Goal: Task Accomplishment & Management: Manage account settings

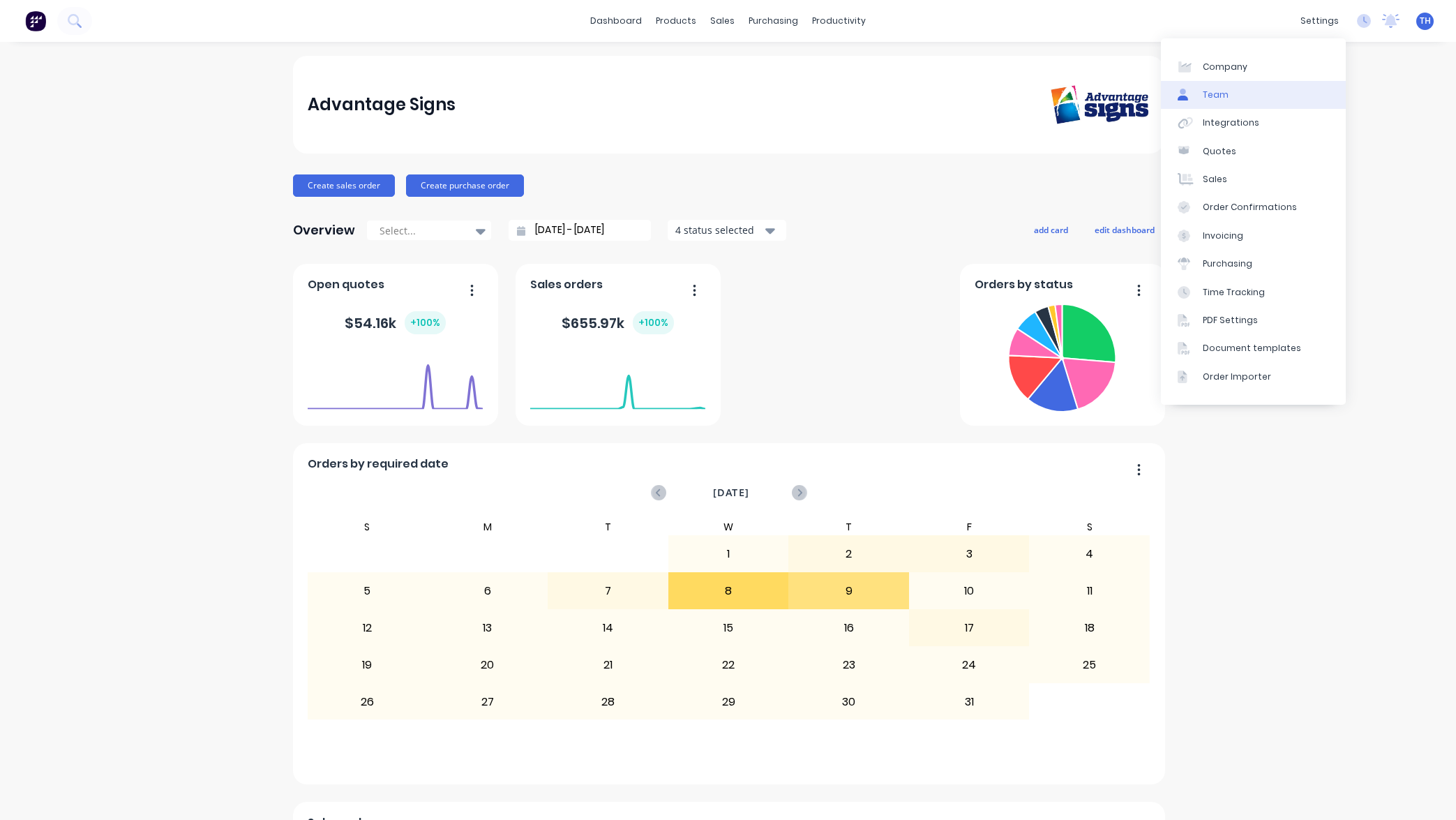
click at [1245, 93] on link "Team" at bounding box center [1253, 95] width 185 height 28
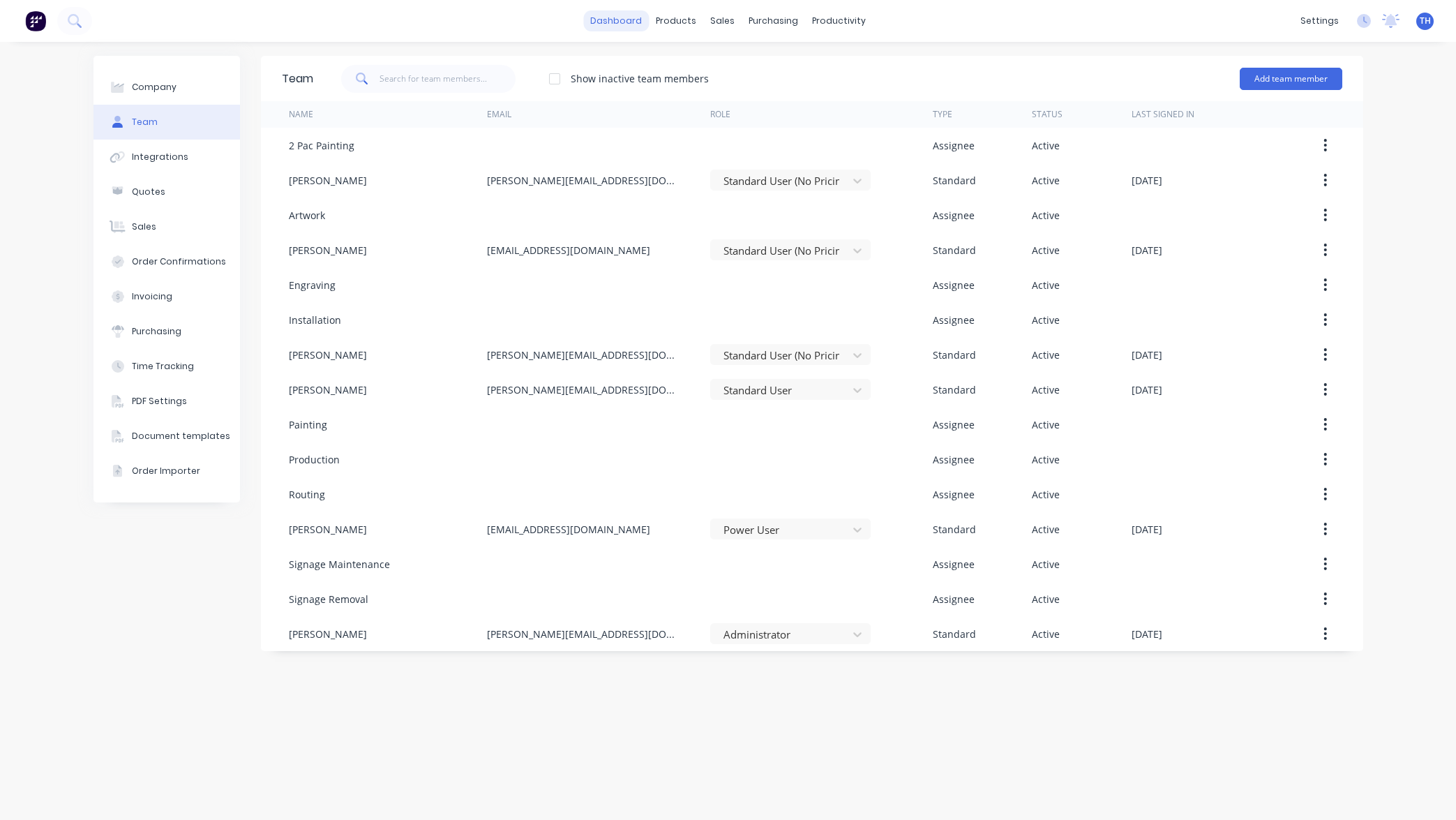
click at [610, 23] on link "dashboard" at bounding box center [616, 21] width 66 height 21
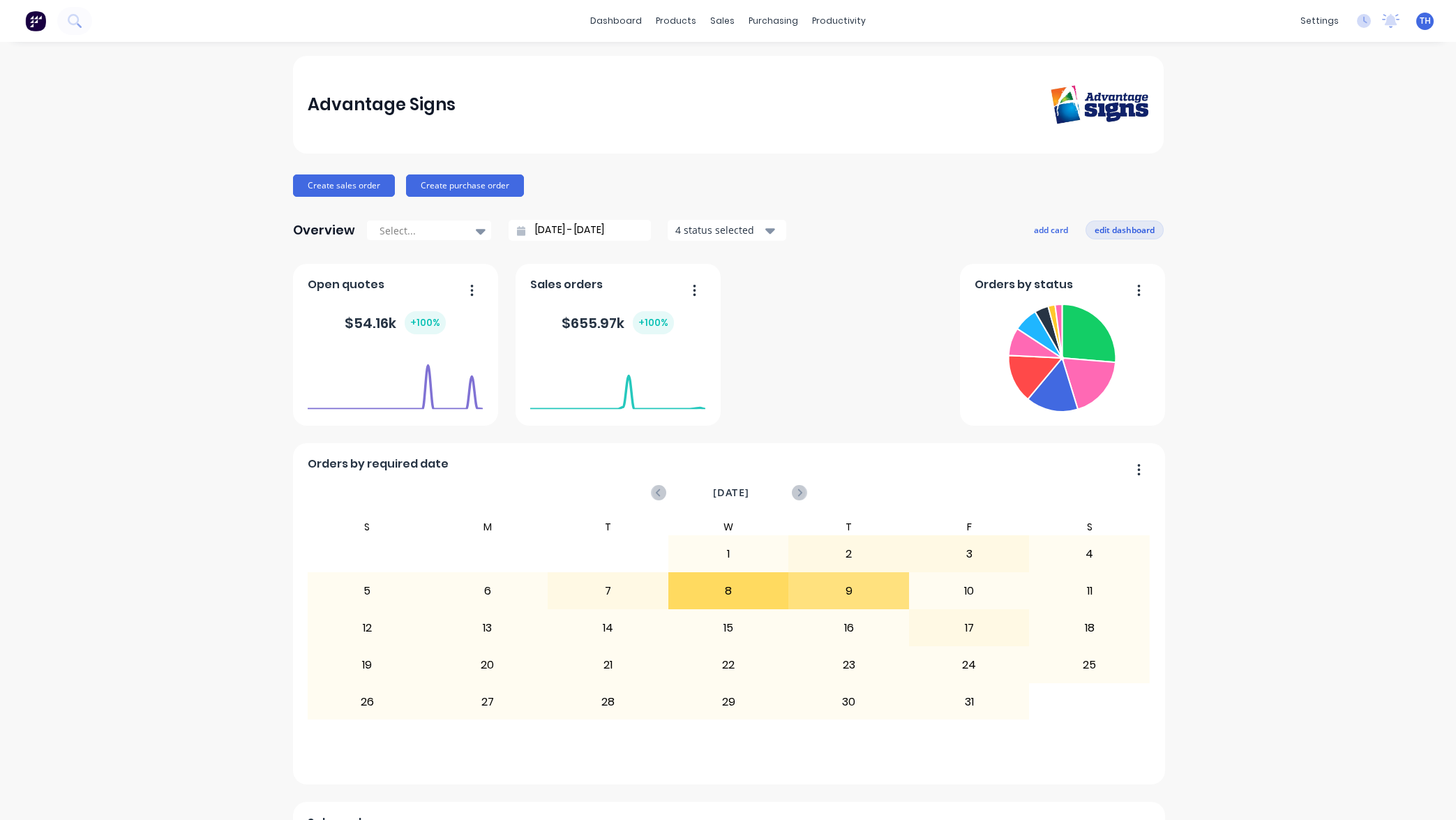
click at [1132, 226] on button "edit dashboard" at bounding box center [1123, 229] width 78 height 18
click at [1042, 229] on button "add card" at bounding box center [1047, 229] width 52 height 18
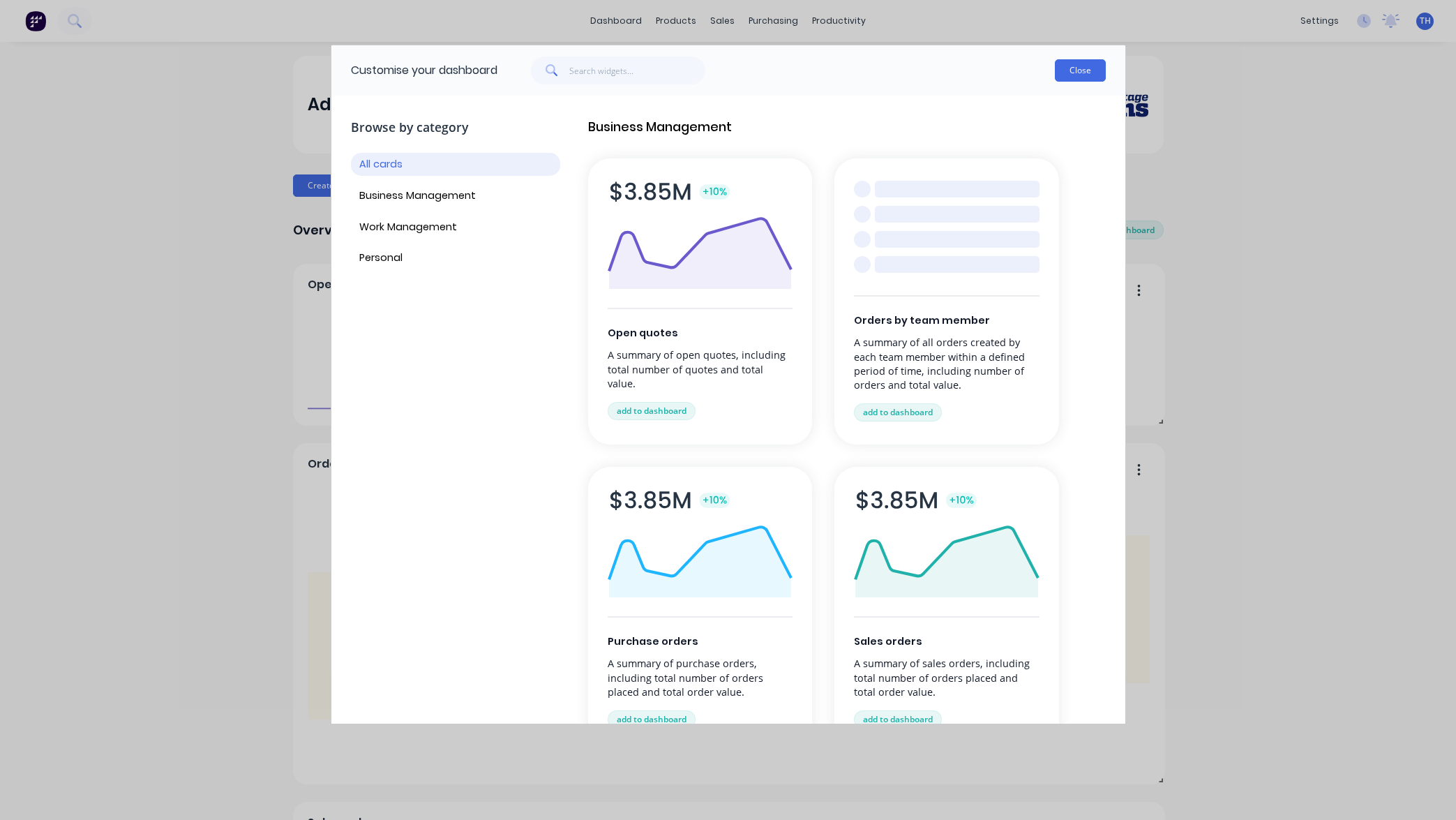
click at [1085, 74] on button "Close" at bounding box center [1081, 70] width 51 height 22
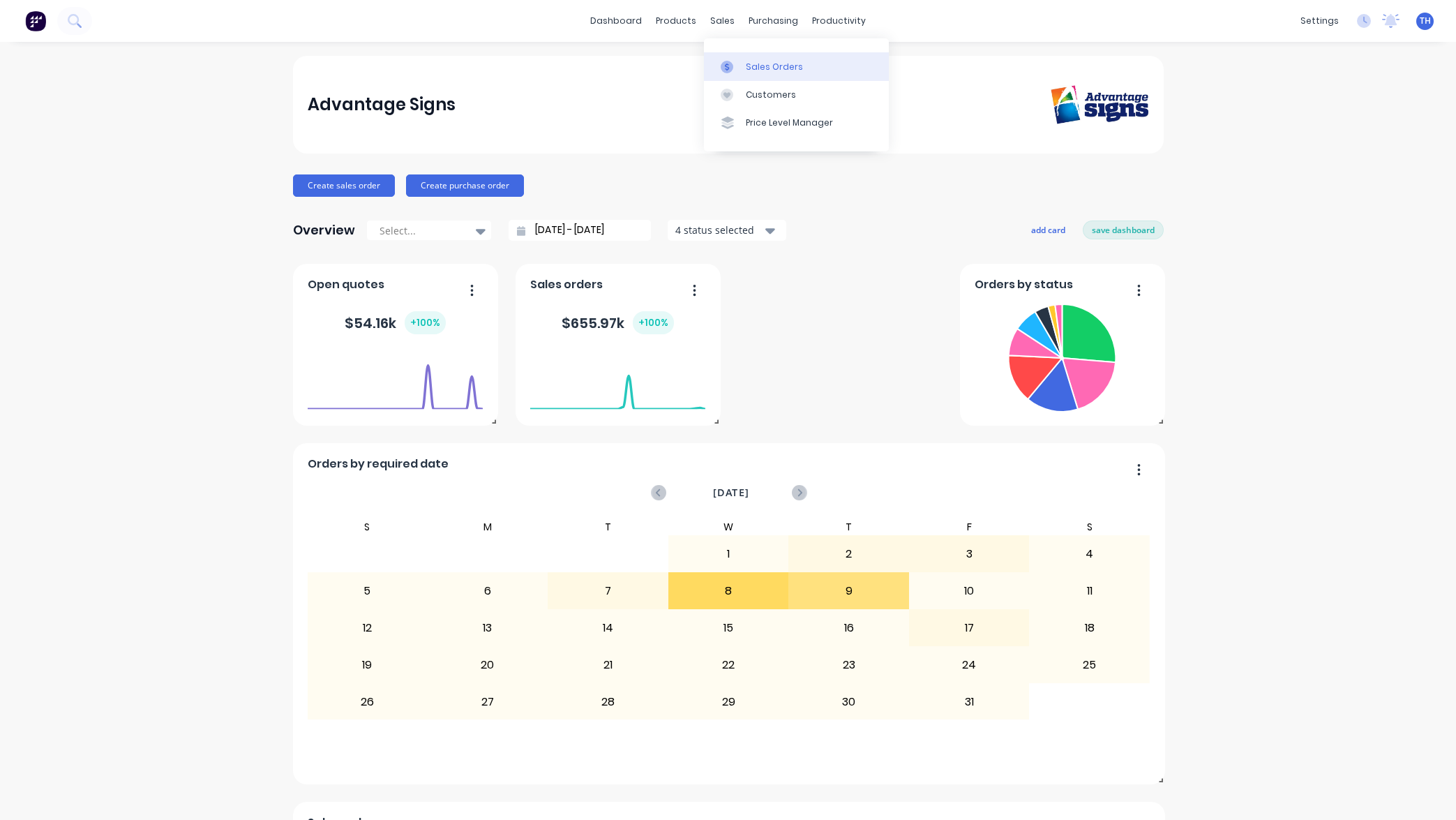
click at [767, 64] on div "Sales Orders" at bounding box center [774, 67] width 57 height 13
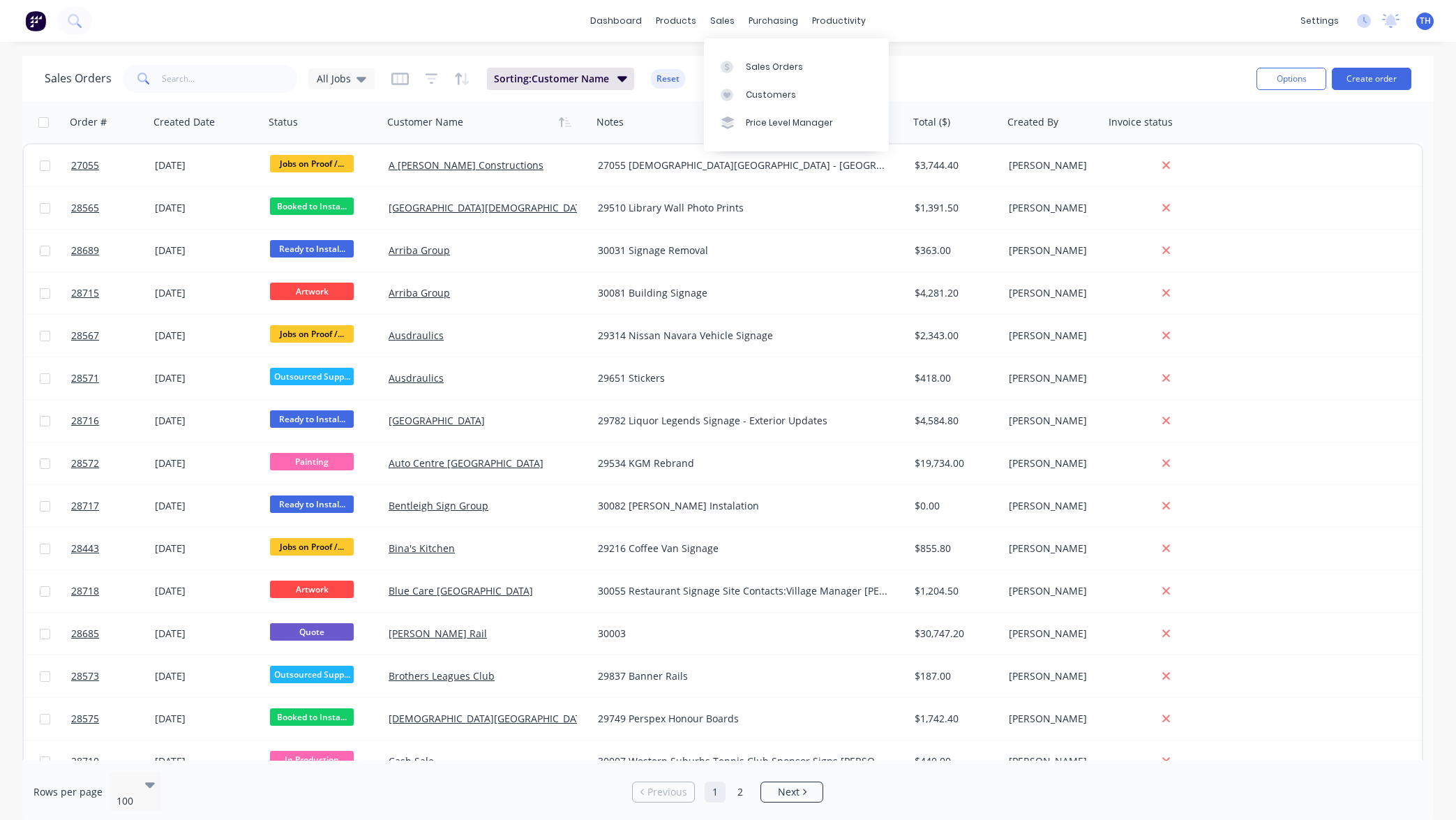
drag, startPoint x: 1096, startPoint y: 85, endPoint x: 1085, endPoint y: 86, distance: 11.0
click at [1097, 84] on div "Sales Orders All Jobs Sorting: Customer Name Reset" at bounding box center [645, 79] width 1200 height 34
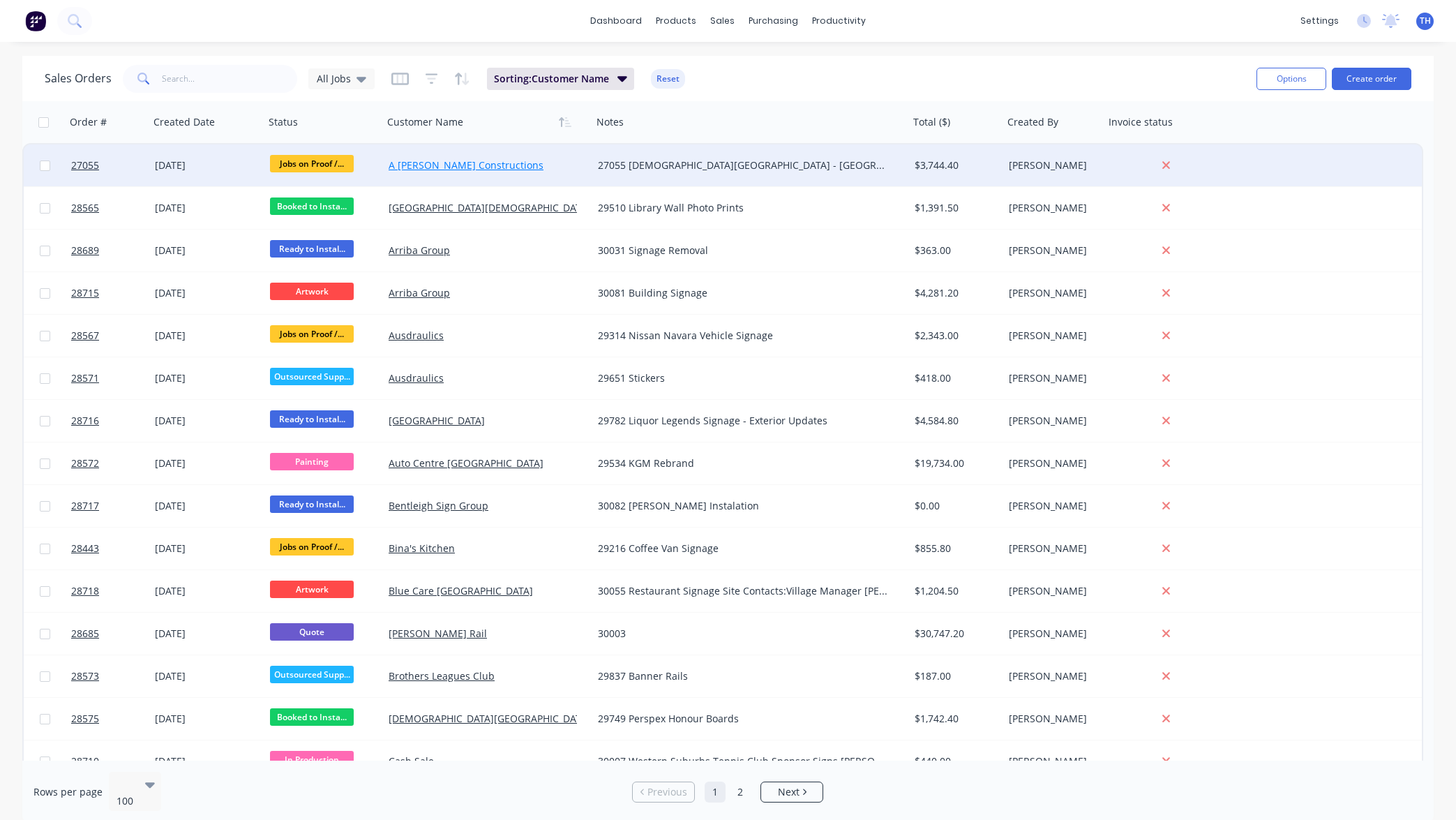
click at [466, 165] on link "A [PERSON_NAME] Constructions" at bounding box center [465, 165] width 155 height 14
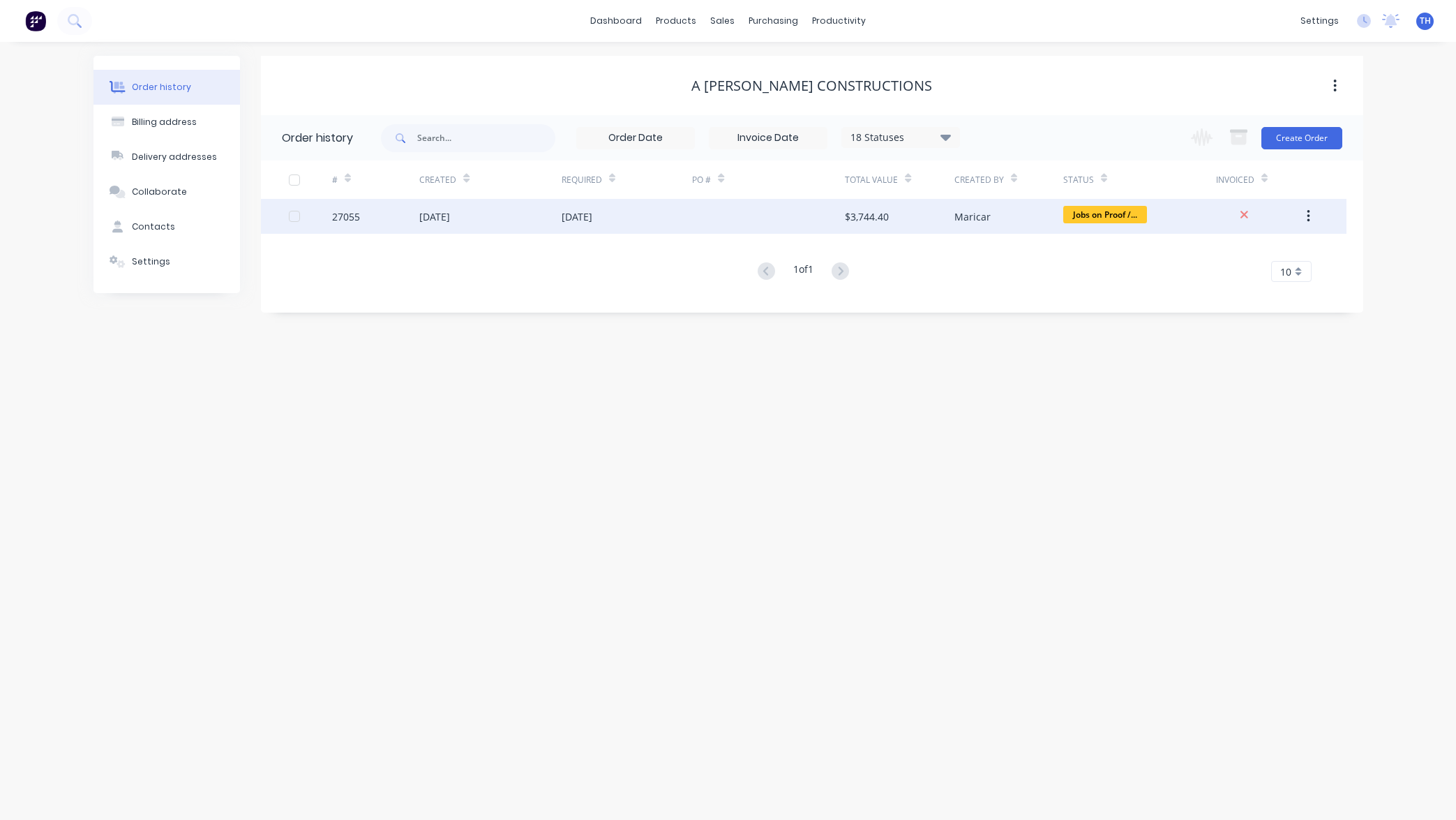
click at [869, 217] on div "$3,744.40" at bounding box center [866, 216] width 44 height 15
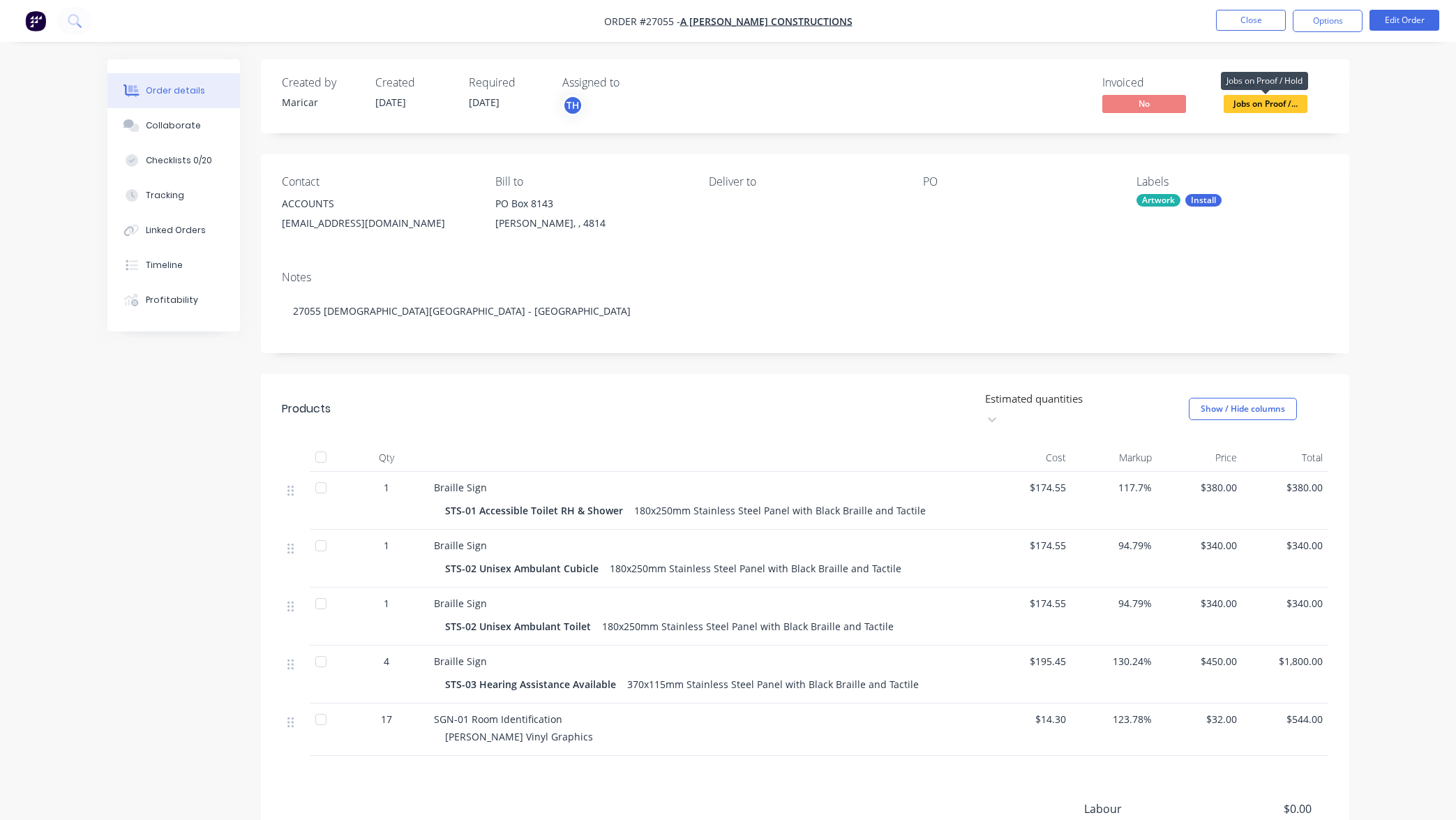
click at [1255, 101] on span "Jobs on Proof /..." at bounding box center [1265, 103] width 84 height 17
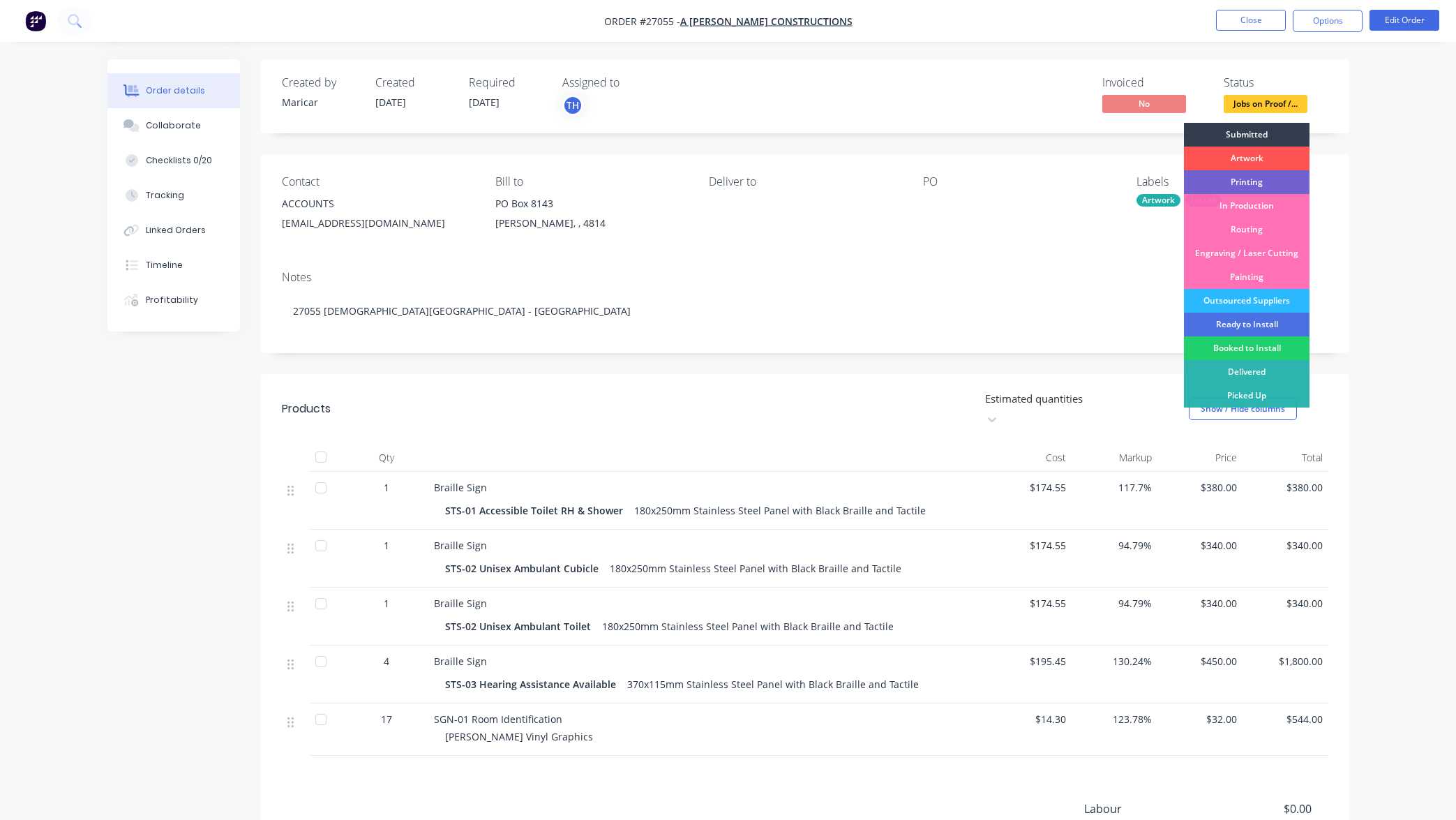
click at [1398, 145] on div "Order details Collaborate Checklists 0/20 Tracking Linked Orders Timeline Profi…" at bounding box center [728, 502] width 1456 height 1004
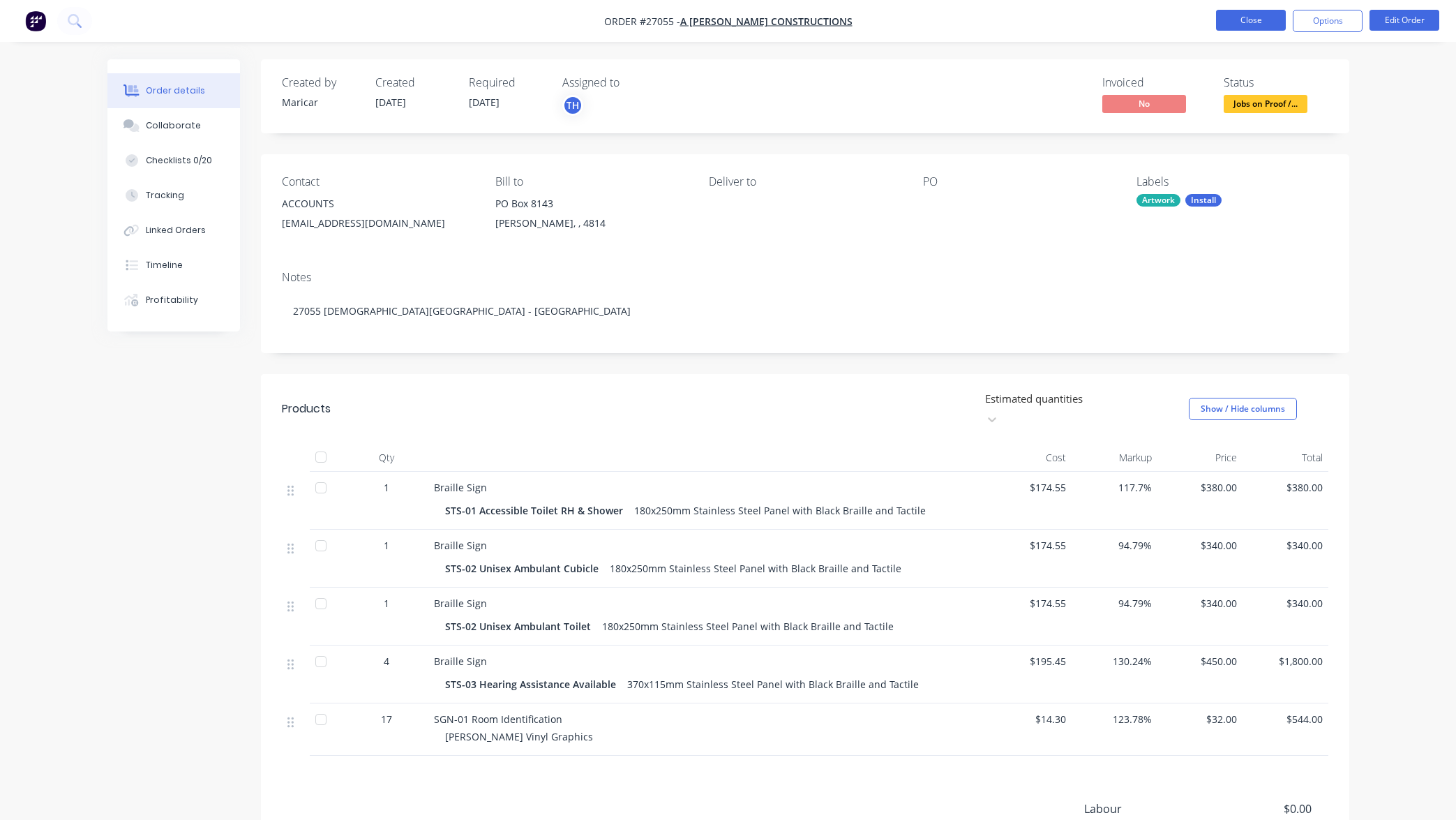
click at [1252, 28] on button "Close" at bounding box center [1251, 20] width 70 height 21
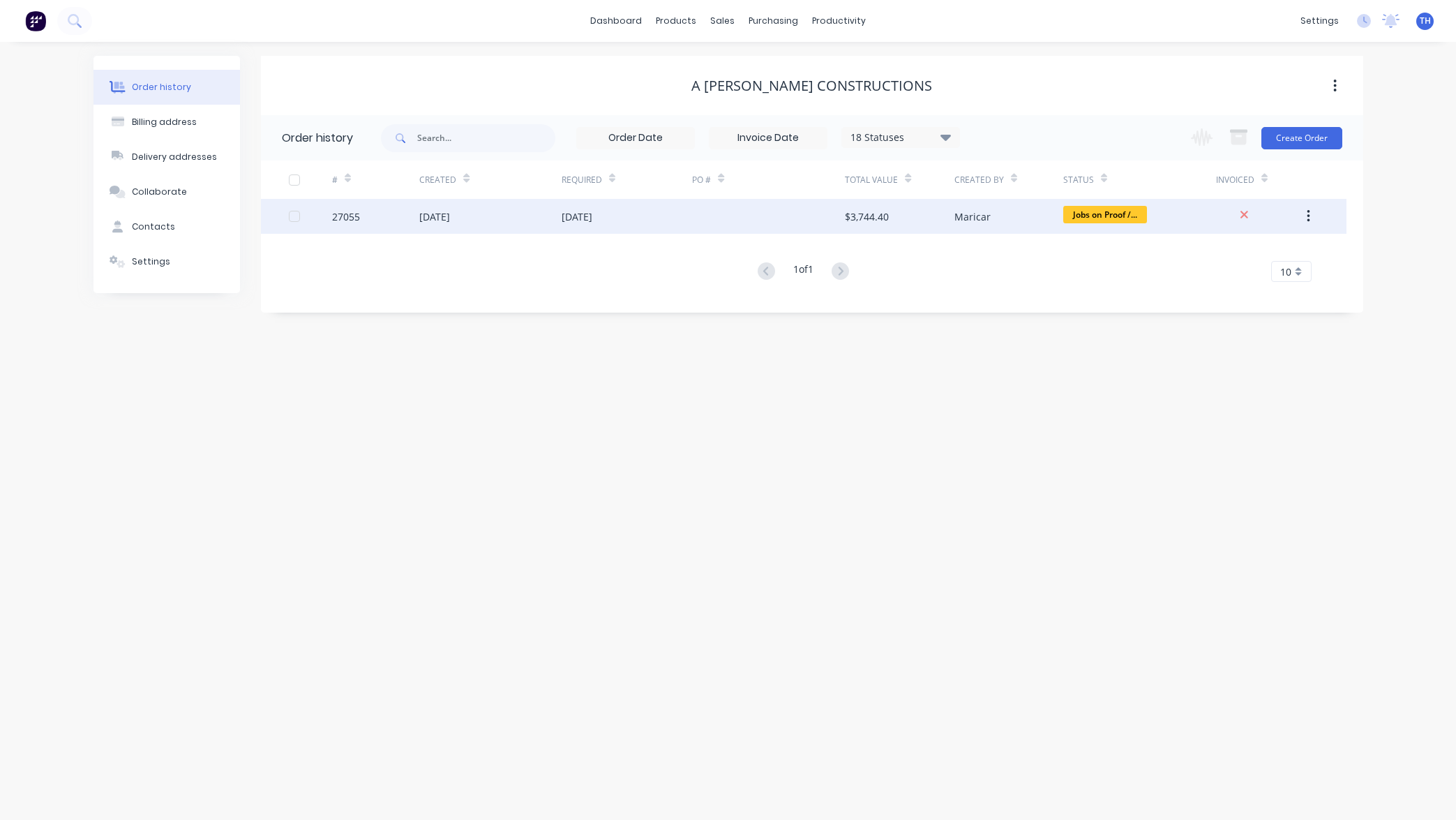
click at [1111, 218] on span "Jobs on Proof /..." at bounding box center [1105, 215] width 84 height 17
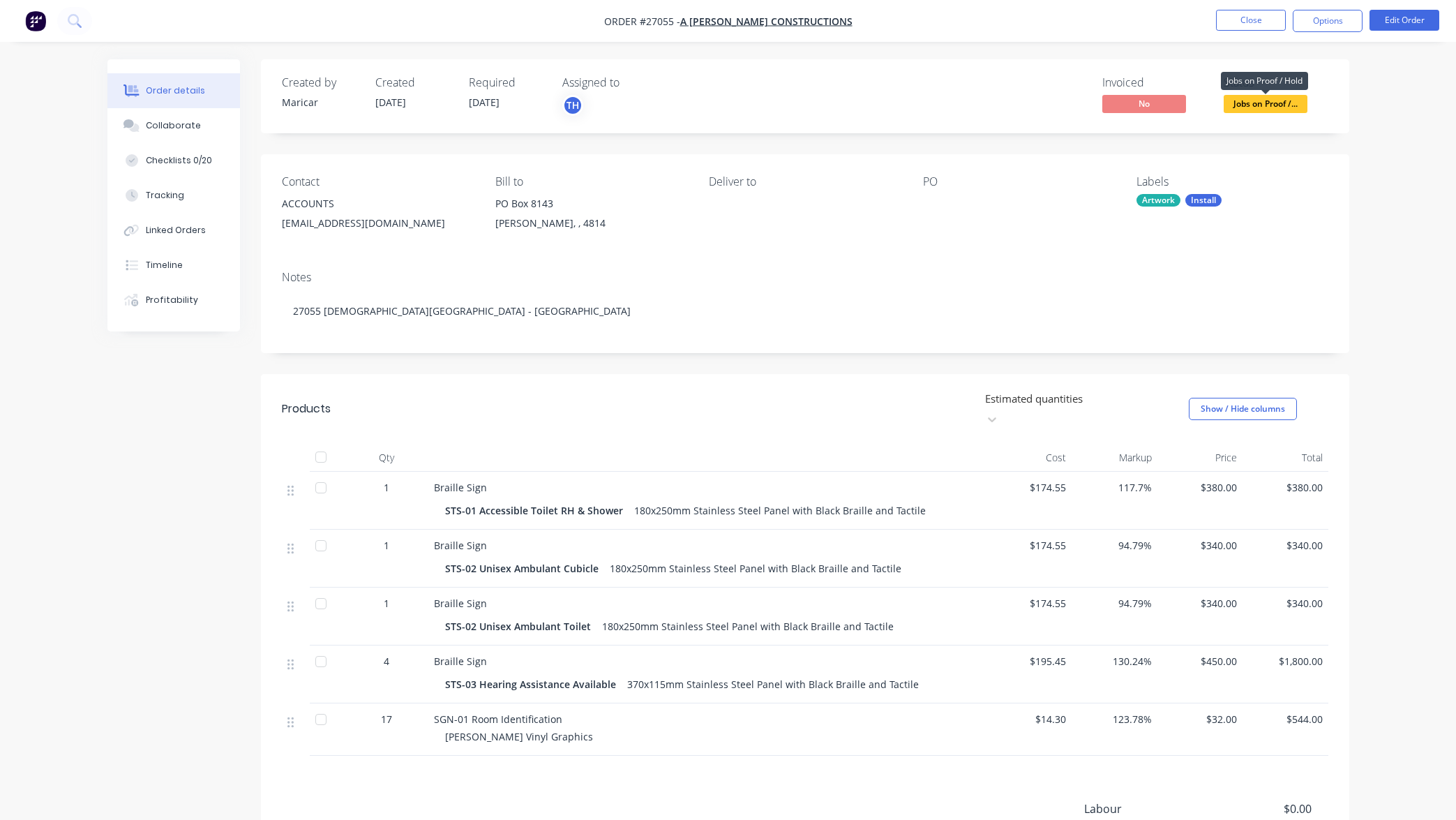
click at [1282, 104] on span "Jobs on Proof /..." at bounding box center [1265, 103] width 84 height 17
click at [1342, 136] on div "Created by Maricar Created 14/05/25 Required 03/10/25 Assigned to TH Invoiced N…" at bounding box center [805, 521] width 1088 height 923
click at [1250, 21] on button "Close" at bounding box center [1251, 20] width 70 height 21
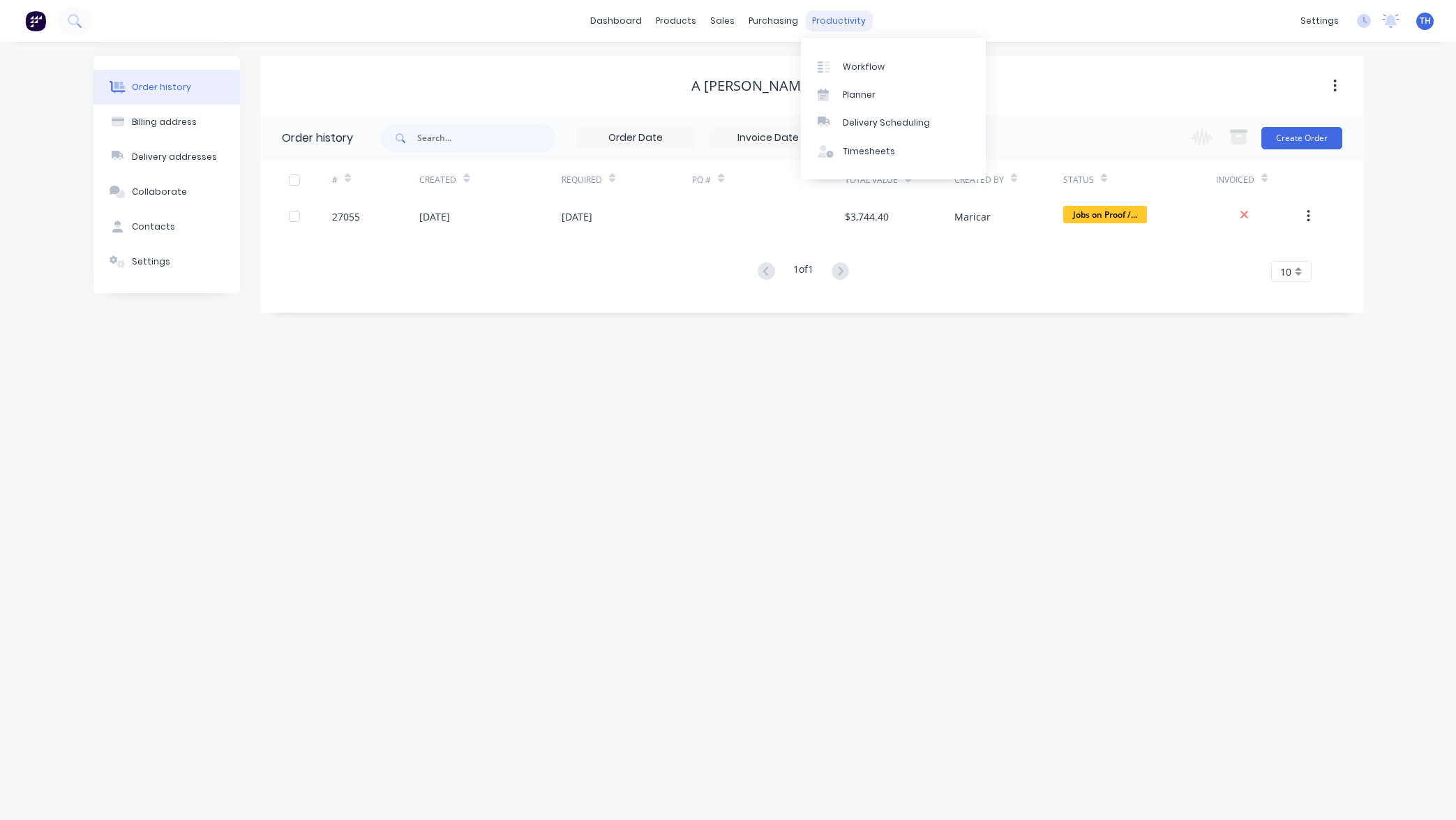
click at [839, 21] on div "productivity" at bounding box center [838, 21] width 68 height 21
click at [858, 62] on div "Workflow" at bounding box center [864, 67] width 42 height 13
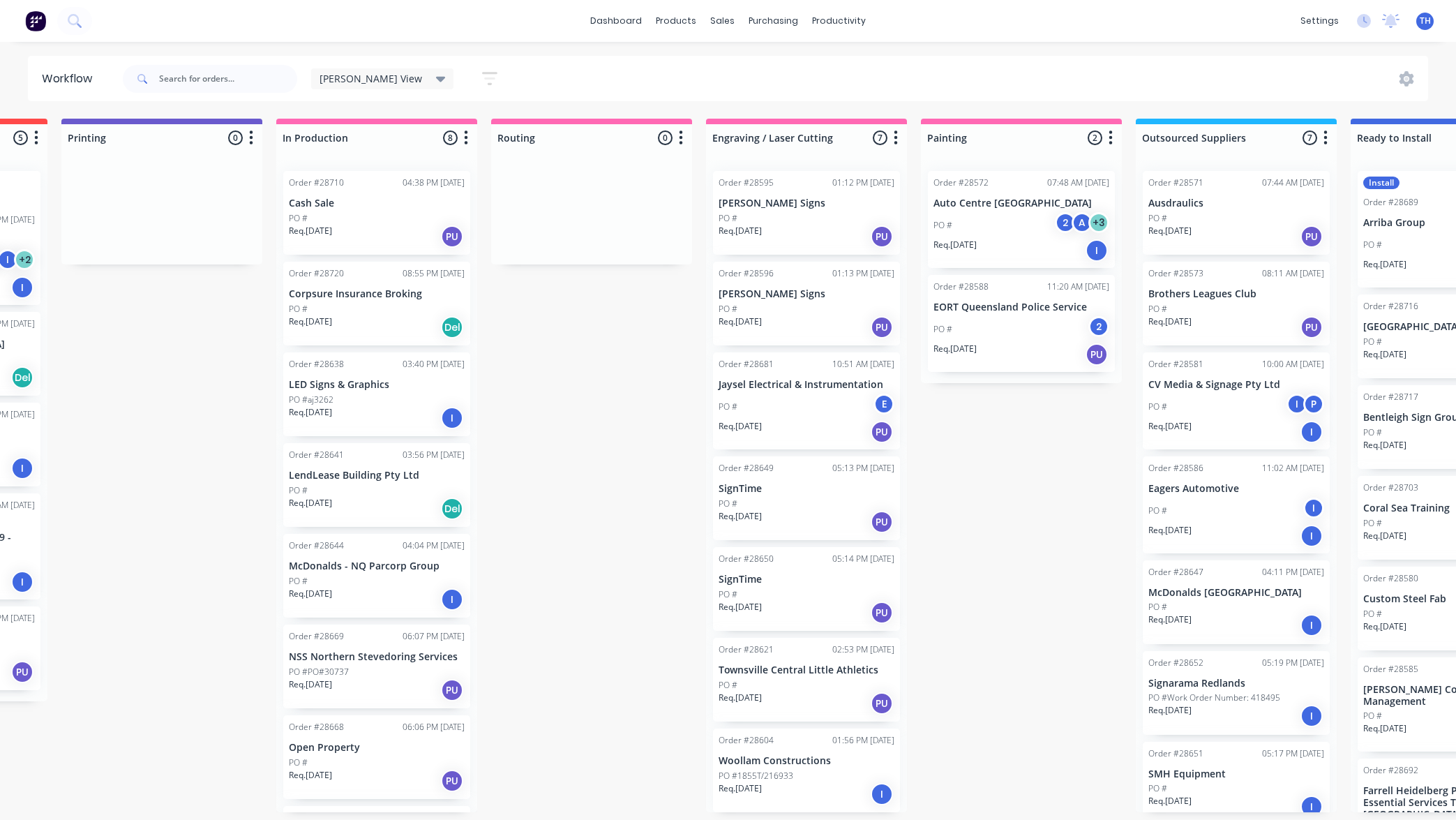
scroll to position [0, 186]
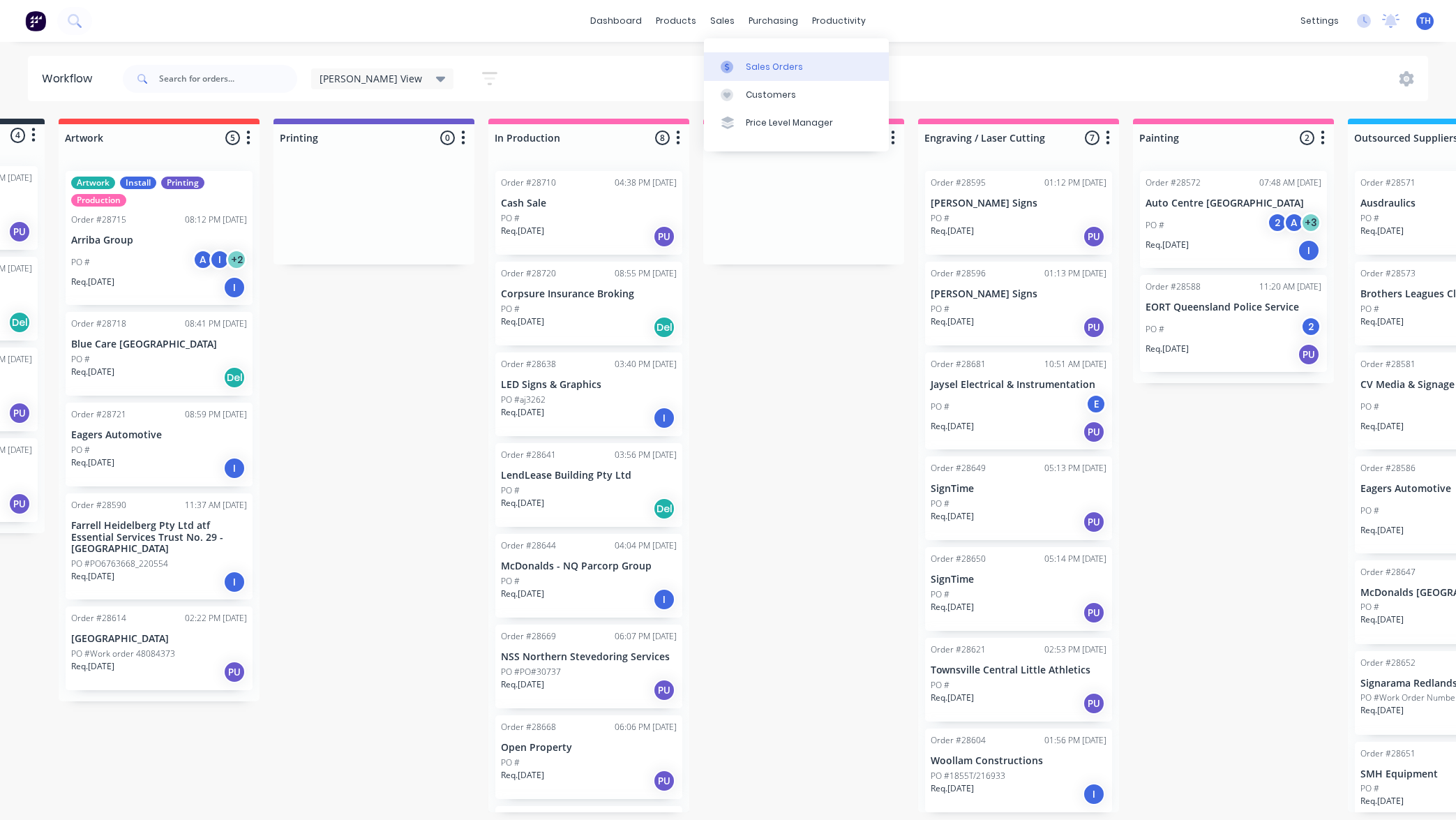
click at [754, 62] on div "Sales Orders" at bounding box center [774, 67] width 57 height 13
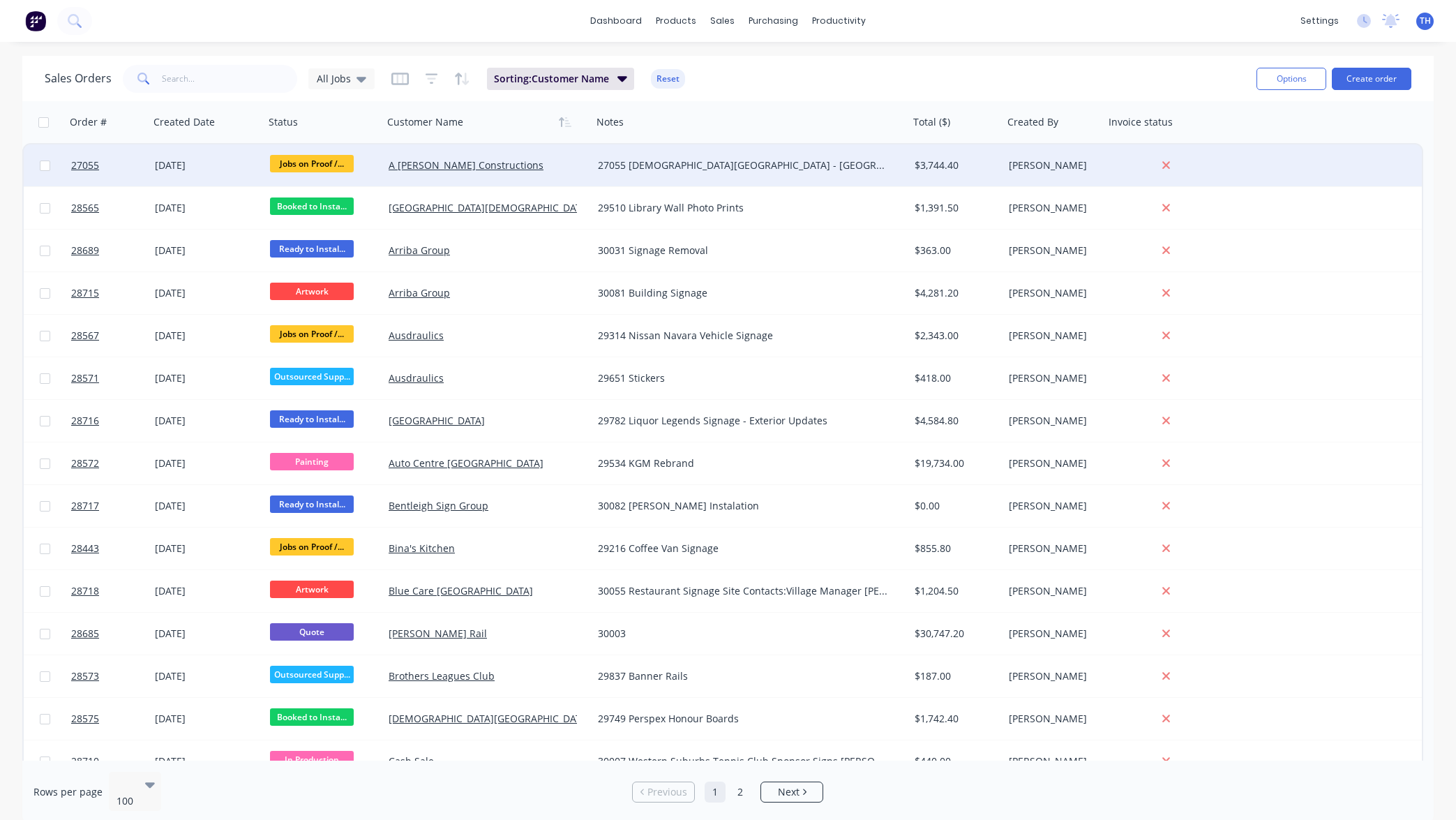
click at [453, 173] on div "A [PERSON_NAME] Constructions" at bounding box center [487, 165] width 209 height 42
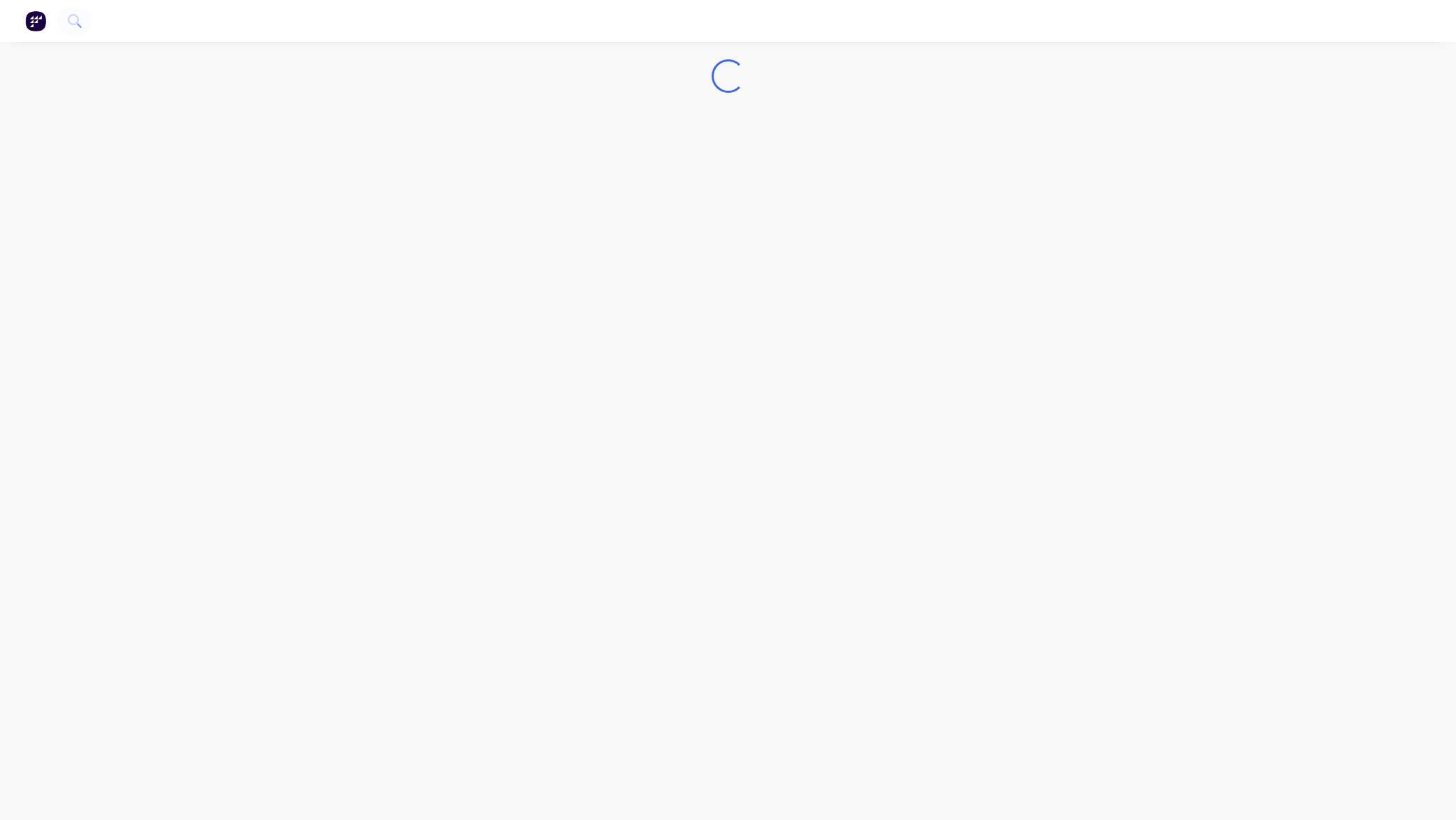
click at [457, 165] on div "Loading..." at bounding box center [728, 410] width 1456 height 820
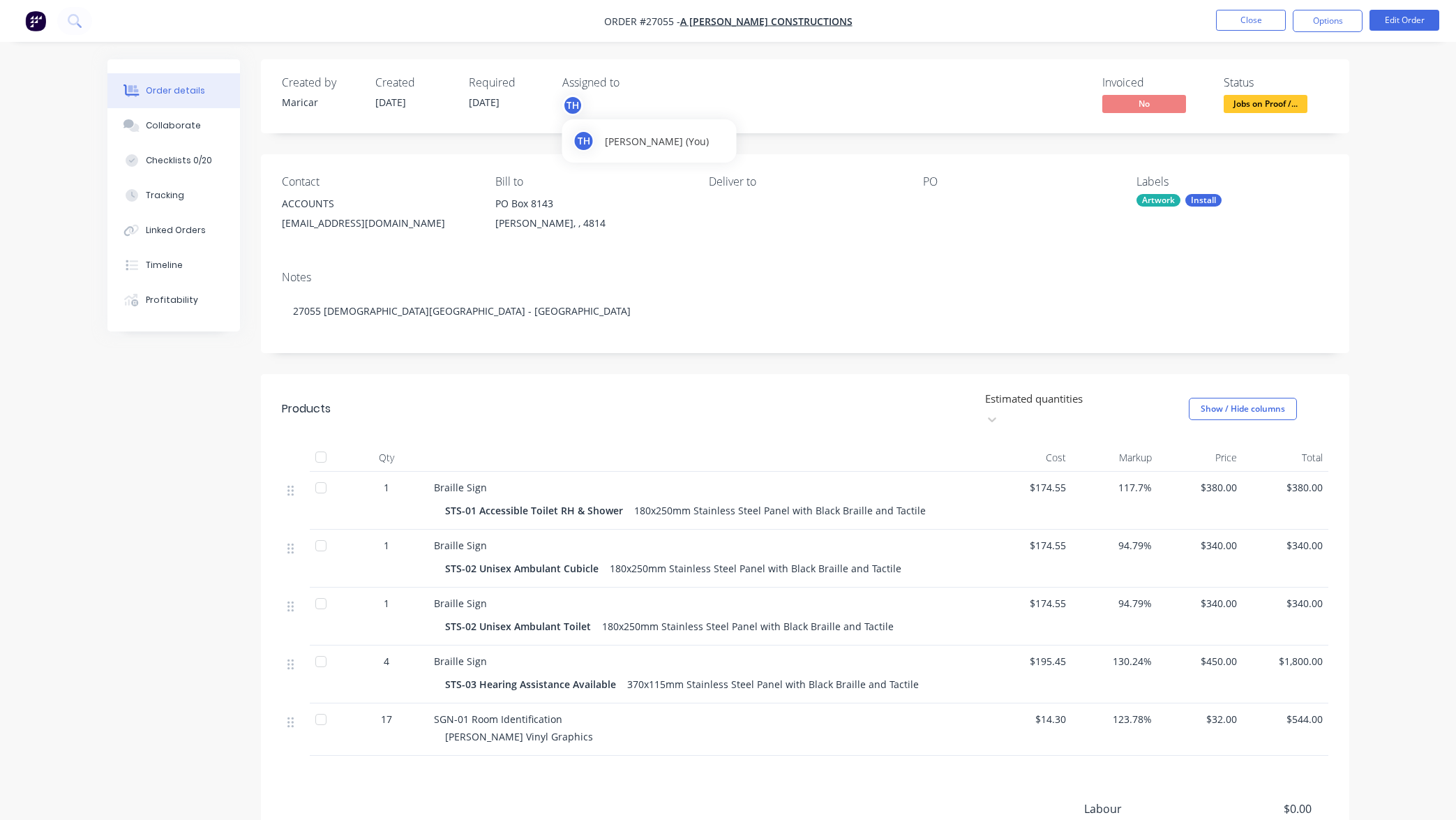
click at [575, 101] on div "TH" at bounding box center [573, 105] width 21 height 21
click at [634, 148] on div "Andrej Lemiszczuk" at bounding box center [674, 146] width 139 height 15
click at [593, 107] on div "AL" at bounding box center [588, 105] width 21 height 21
click at [604, 108] on div "TH AL" at bounding box center [632, 105] width 139 height 21
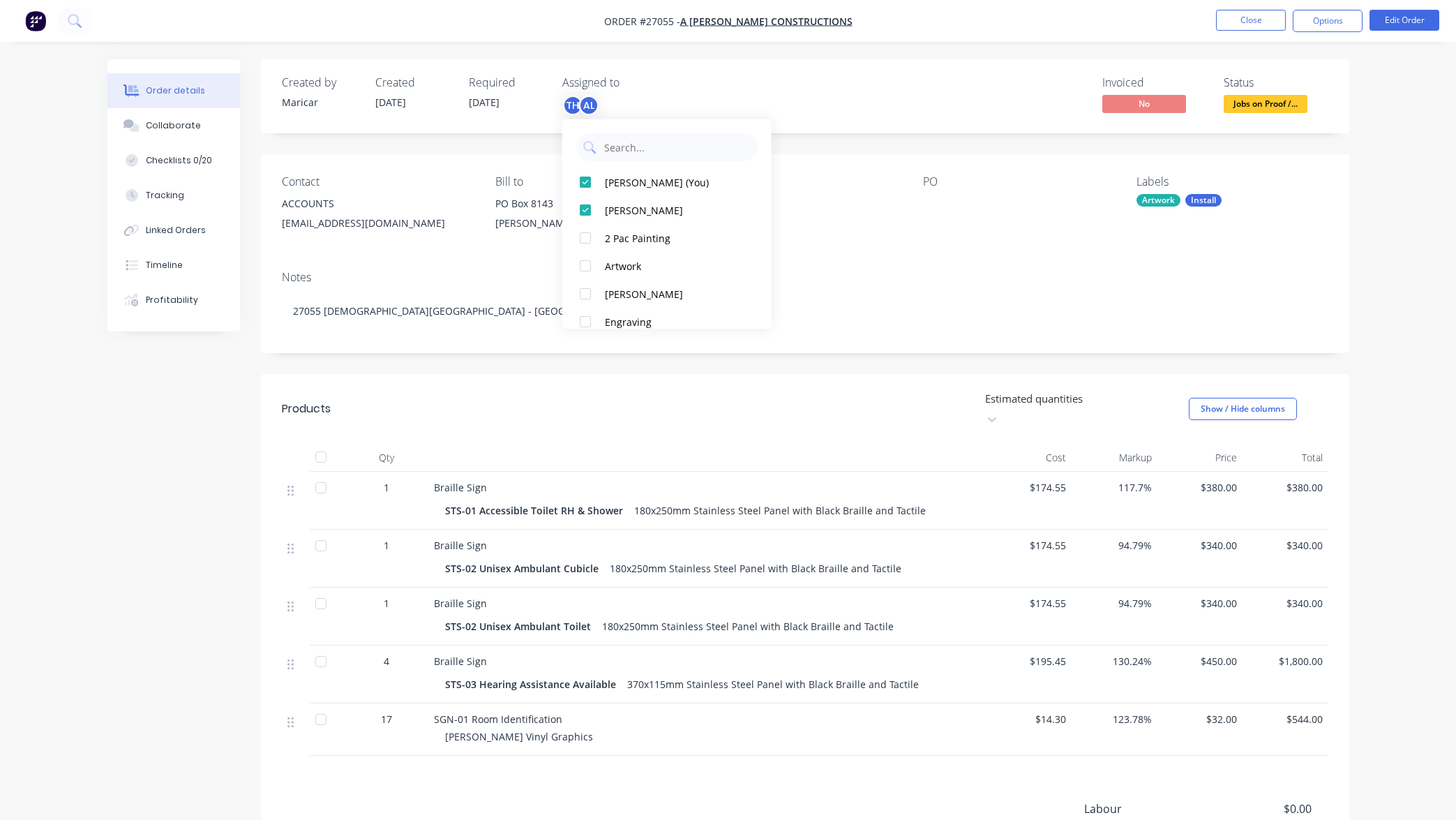
scroll to position [0, 0]
drag, startPoint x: 674, startPoint y: 95, endPoint x: 653, endPoint y: 100, distance: 21.6
click at [674, 94] on div "Assigned to TH AL" at bounding box center [632, 96] width 139 height 40
click at [703, 104] on div "Invoiced No Status Jobs on Proof /..." at bounding box center [1015, 96] width 627 height 40
click at [1162, 196] on div "Artwork" at bounding box center [1158, 200] width 44 height 13
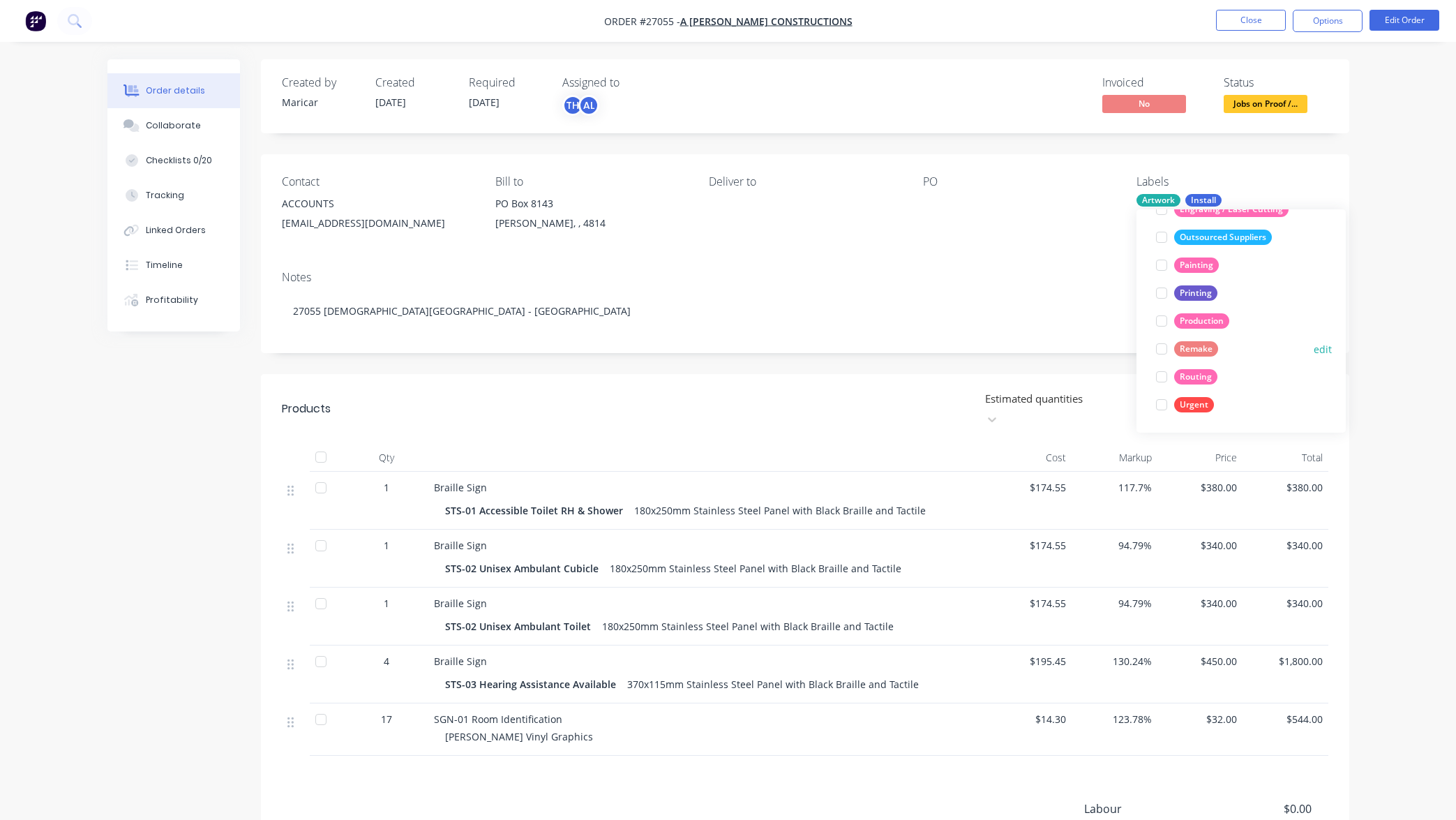
scroll to position [168, 0]
click at [901, 145] on div "Created by Maricar Created 14/05/25 Required 03/10/25 Assigned to TH AL Invoice…" at bounding box center [805, 521] width 1088 height 923
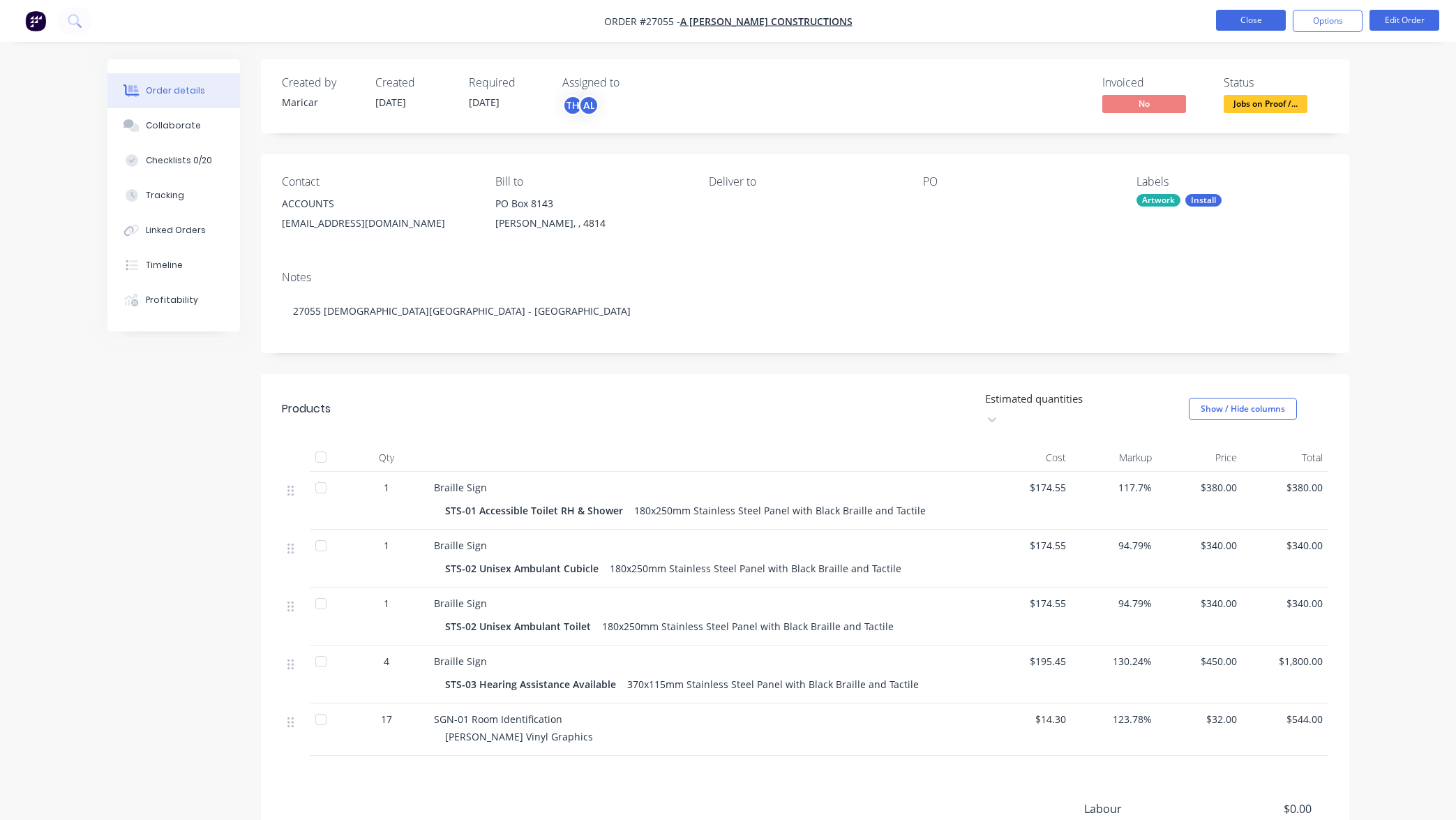
click at [1259, 21] on button "Close" at bounding box center [1251, 20] width 70 height 21
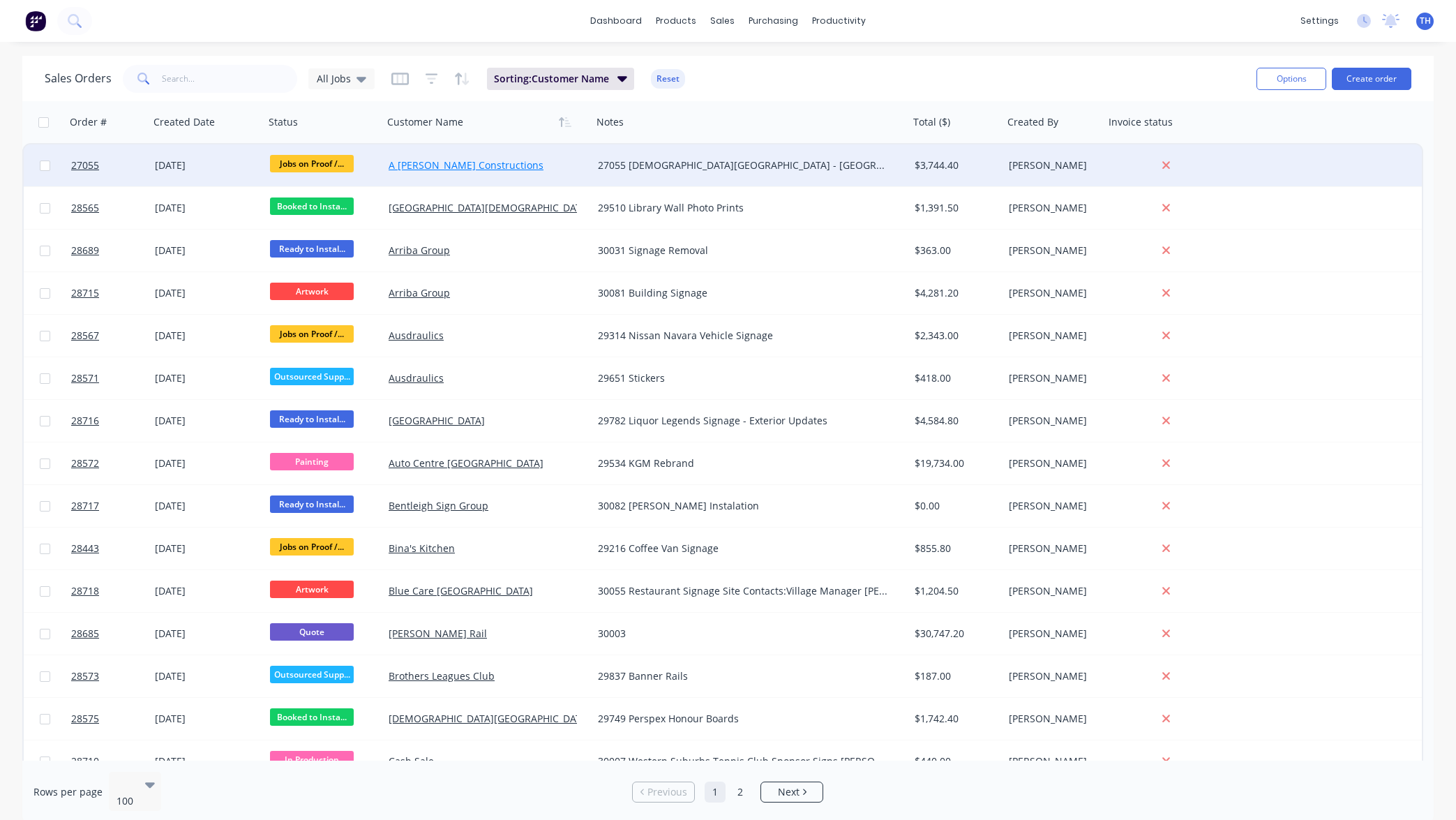
click at [454, 167] on link "A [PERSON_NAME] Constructions" at bounding box center [465, 165] width 155 height 14
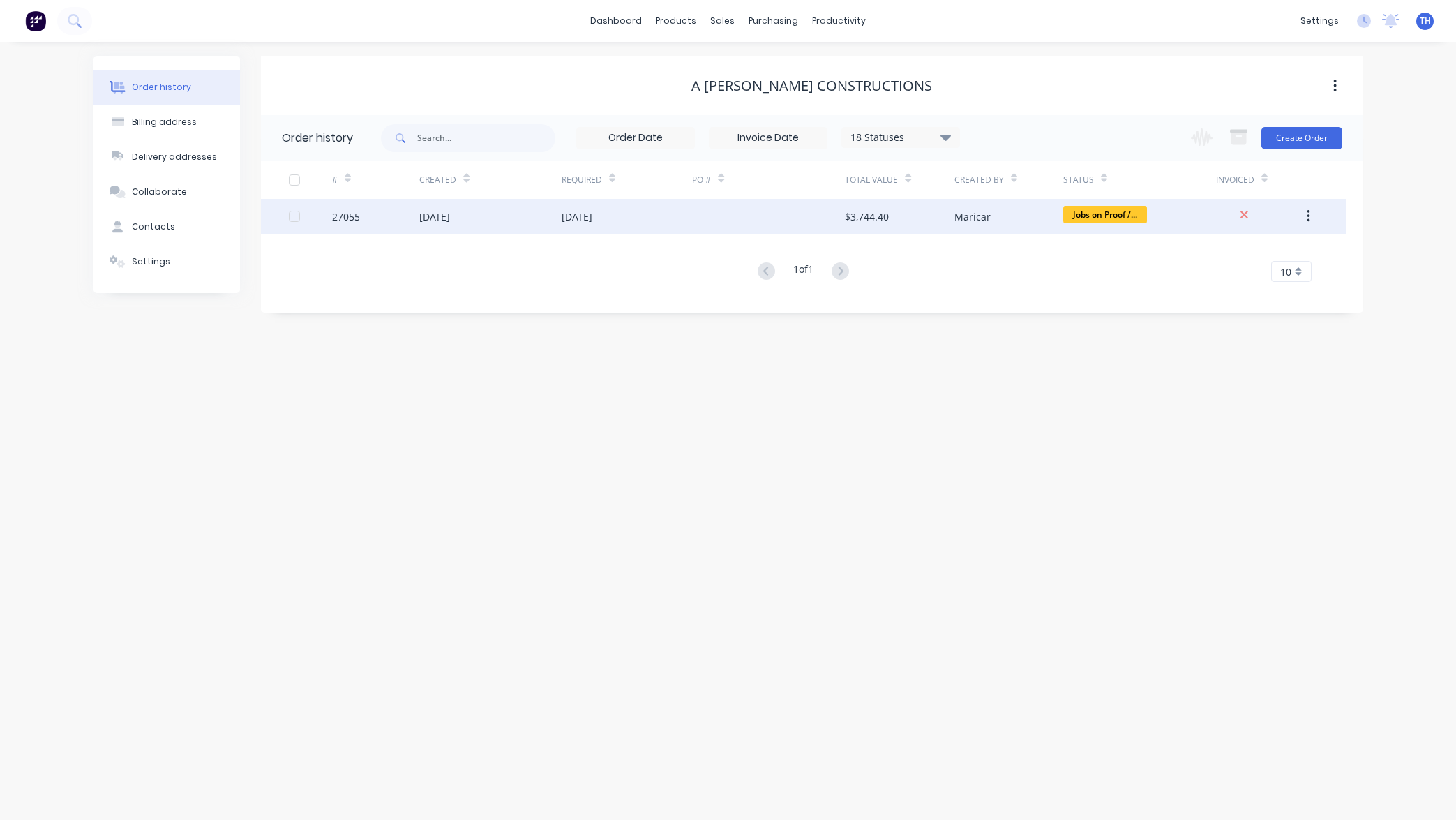
click at [596, 226] on div "03 Oct 2025" at bounding box center [627, 216] width 131 height 35
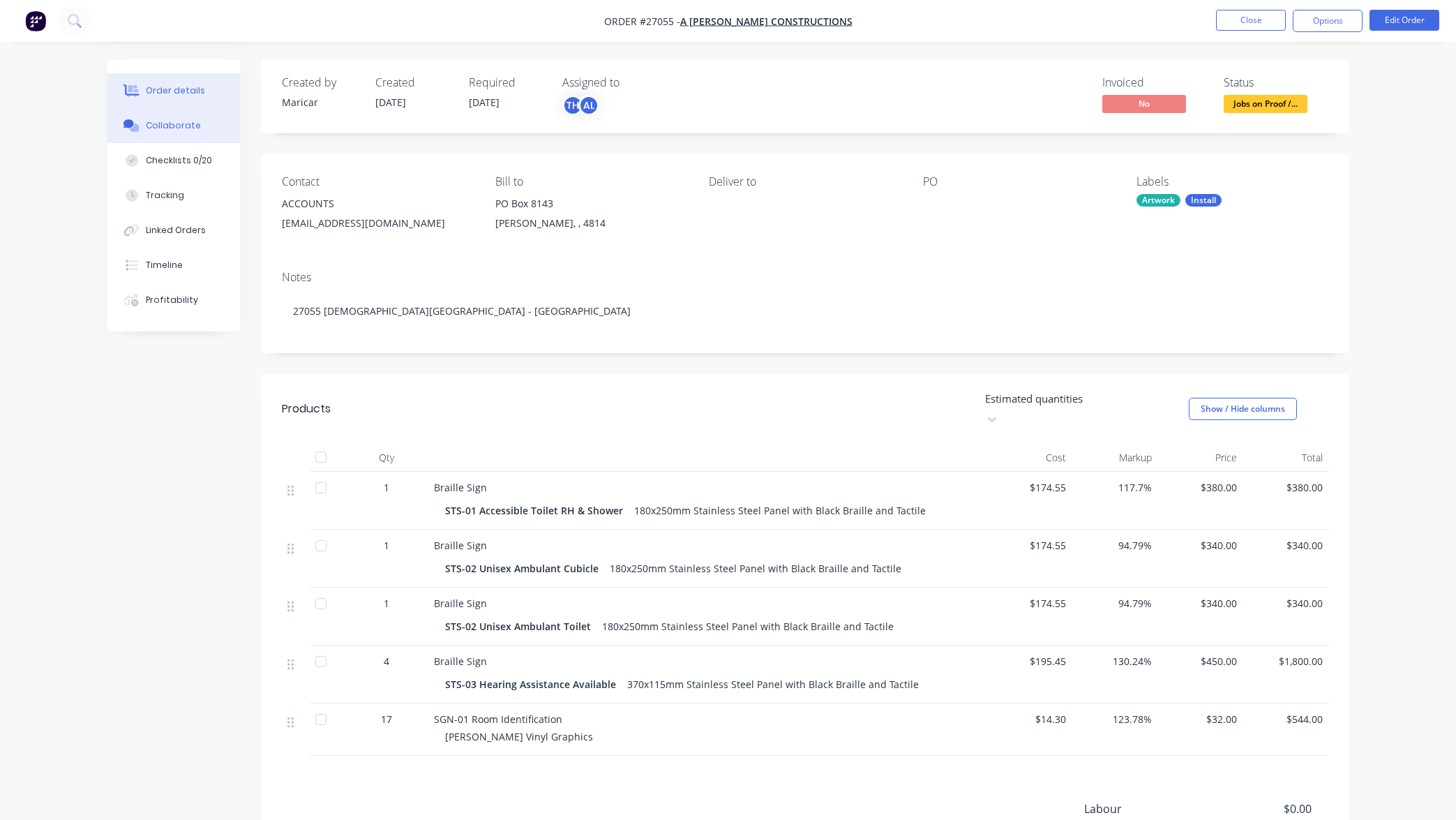
click at [167, 128] on div "Collaborate" at bounding box center [174, 126] width 55 height 13
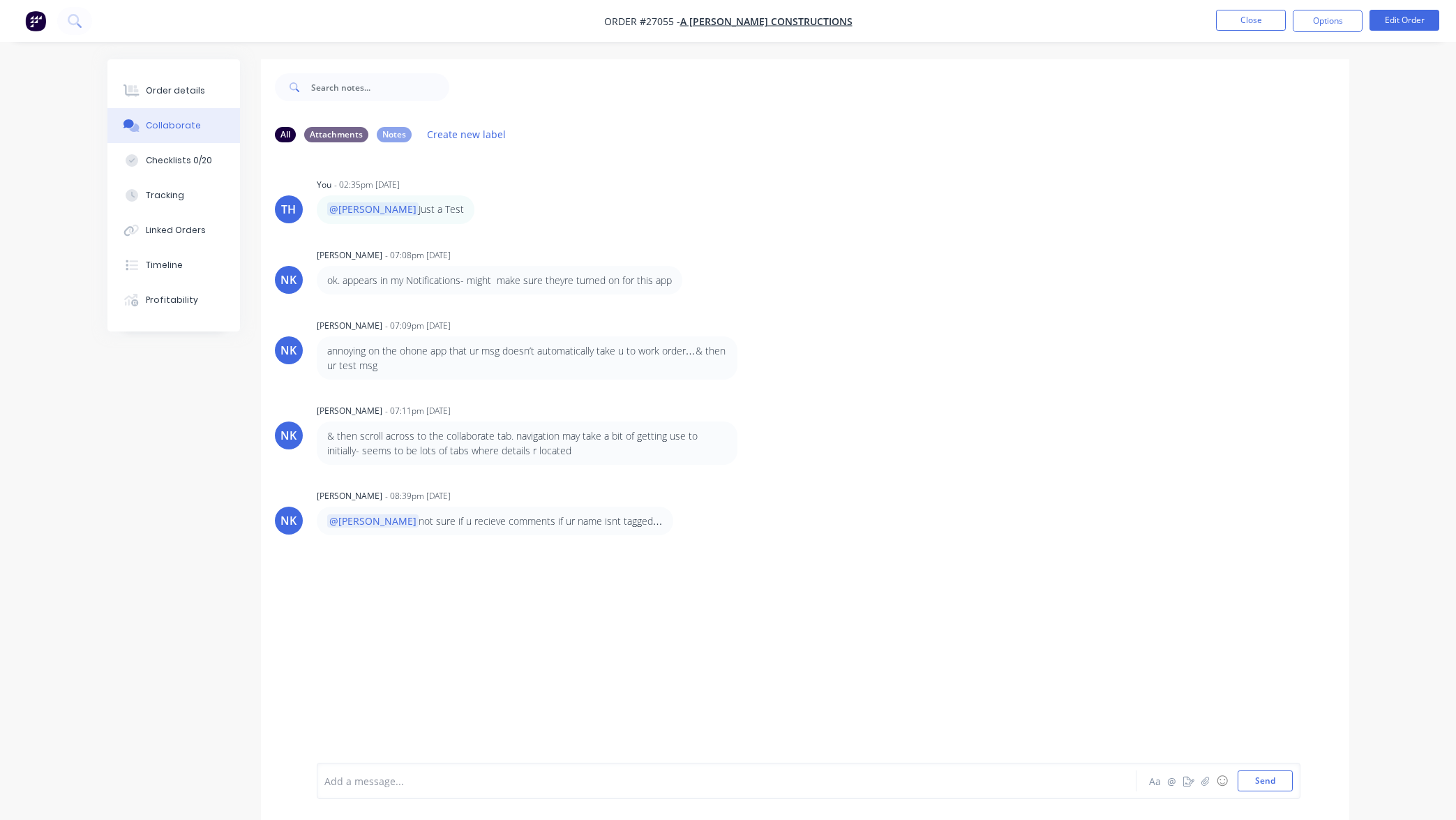
click at [362, 786] on div at bounding box center [687, 781] width 725 height 15
drag, startPoint x: 387, startPoint y: 778, endPoint x: 280, endPoint y: 758, distance: 108.9
click at [280, 758] on div "@Bianca Aa @ ☺ Send" at bounding box center [805, 780] width 1088 height 78
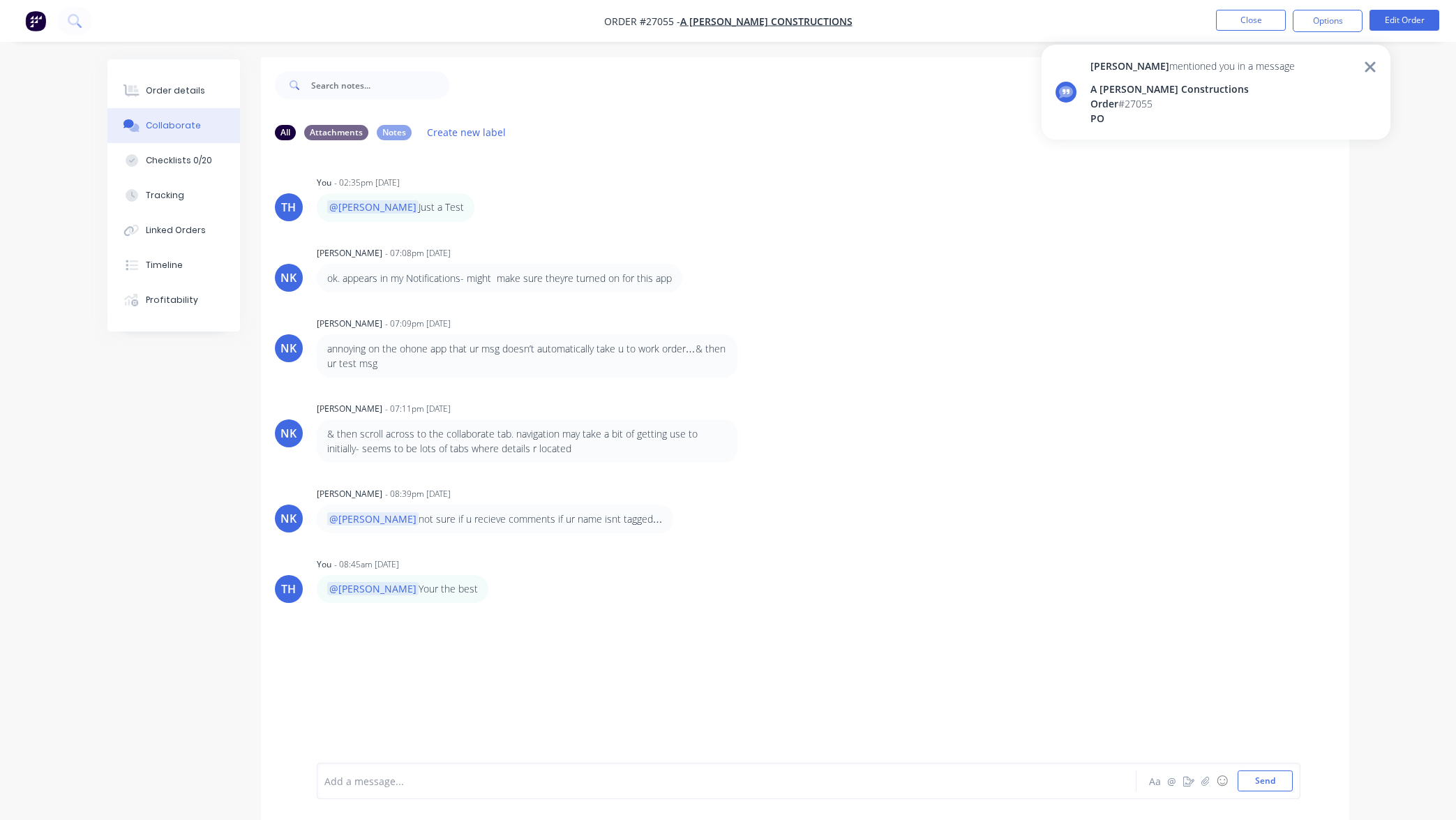
scroll to position [2, 0]
click at [184, 151] on button "Checklists 0/20" at bounding box center [174, 160] width 133 height 35
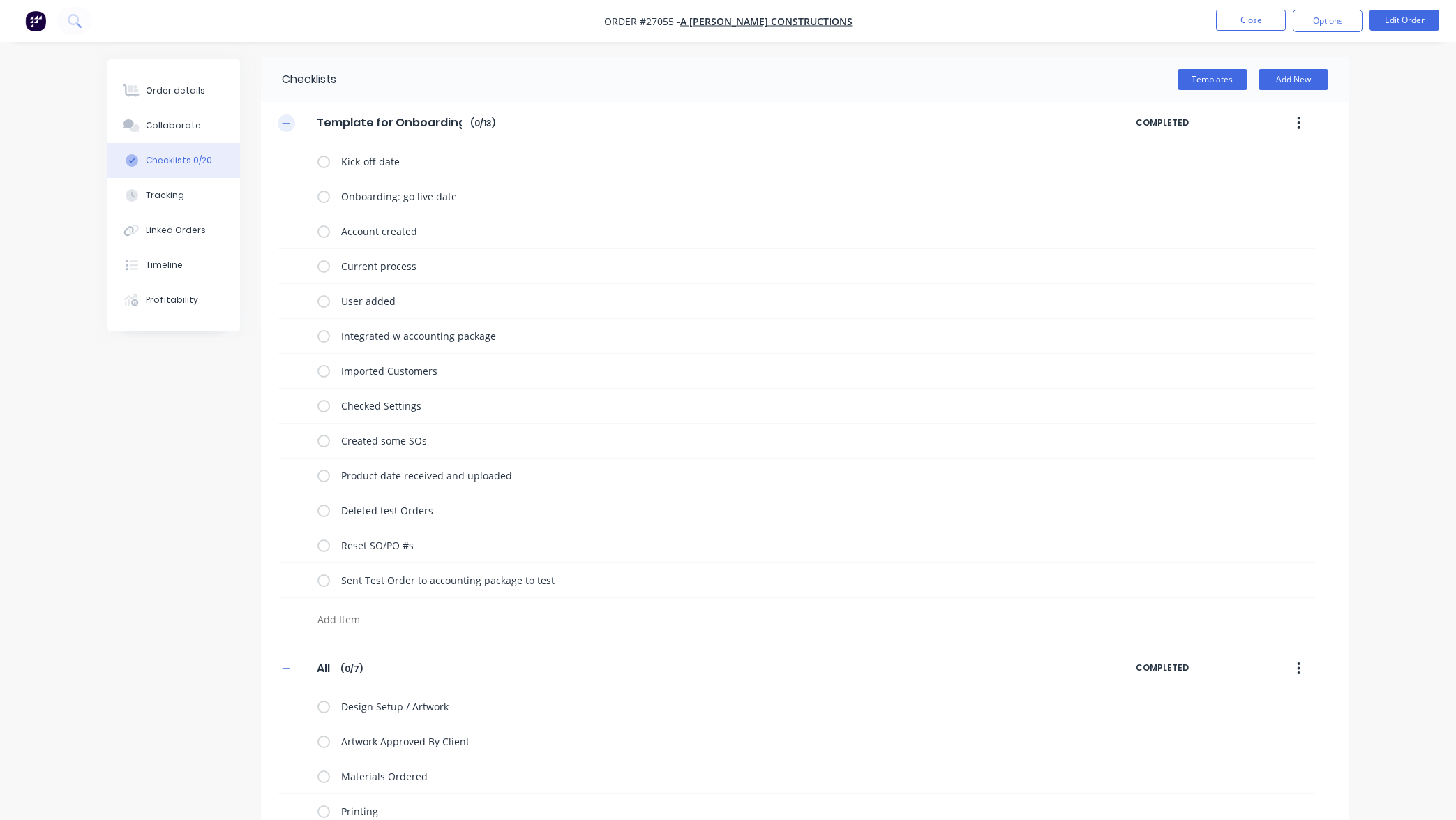
click at [288, 122] on icon "button" at bounding box center [286, 123] width 9 height 9
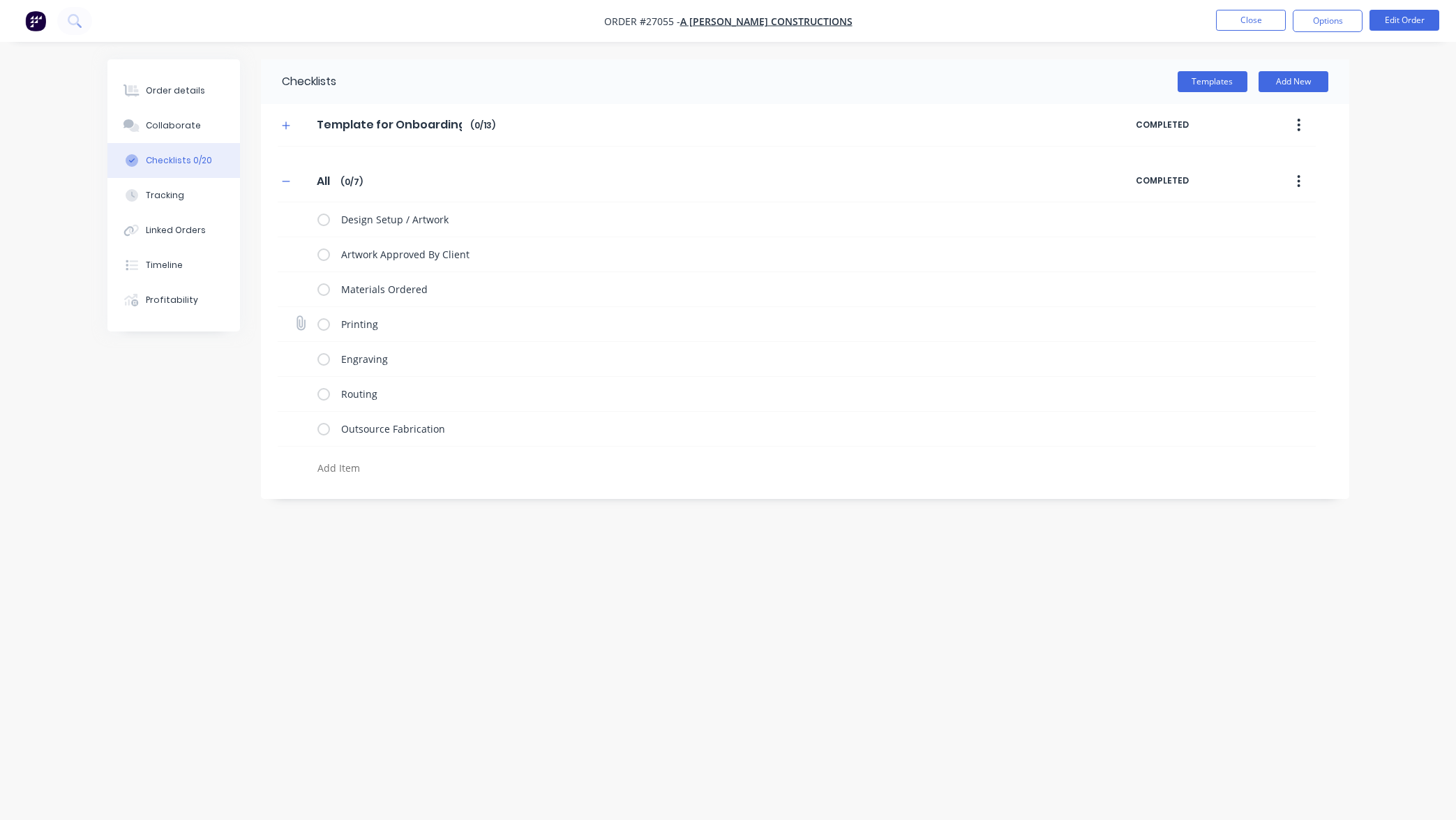
click at [324, 323] on label at bounding box center [323, 323] width 13 height 15
click at [0, 0] on input "checkbox" at bounding box center [0, 0] width 0 height 0
click at [539, 325] on textarea "Printing" at bounding box center [698, 324] width 725 height 21
click at [323, 324] on label at bounding box center [323, 323] width 13 height 15
click at [0, 0] on input "checkbox" at bounding box center [0, 0] width 0 height 0
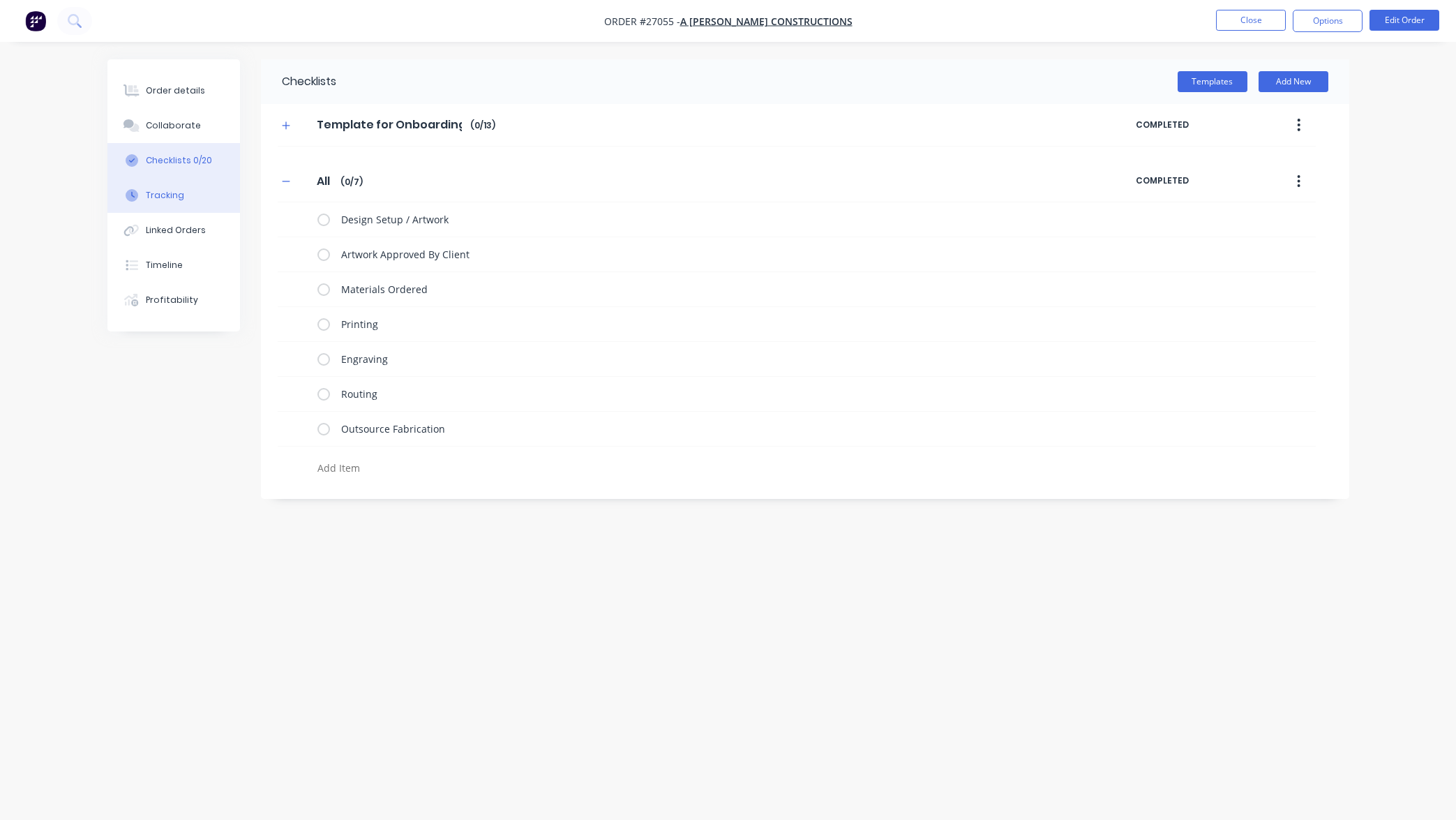
click at [186, 191] on button "Tracking" at bounding box center [174, 195] width 133 height 35
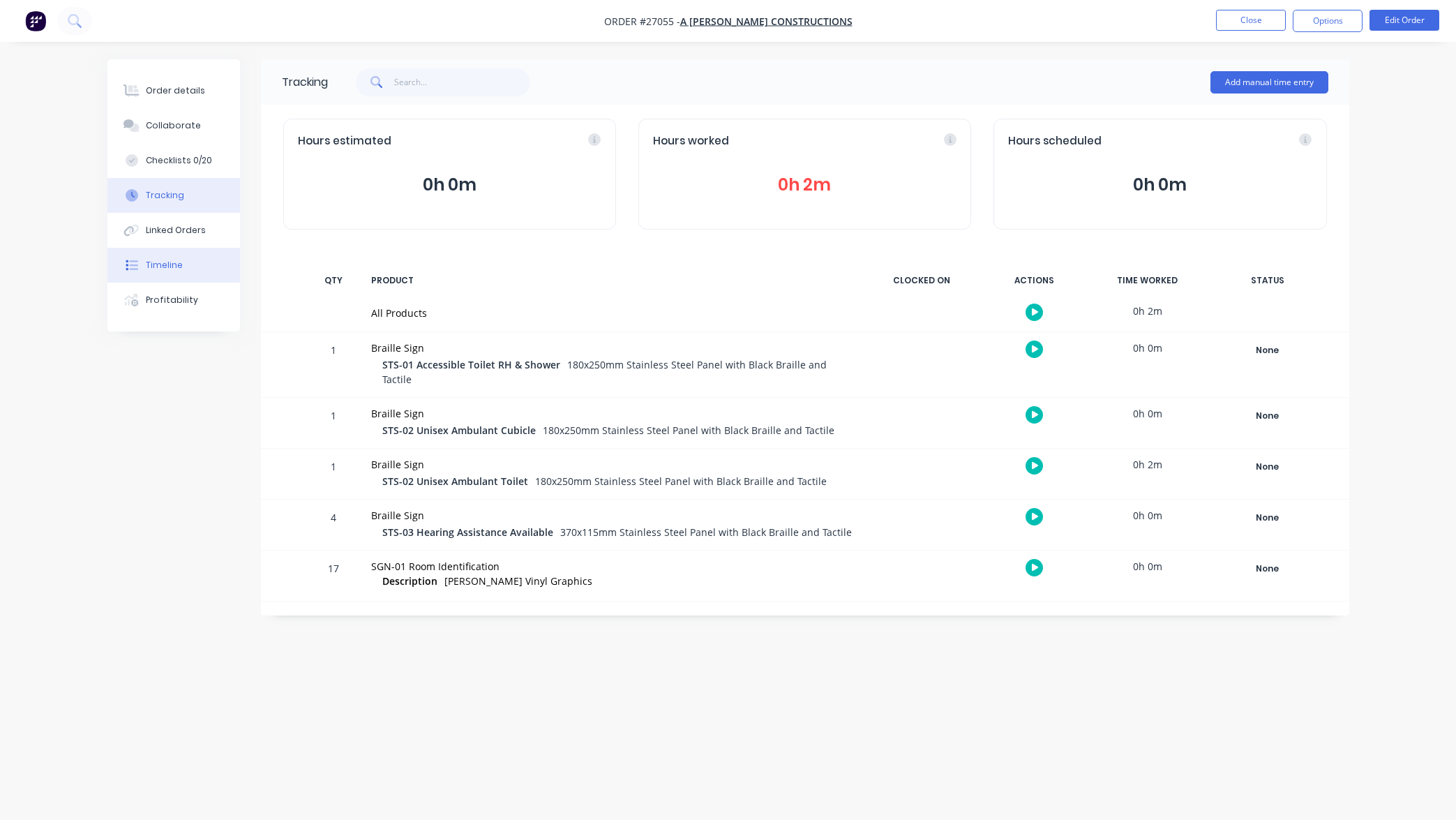
click at [188, 264] on button "Timeline" at bounding box center [174, 265] width 133 height 35
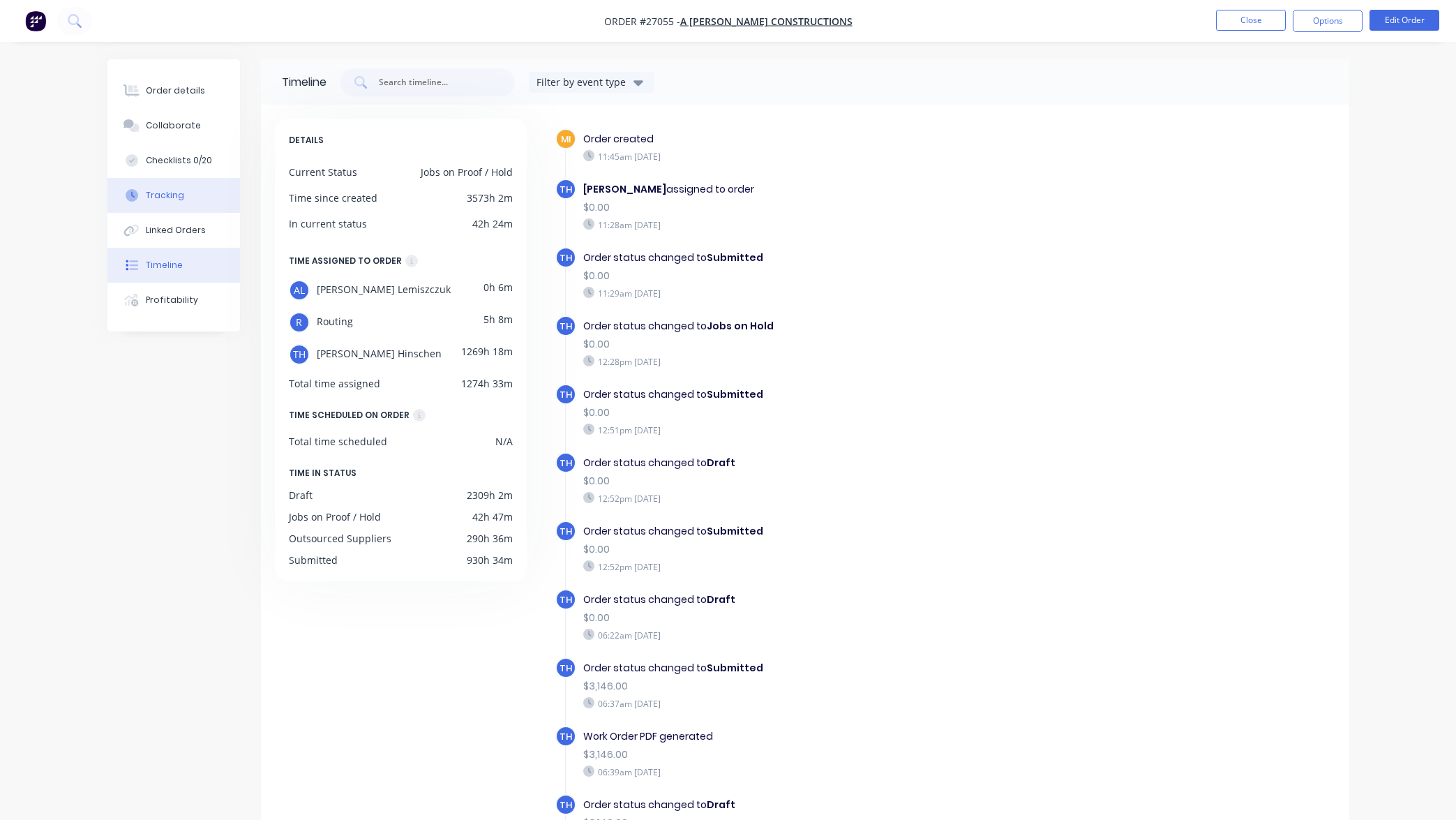
click at [181, 198] on div "Tracking" at bounding box center [165, 195] width 38 height 13
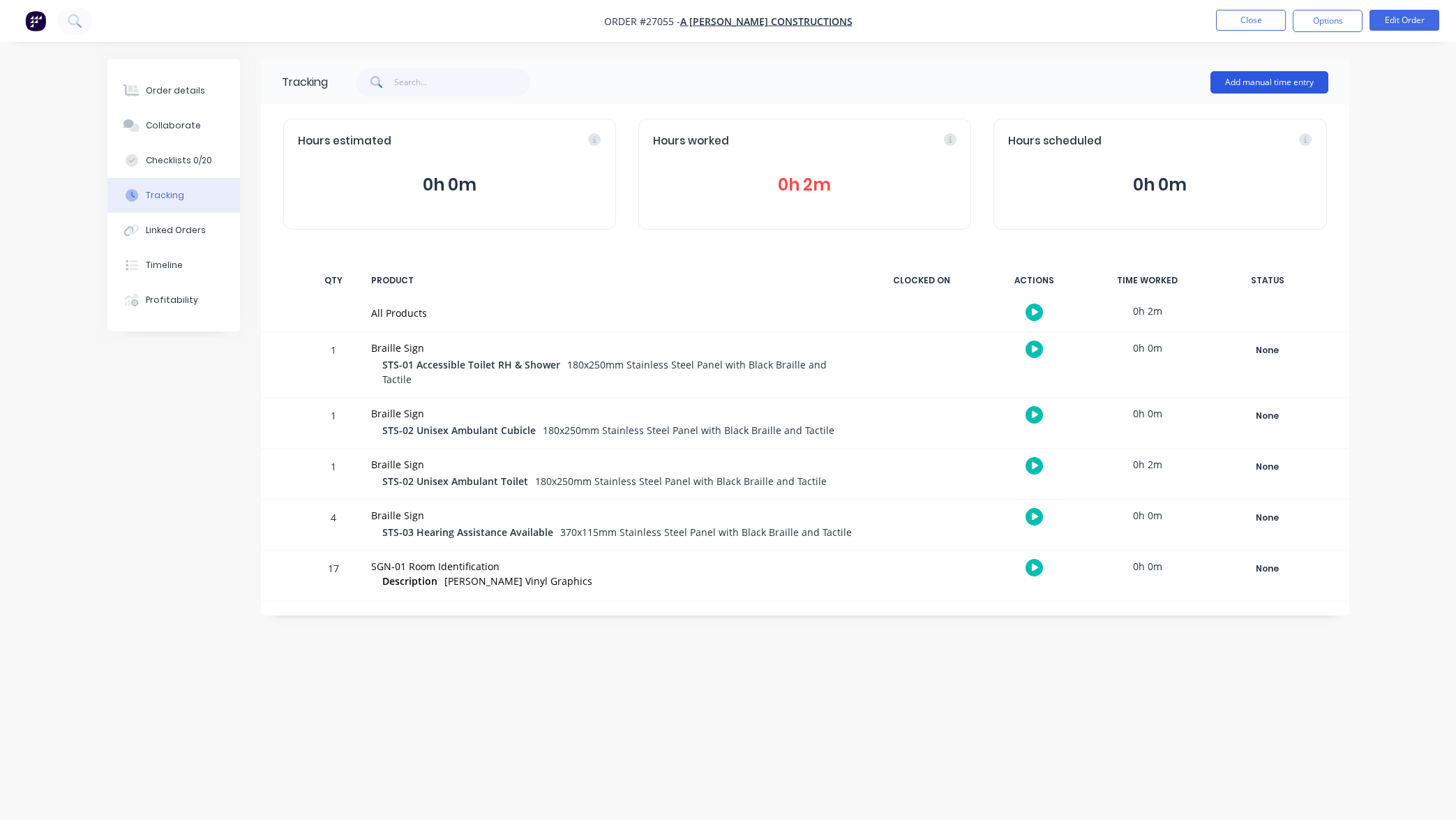
click at [1253, 75] on button "Add manual time entry" at bounding box center [1270, 82] width 118 height 22
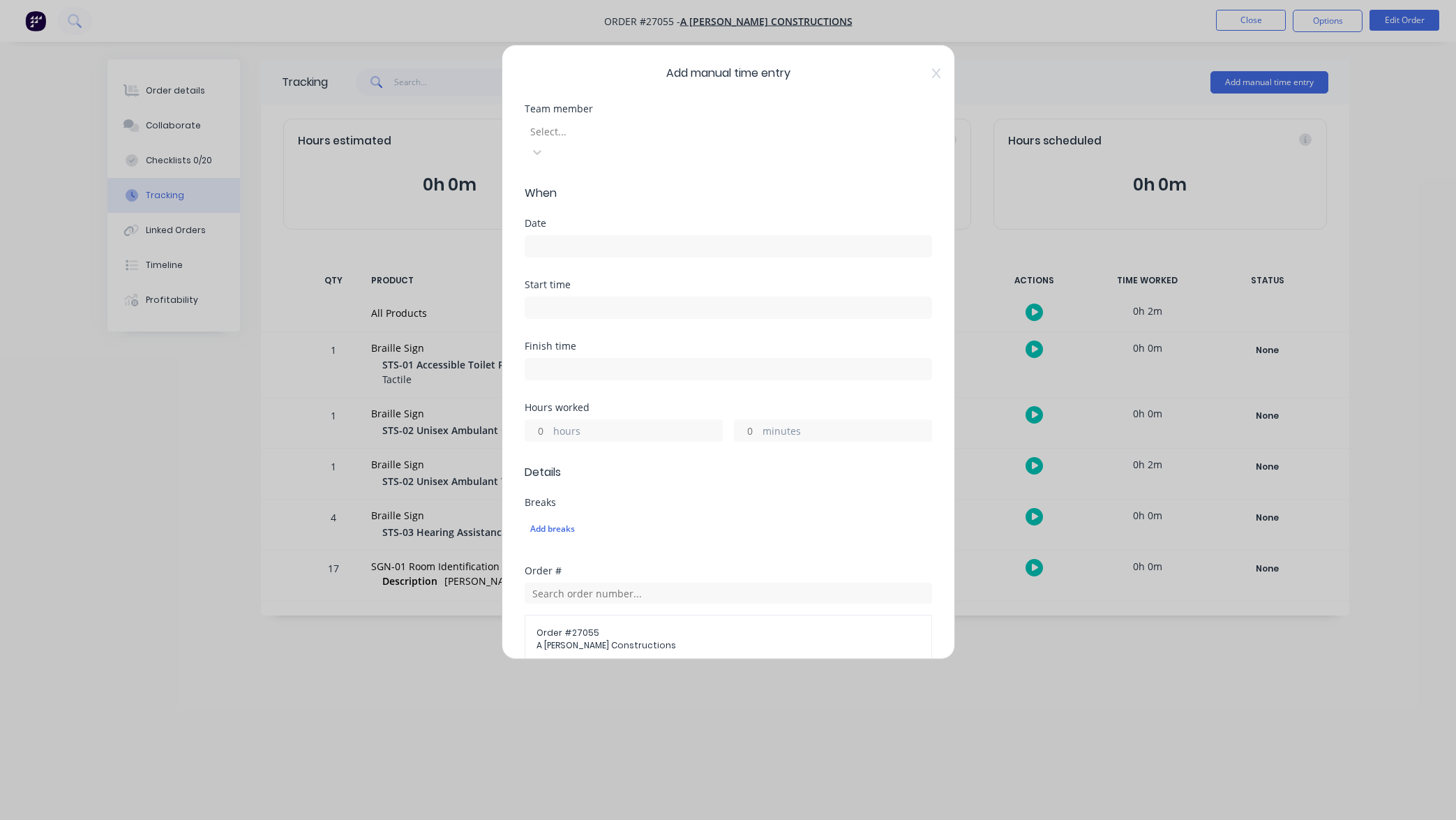
click at [653, 134] on div at bounding box center [628, 132] width 201 height 17
type input "tod"
click at [601, 236] on input at bounding box center [728, 246] width 406 height 21
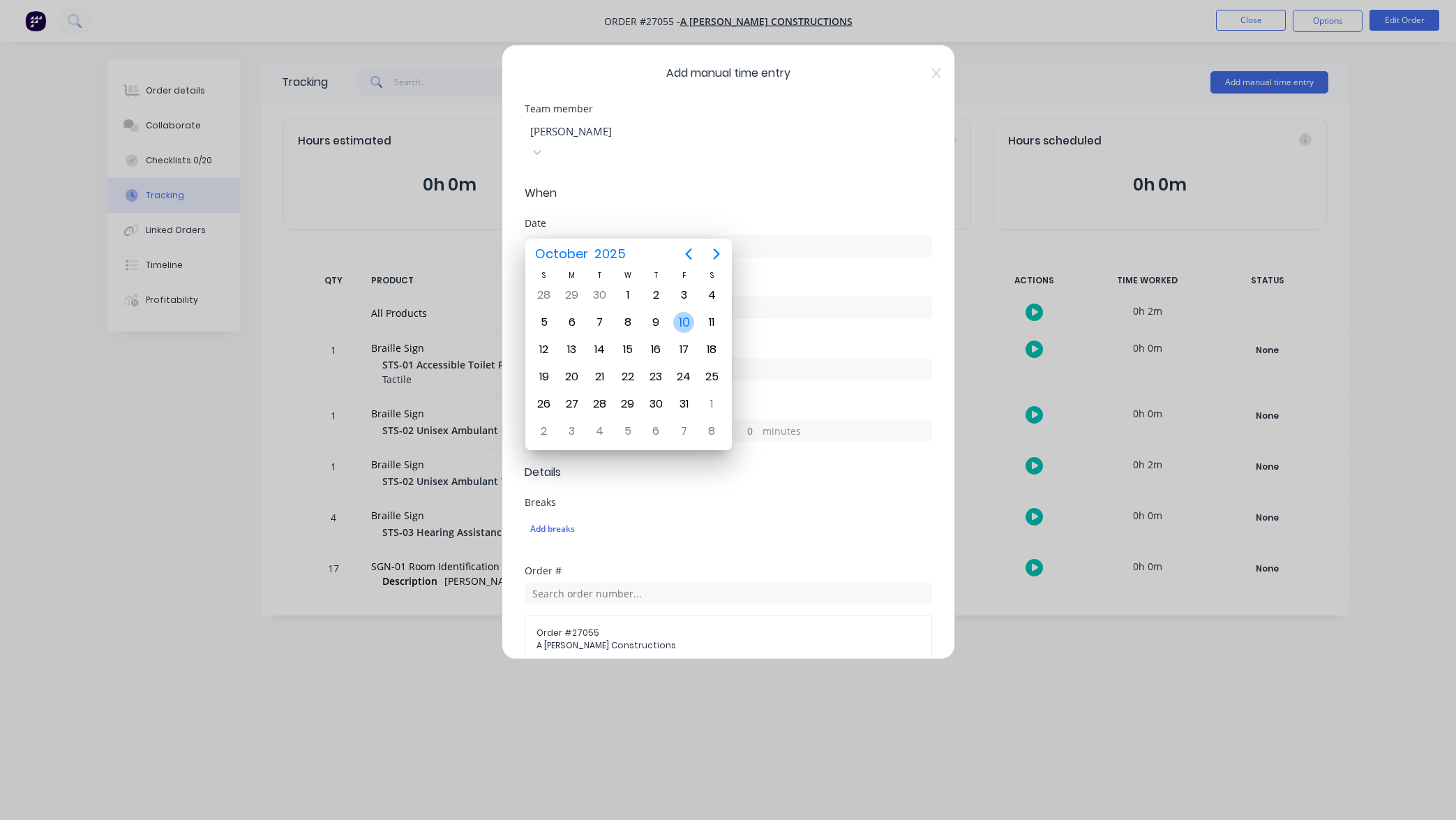
click at [682, 316] on div "10" at bounding box center [683, 322] width 21 height 21
type input "10/10/2025"
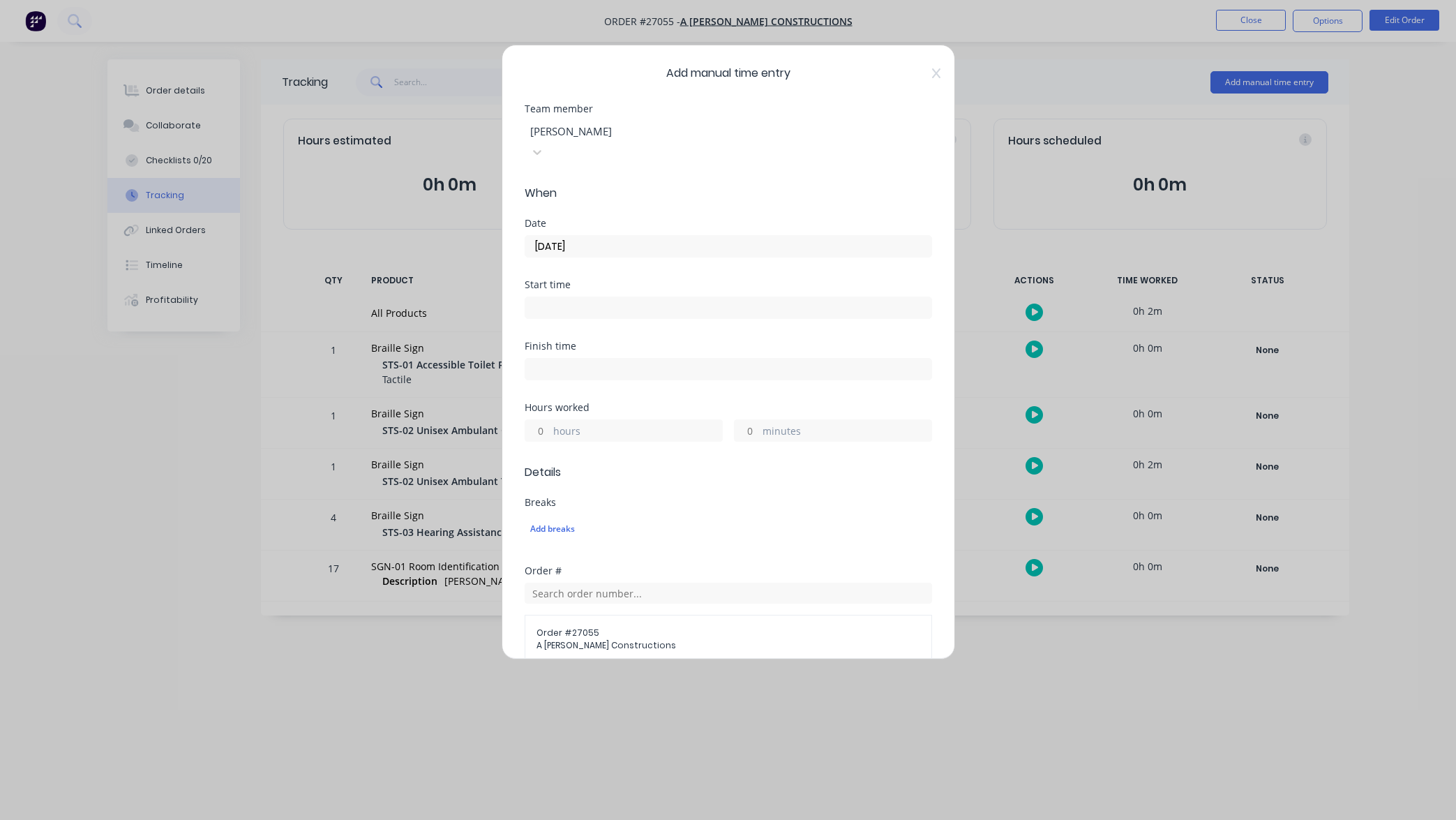
click at [577, 298] on input at bounding box center [728, 308] width 406 height 21
type input "08:47 AM"
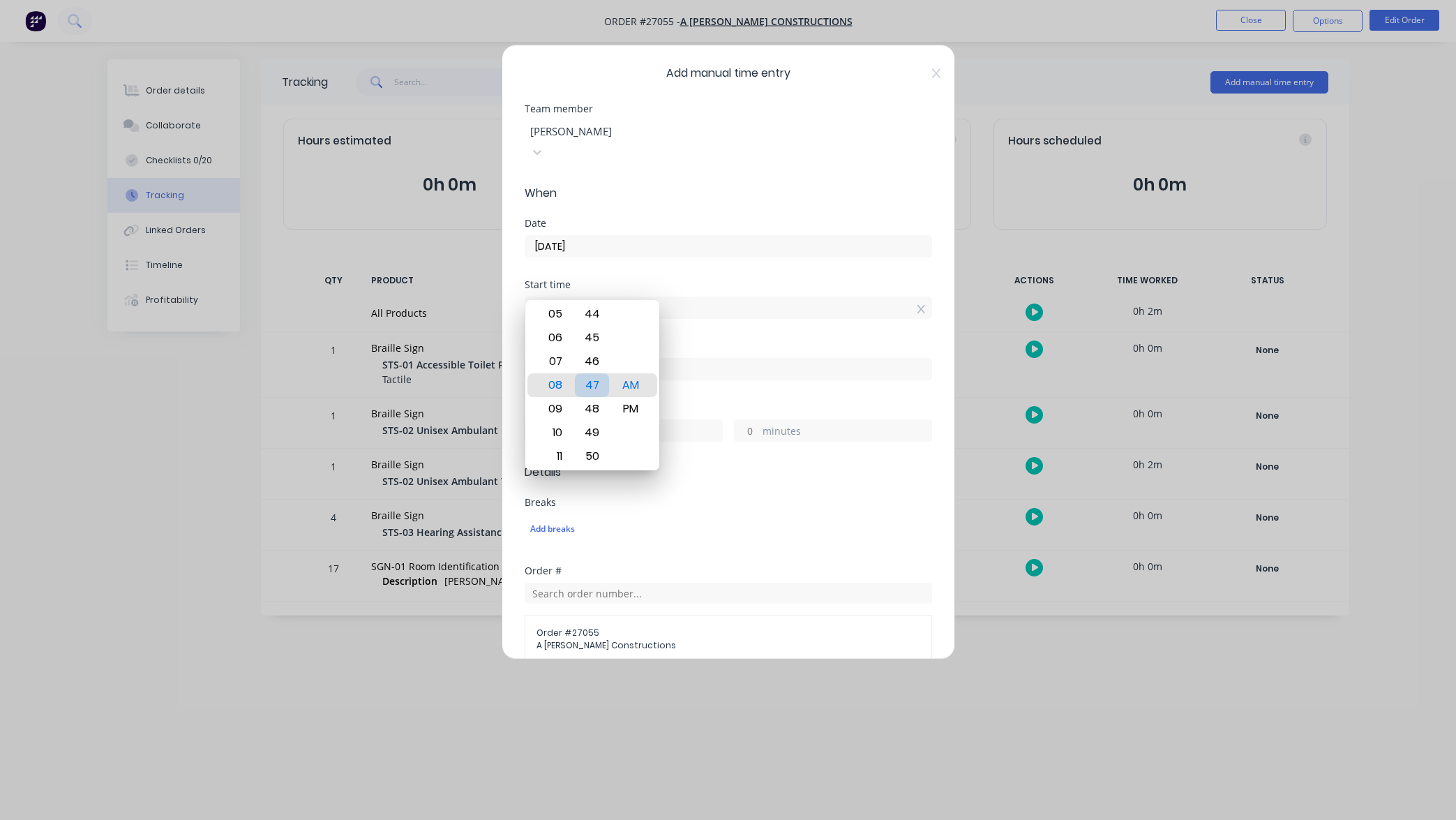
click at [602, 385] on div "47" at bounding box center [592, 385] width 34 height 24
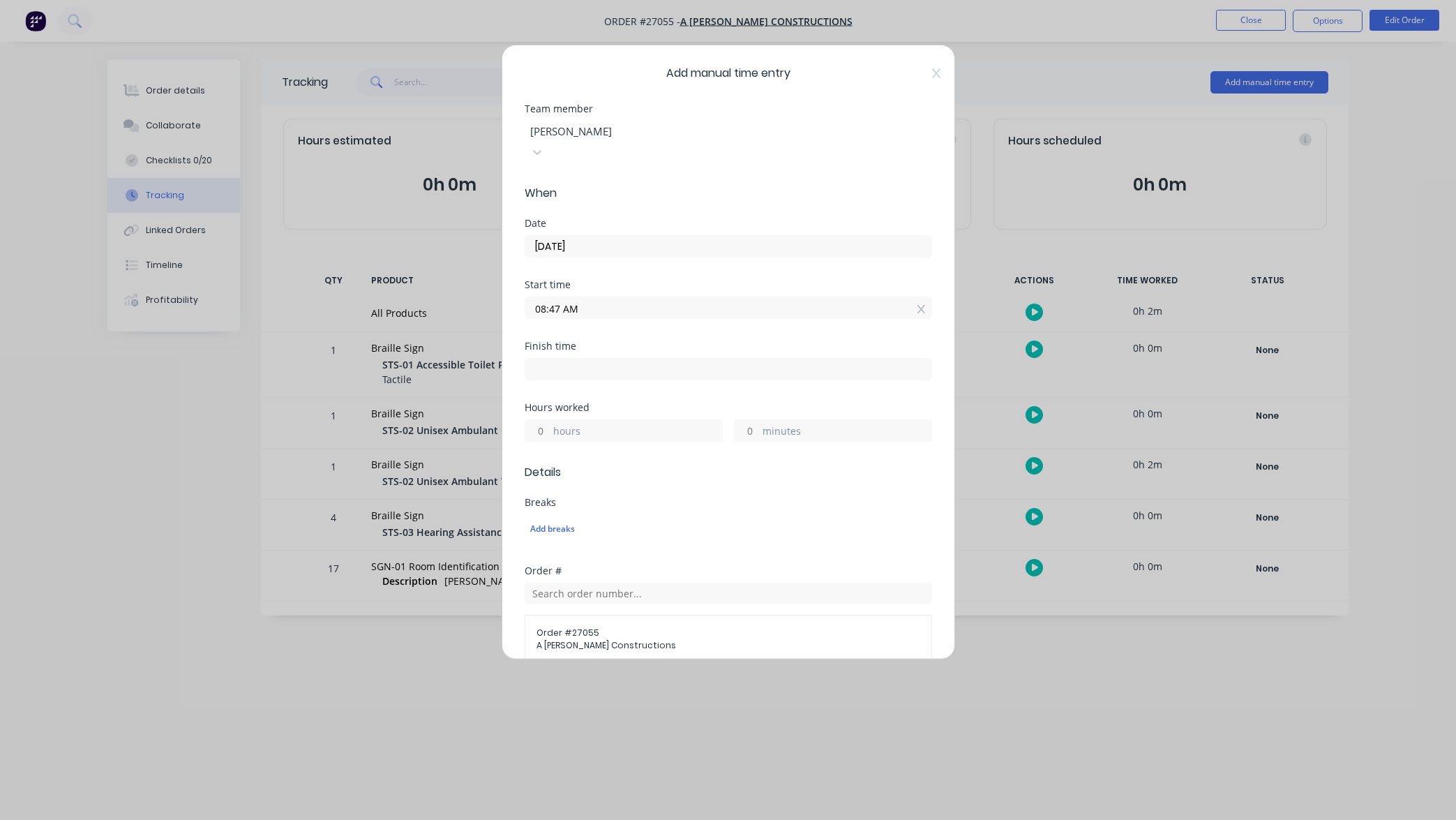
click at [699, 358] on input at bounding box center [728, 369] width 406 height 21
type input "08:47 AM"
type input "0"
click at [592, 520] on div "50" at bounding box center [592, 517] width 34 height 24
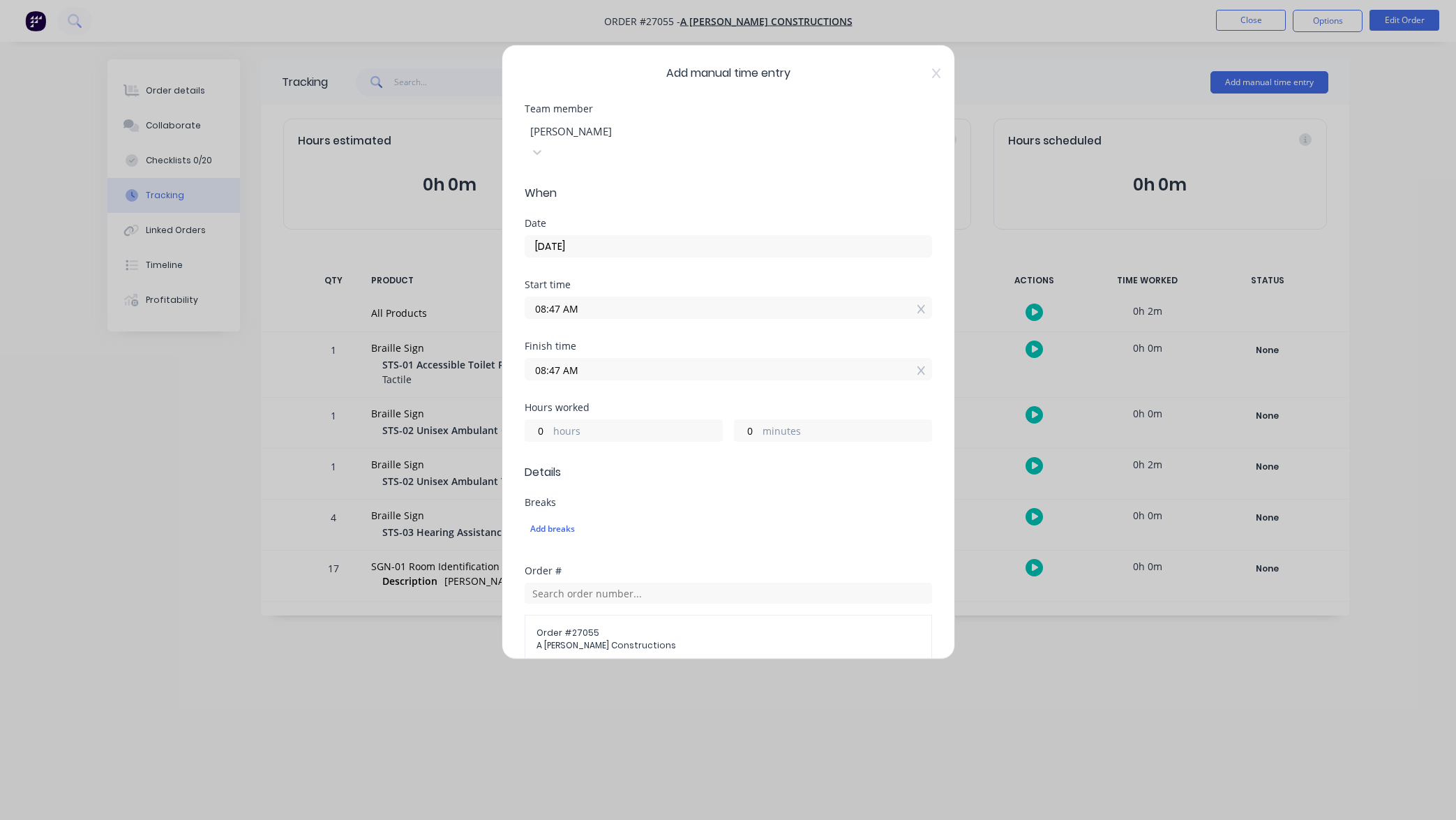
type input "08:50 AM"
type input "3"
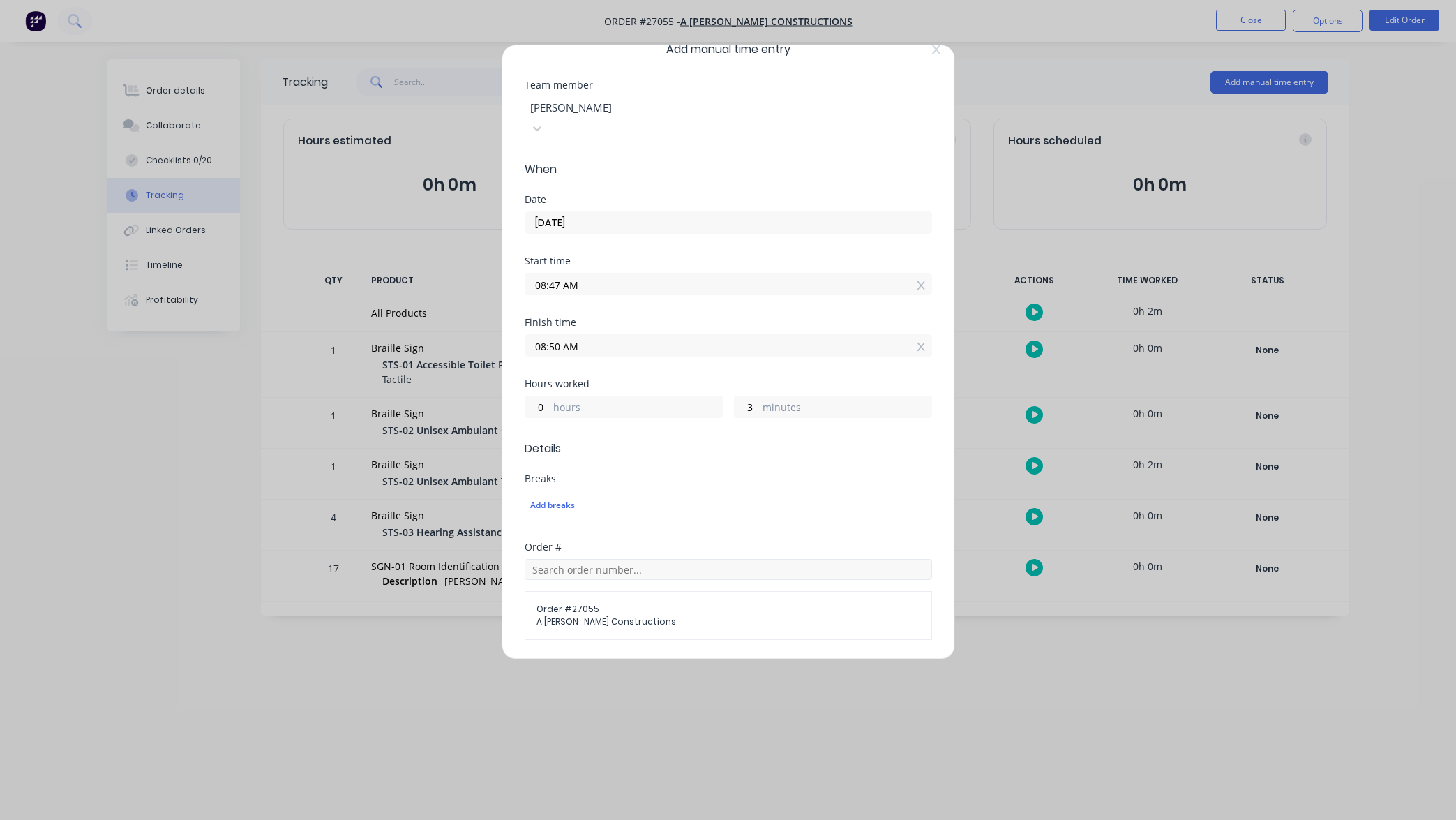
scroll to position [32, 0]
click at [604, 551] on input "text" at bounding box center [728, 561] width 407 height 21
click at [697, 492] on div "Breaks Add breaks" at bounding box center [728, 499] width 407 height 68
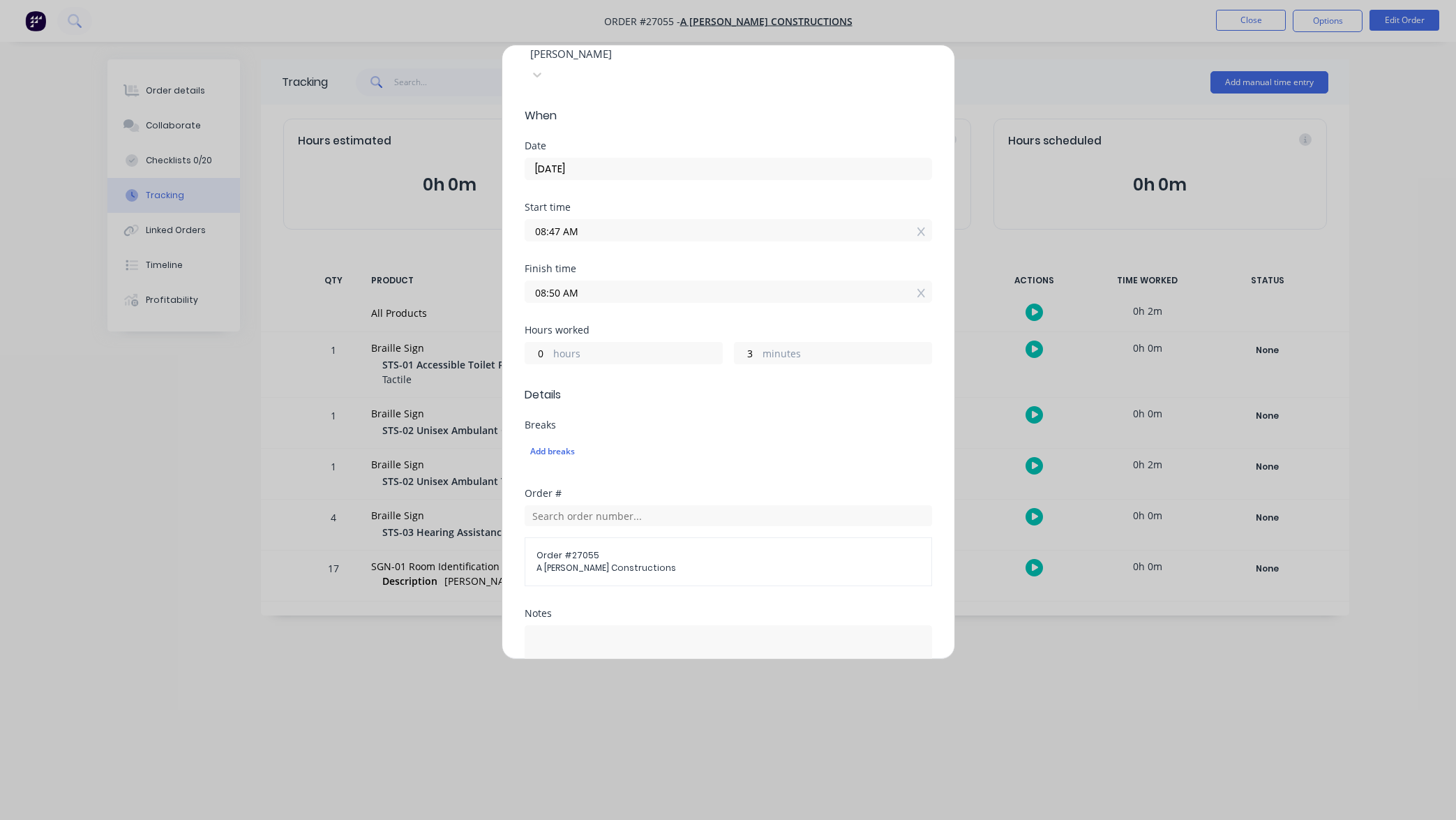
scroll to position [119, 0]
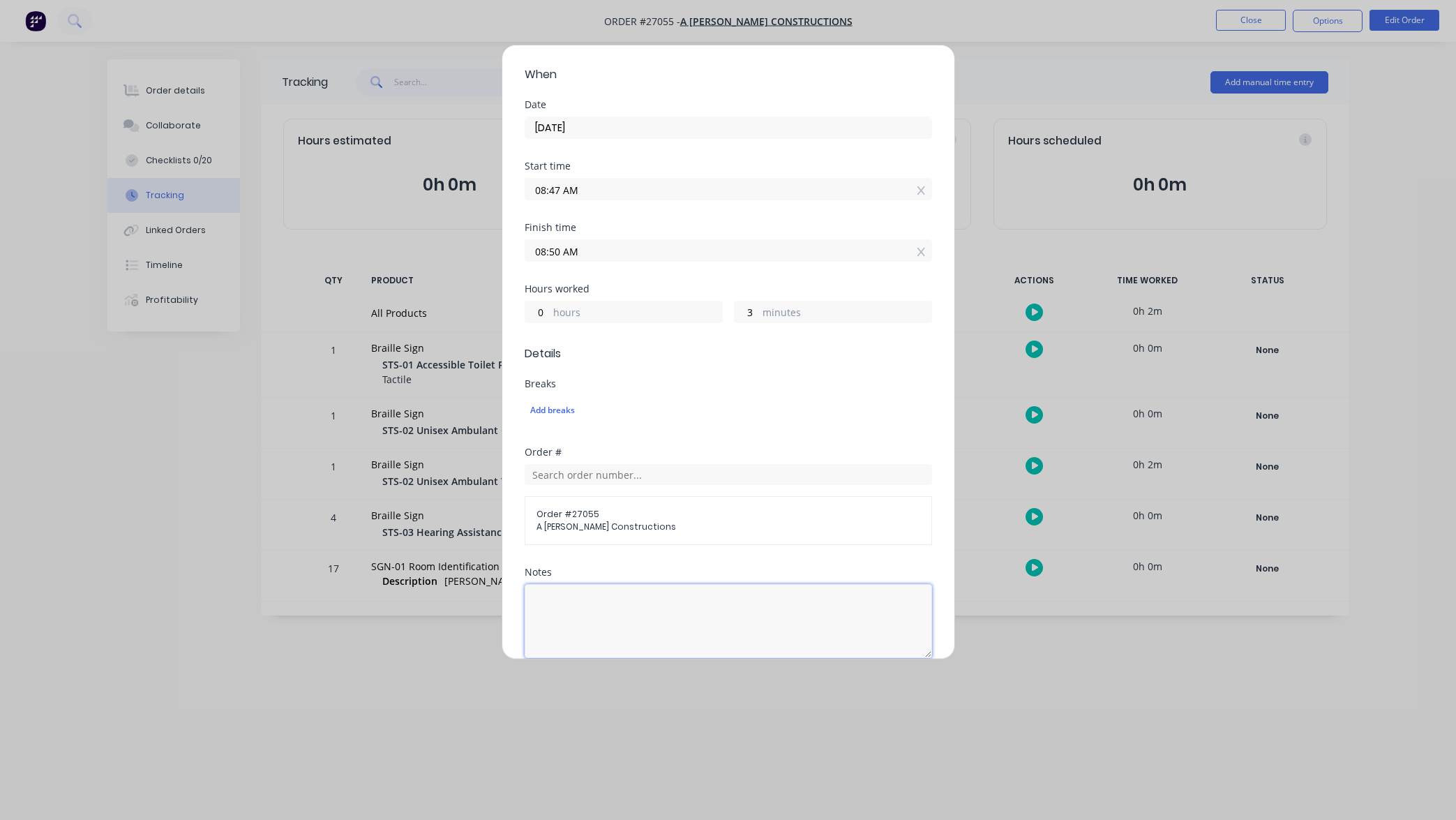
click at [598, 584] on textarea at bounding box center [728, 621] width 407 height 74
type textarea "Routing"
click at [989, 677] on div "Add manual time entry Team member Todd Hinschen When Date 10/10/2025 Start time…" at bounding box center [728, 410] width 1456 height 820
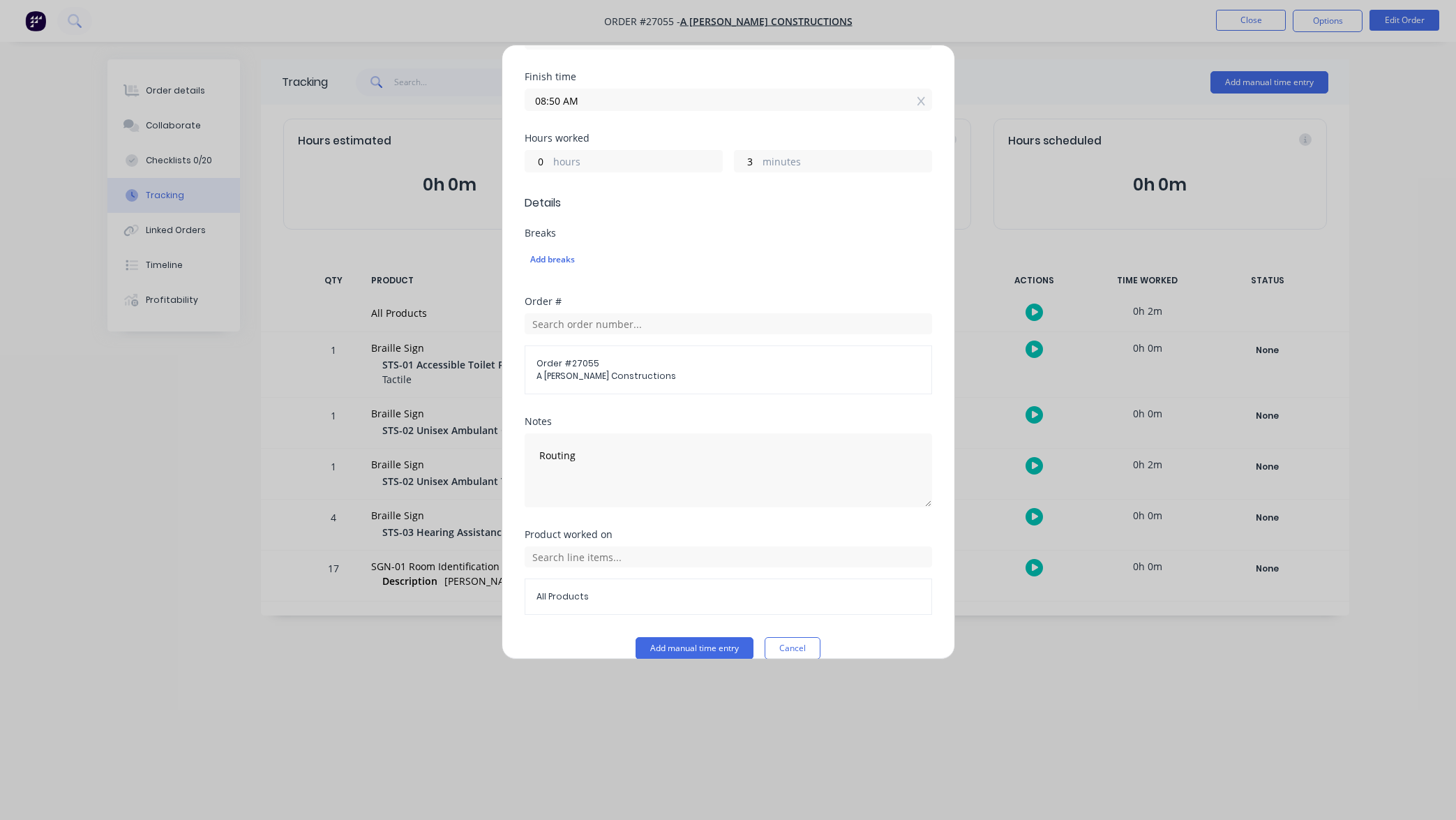
scroll to position [268, 0]
click at [601, 547] on input "text" at bounding box center [728, 557] width 407 height 21
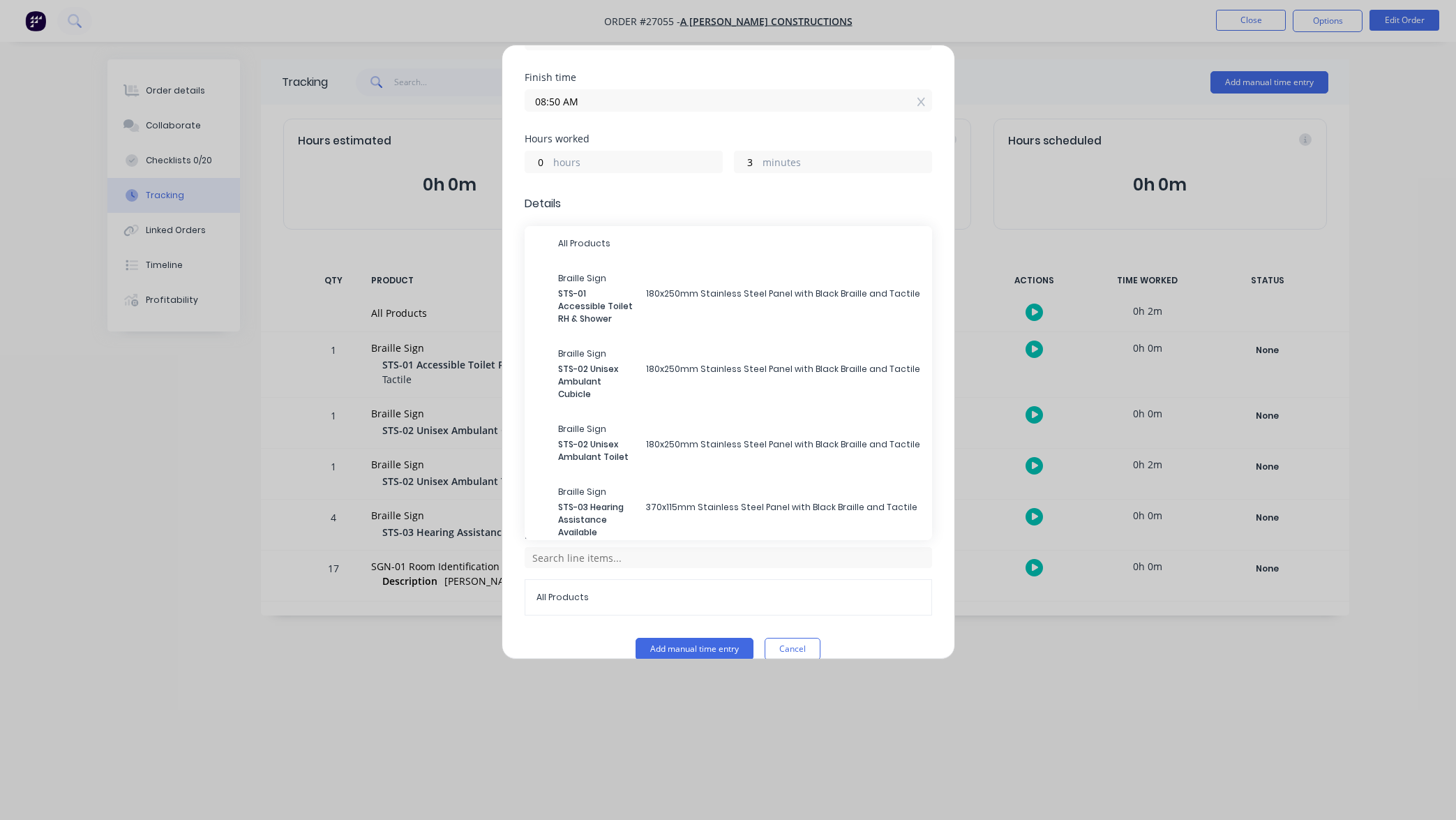
click at [591, 237] on span "All Products" at bounding box center [740, 243] width 363 height 13
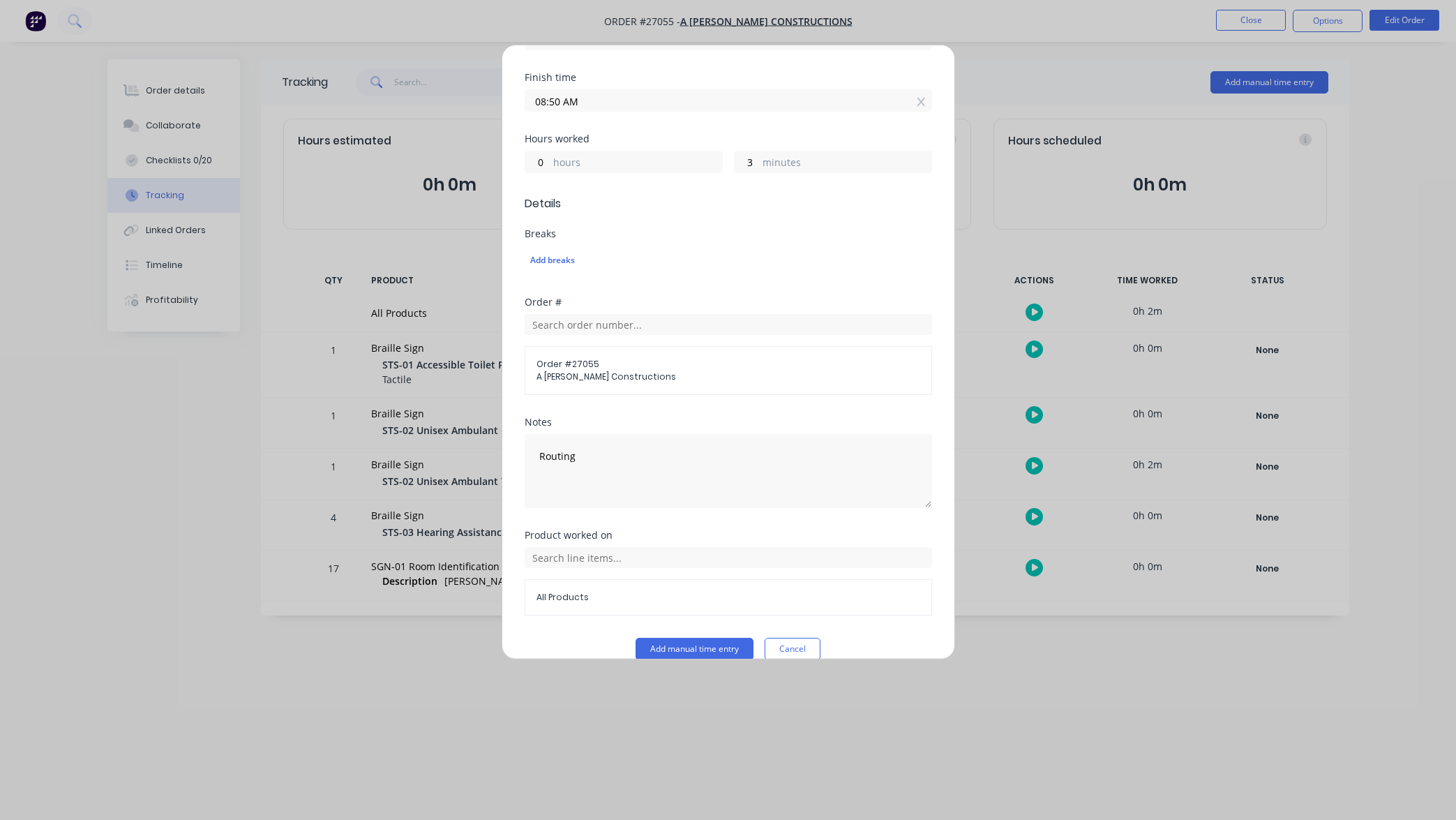
click at [616, 591] on span "All Products" at bounding box center [728, 597] width 384 height 13
click at [604, 547] on input "text" at bounding box center [728, 557] width 407 height 21
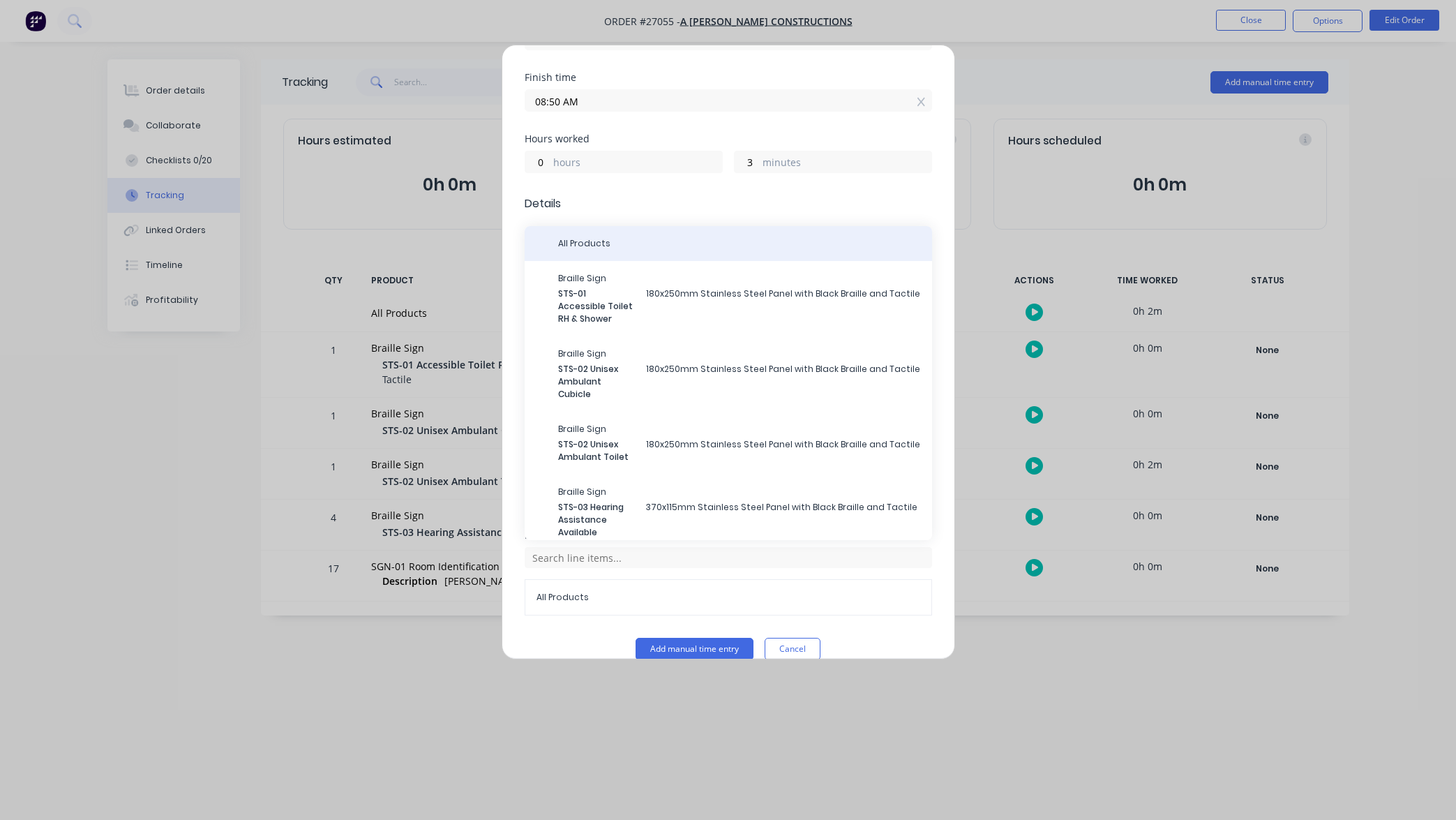
click at [605, 237] on span "All Products" at bounding box center [740, 243] width 363 height 13
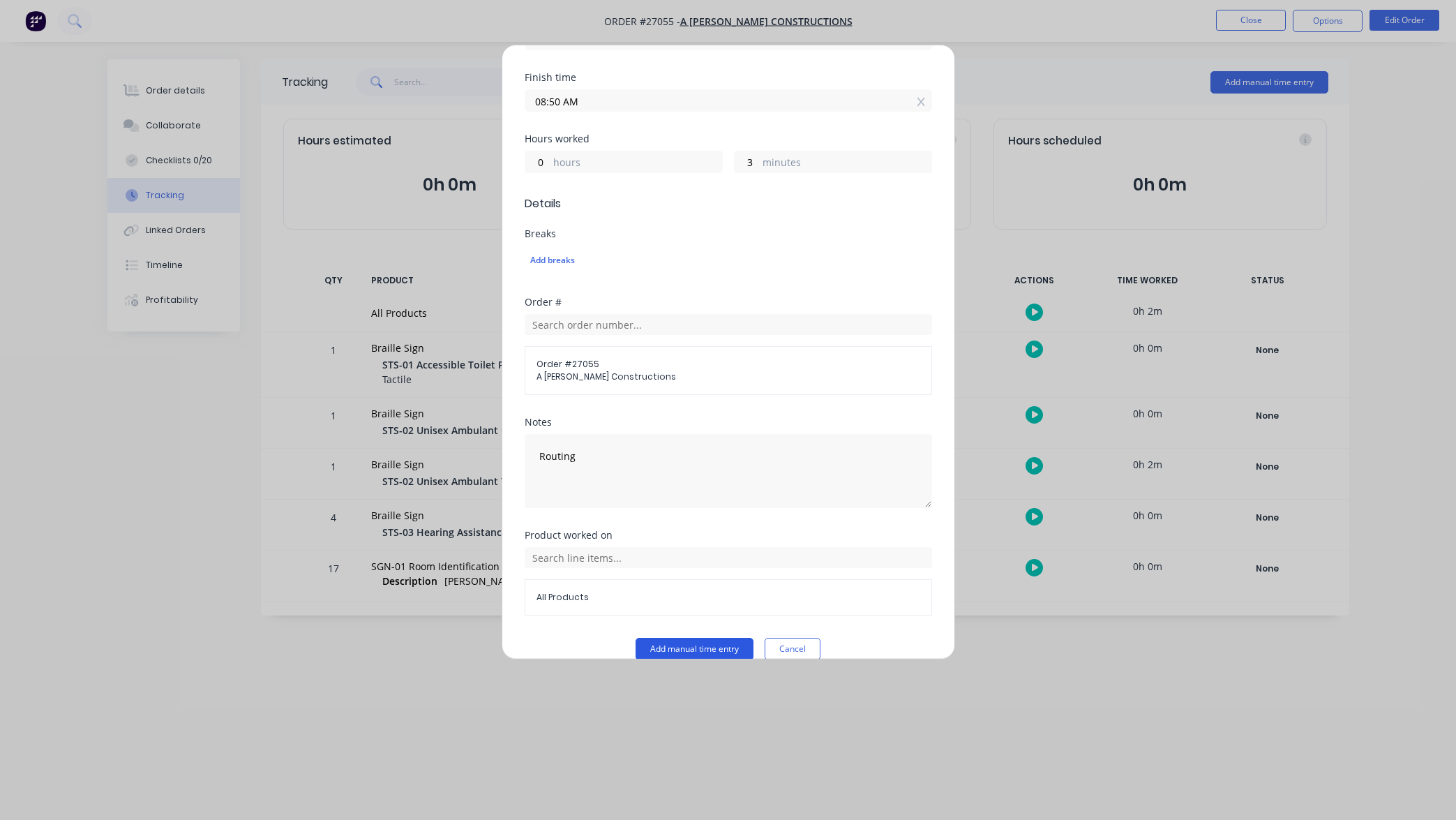
click at [702, 638] on button "Add manual time entry" at bounding box center [694, 649] width 118 height 22
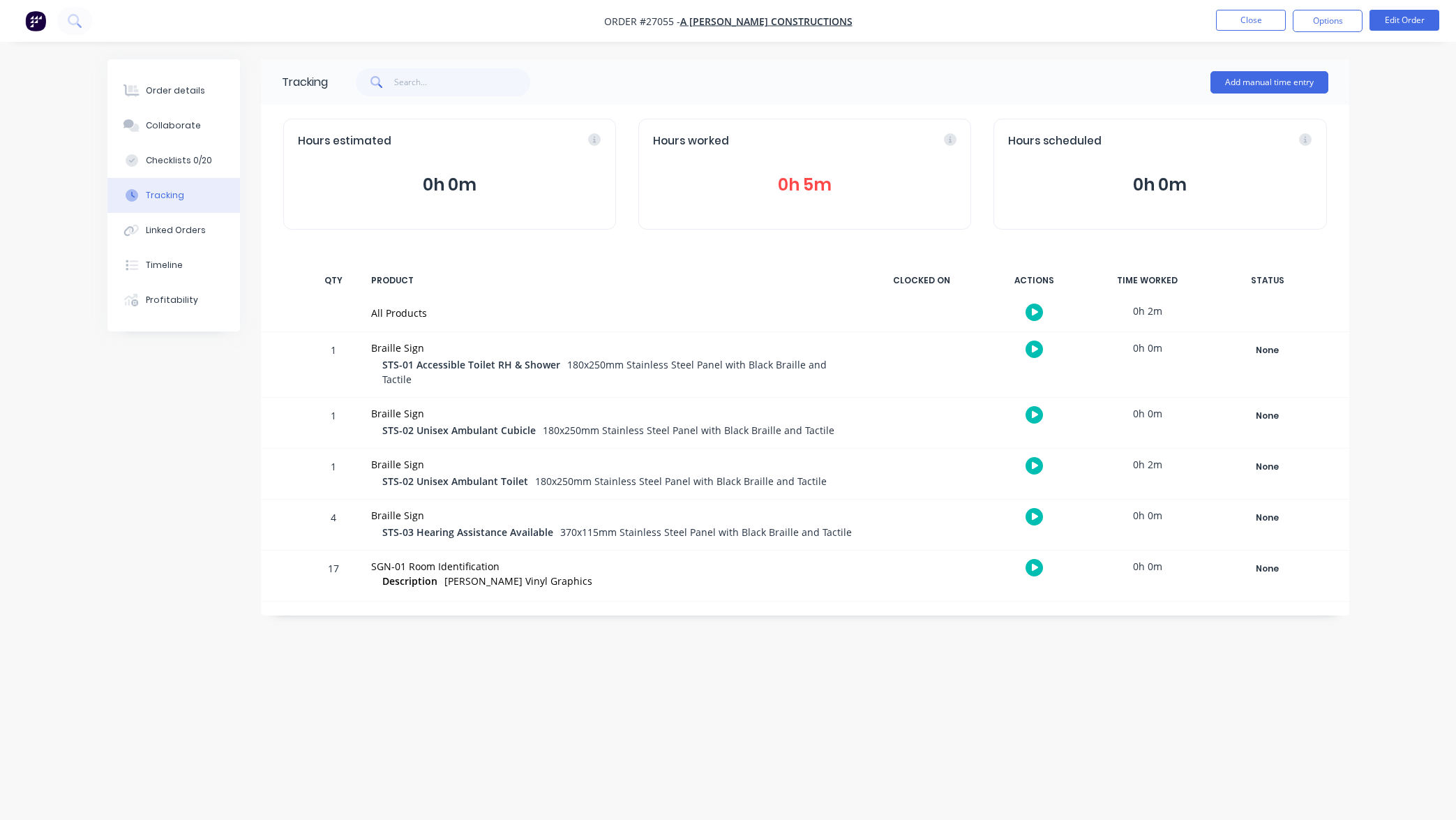
scroll to position [0, 0]
click at [180, 259] on div "Timeline" at bounding box center [164, 265] width 37 height 13
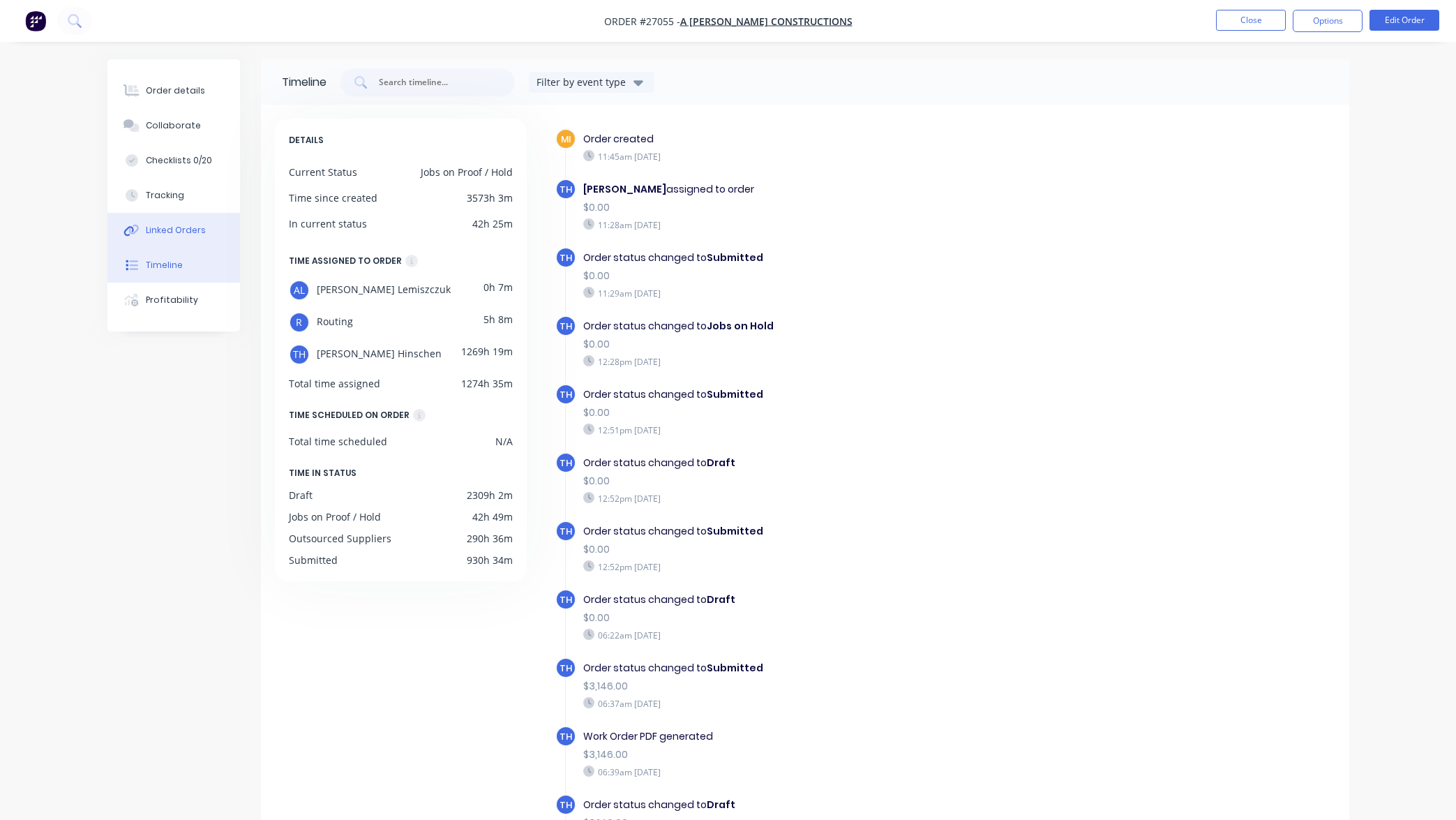
click at [175, 233] on div "Linked Orders" at bounding box center [176, 230] width 60 height 13
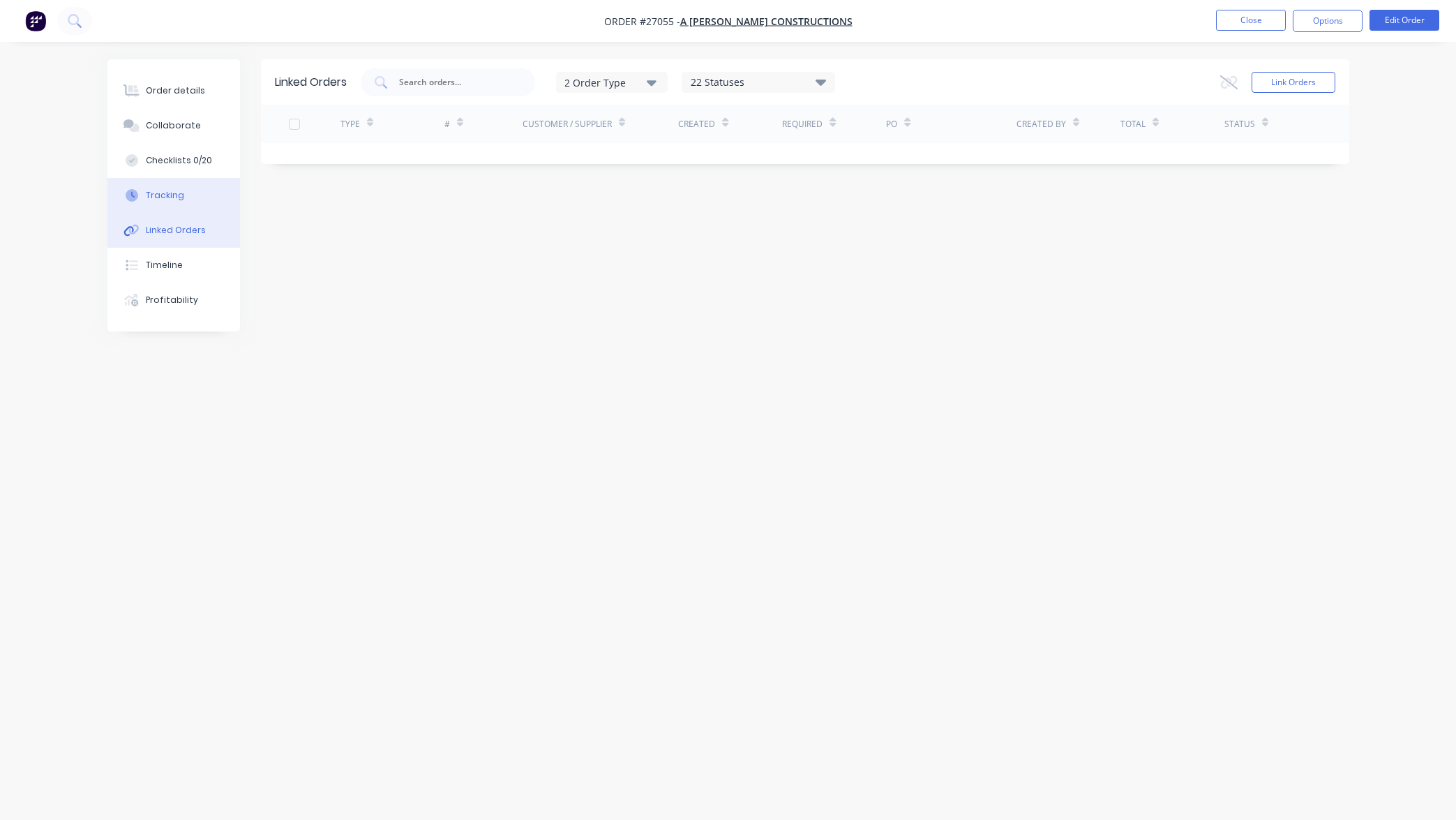
click at [176, 192] on div "Tracking" at bounding box center [165, 195] width 38 height 13
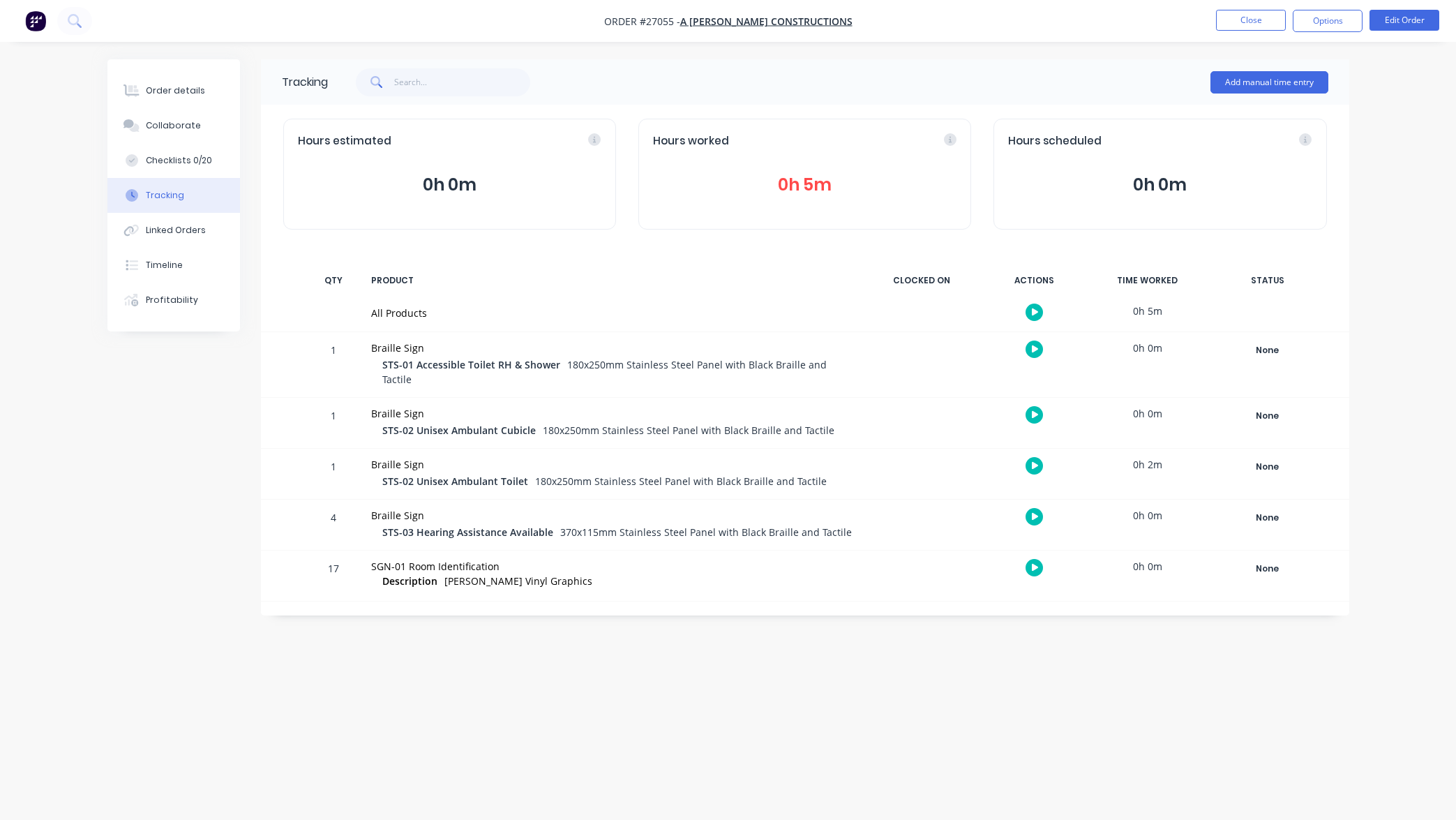
drag, startPoint x: 192, startPoint y: 200, endPoint x: 213, endPoint y: 199, distance: 21.0
click at [192, 201] on button "Tracking" at bounding box center [174, 195] width 133 height 35
click at [1274, 79] on button "Add manual time entry" at bounding box center [1270, 82] width 118 height 22
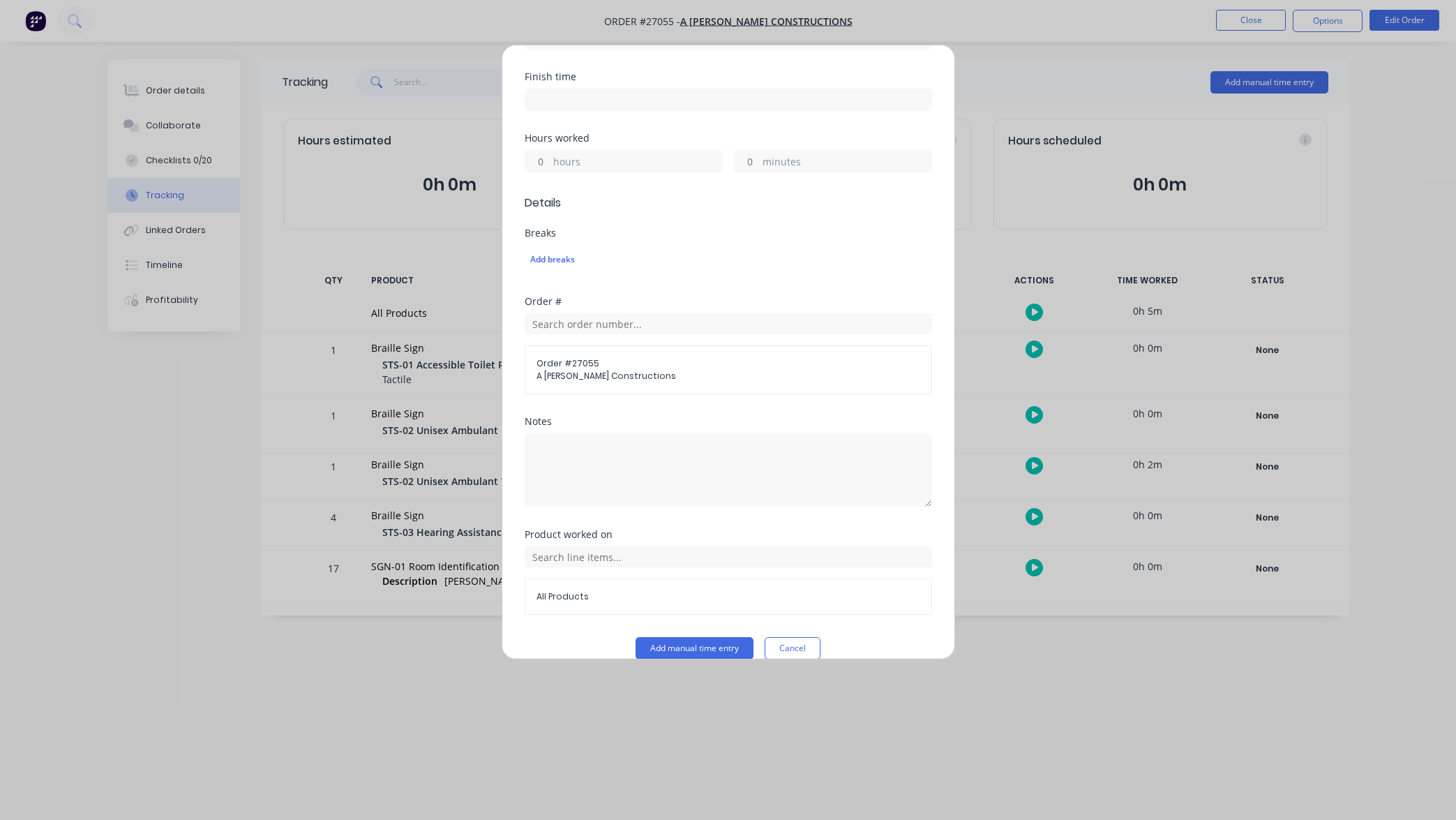
scroll to position [268, 0]
click at [598, 434] on textarea at bounding box center [728, 470] width 407 height 74
click at [797, 638] on button "Cancel" at bounding box center [792, 649] width 56 height 22
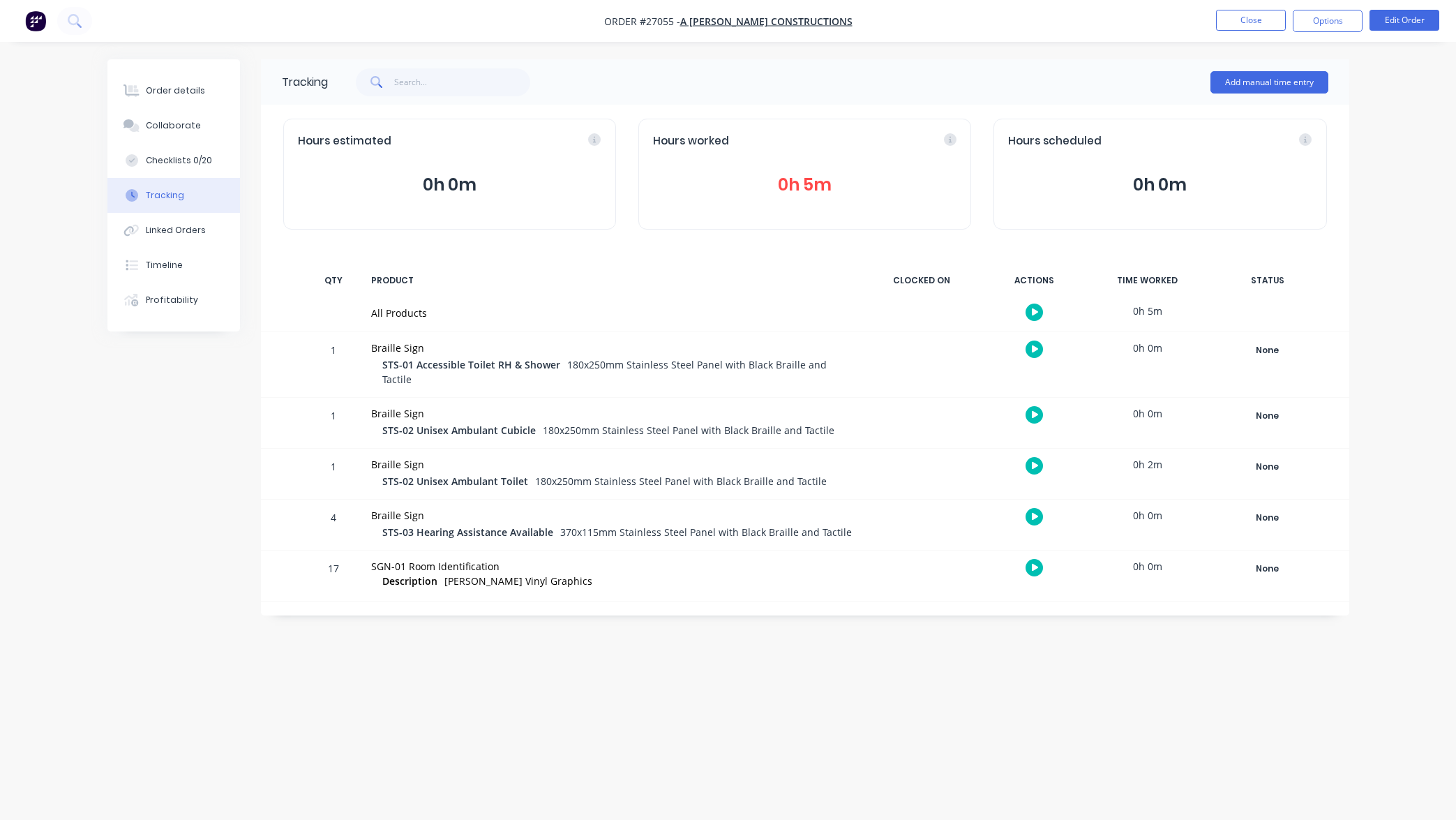
click at [877, 634] on div "Tracking Add manual time entry Hours estimated 0h 0m Hours worked 0h 5m Hours s…" at bounding box center [728, 383] width 1241 height 648
click at [178, 121] on div "Collaborate" at bounding box center [174, 126] width 55 height 13
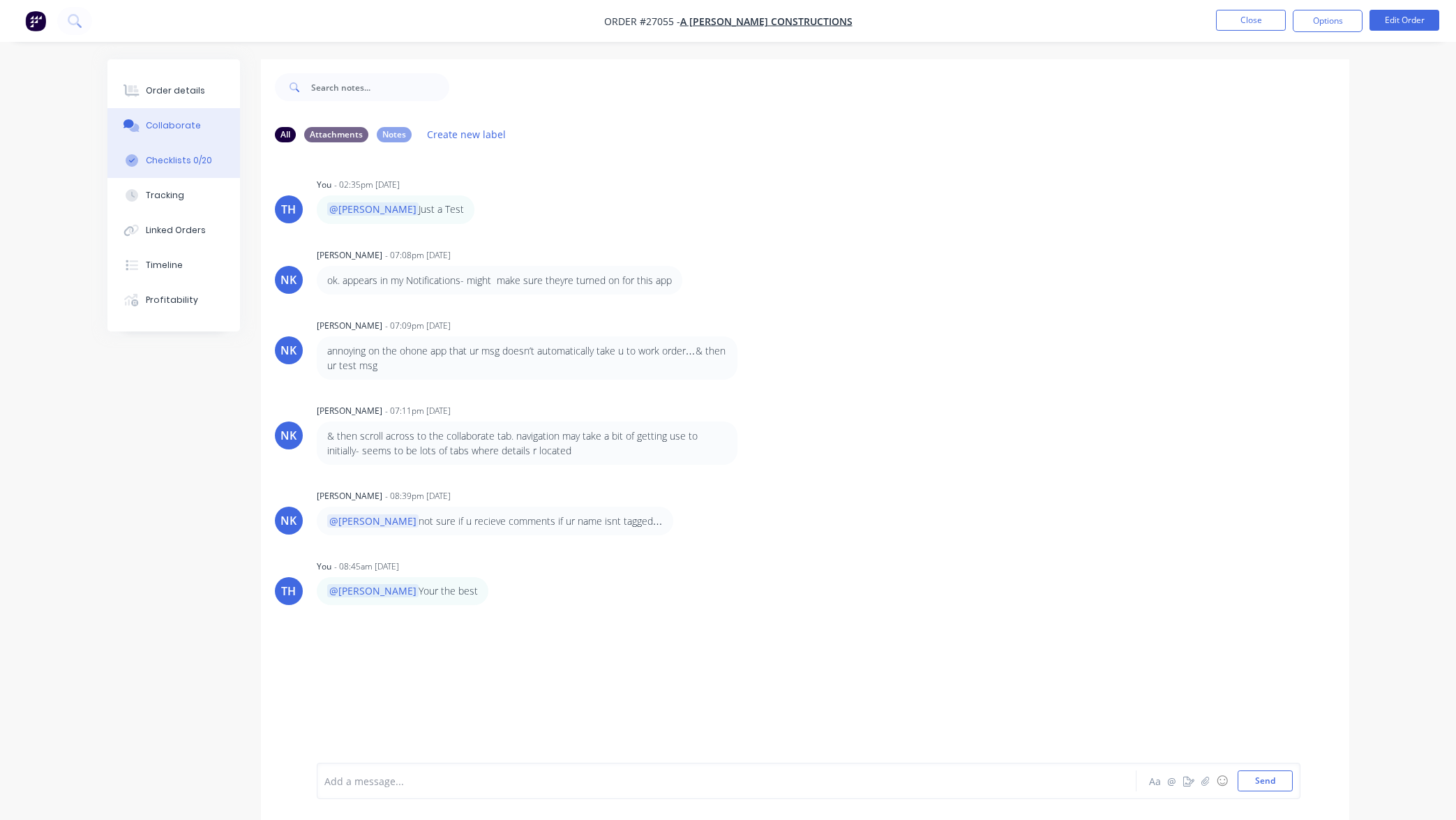
click at [202, 164] on div "Checklists 0/20" at bounding box center [180, 160] width 67 height 13
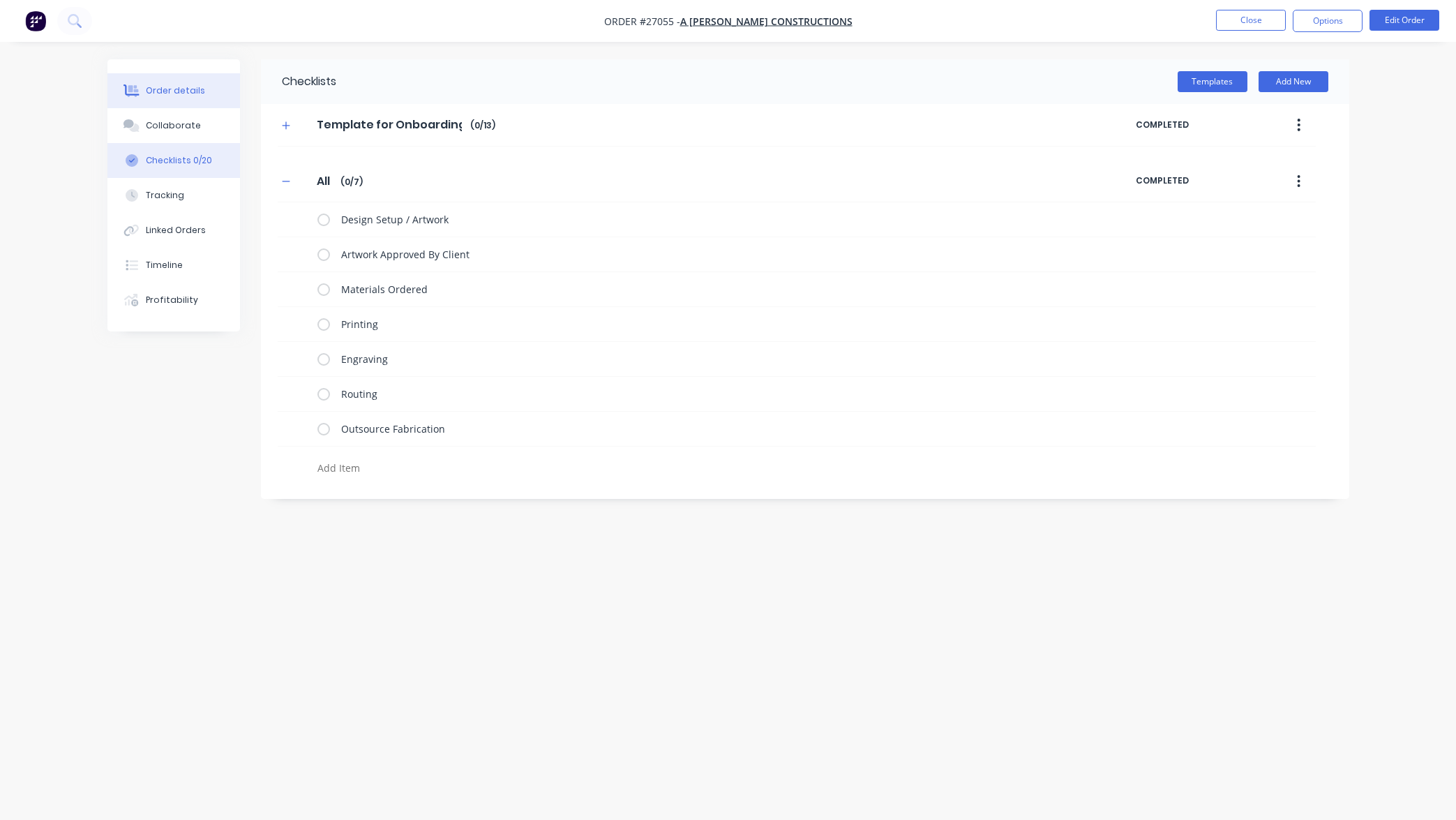
click at [193, 86] on div "Order details" at bounding box center [175, 91] width 59 height 13
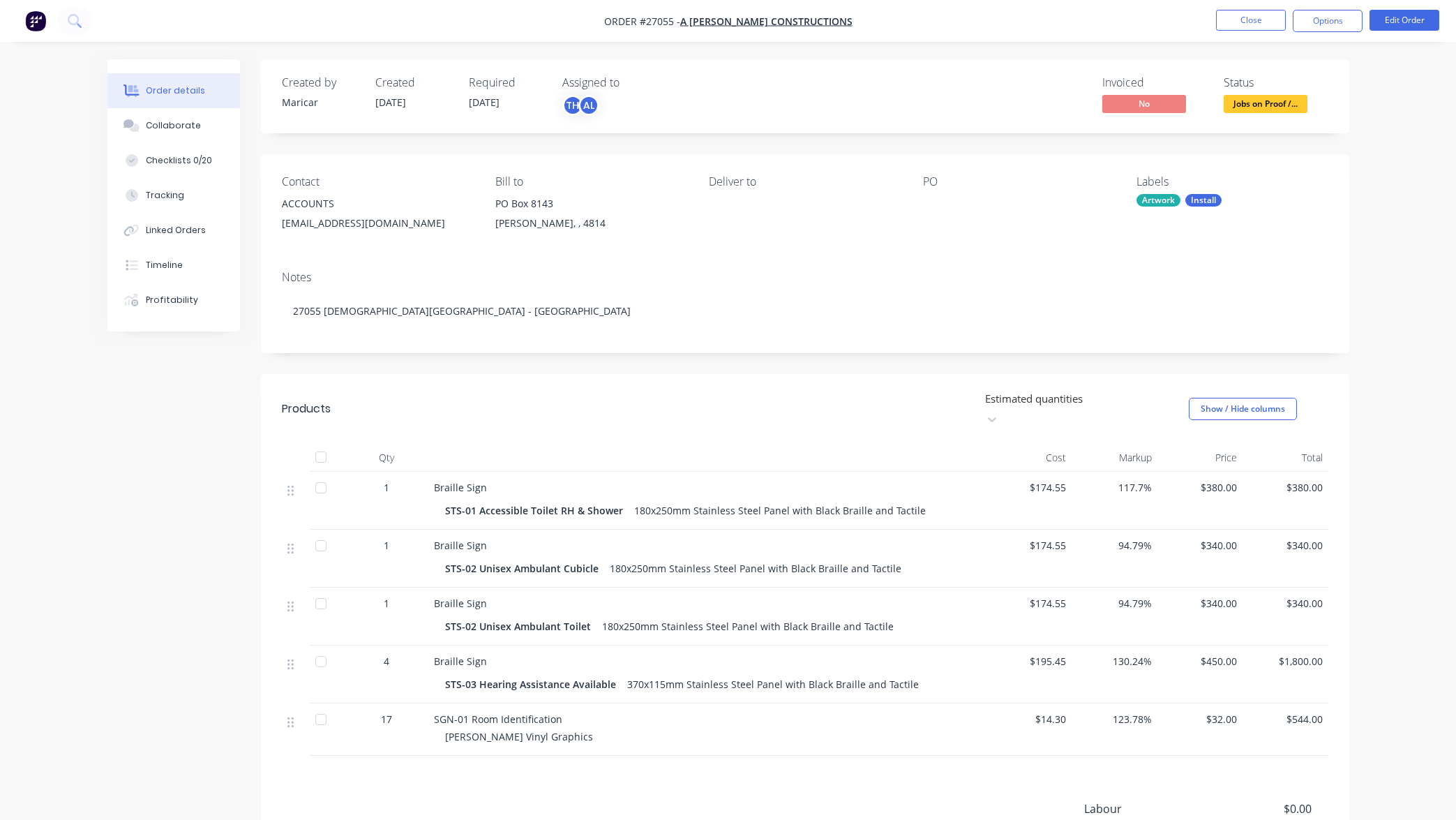
click at [1266, 108] on span "Jobs on Proof /..." at bounding box center [1265, 103] width 84 height 17
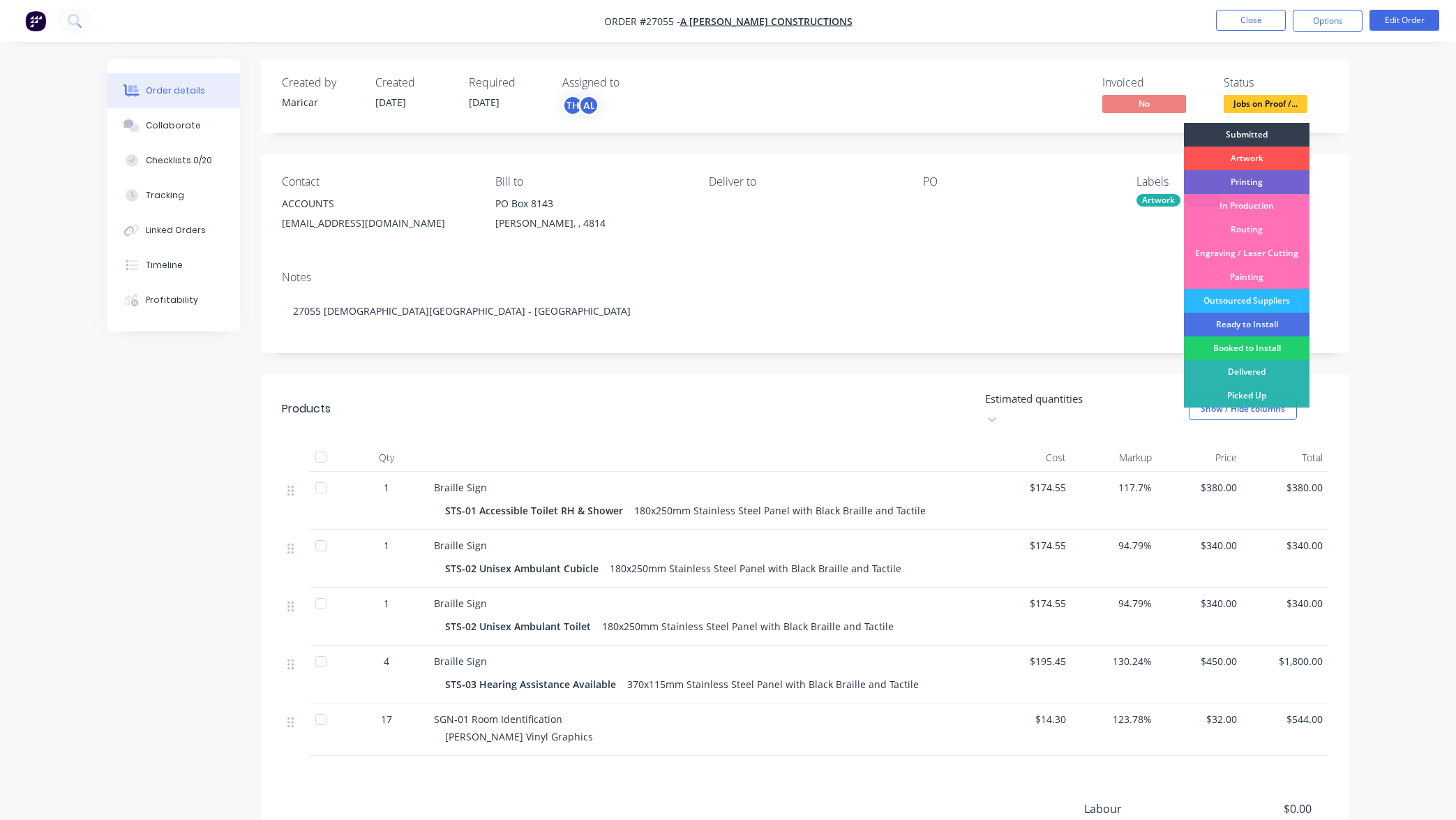
click at [1062, 115] on div "Created by Maricar Created 14/05/25 Required 03/10/25 Assigned to TH AL Invoice…" at bounding box center [805, 96] width 1088 height 74
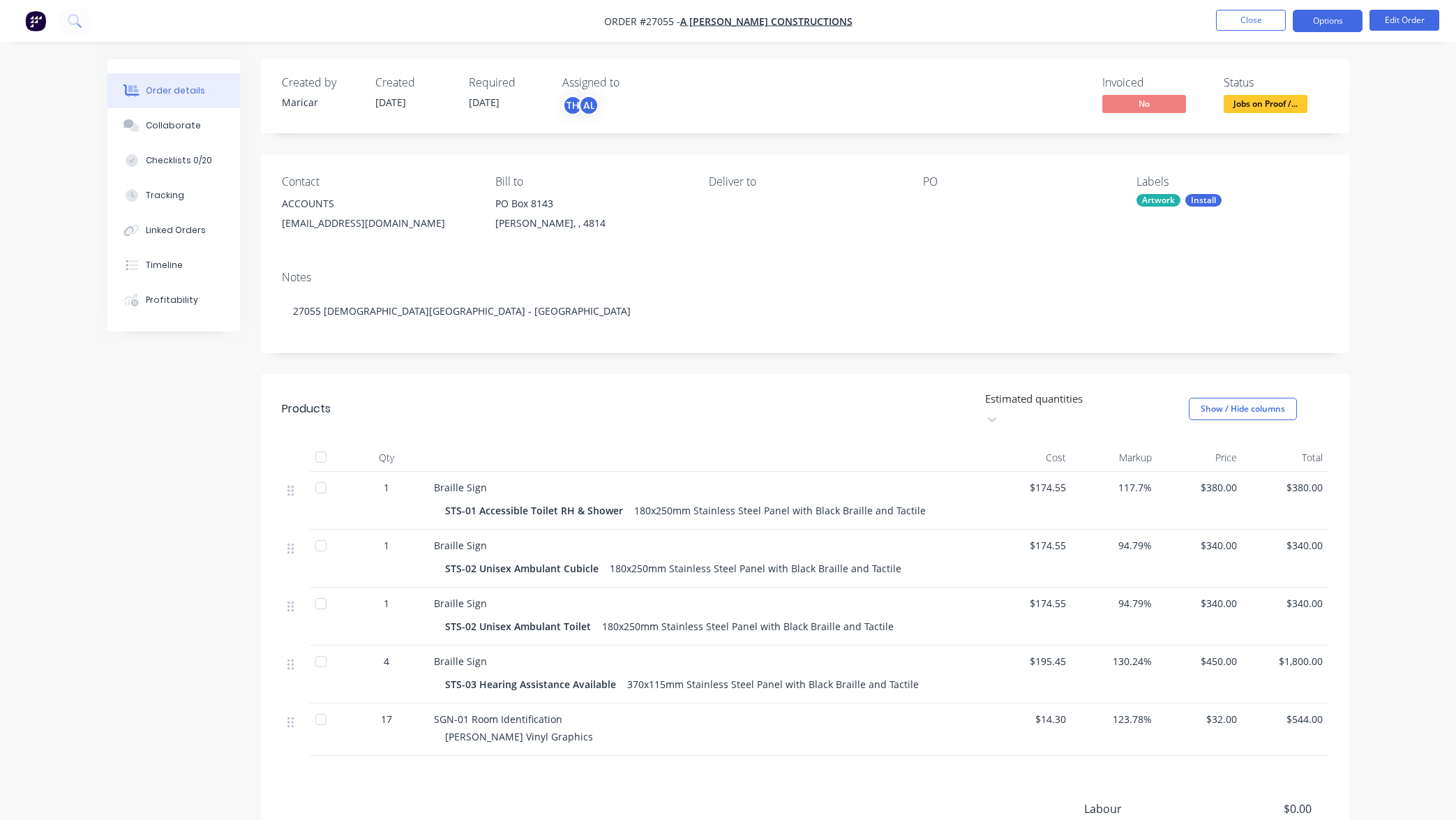
click at [1323, 27] on button "Options" at bounding box center [1328, 21] width 70 height 22
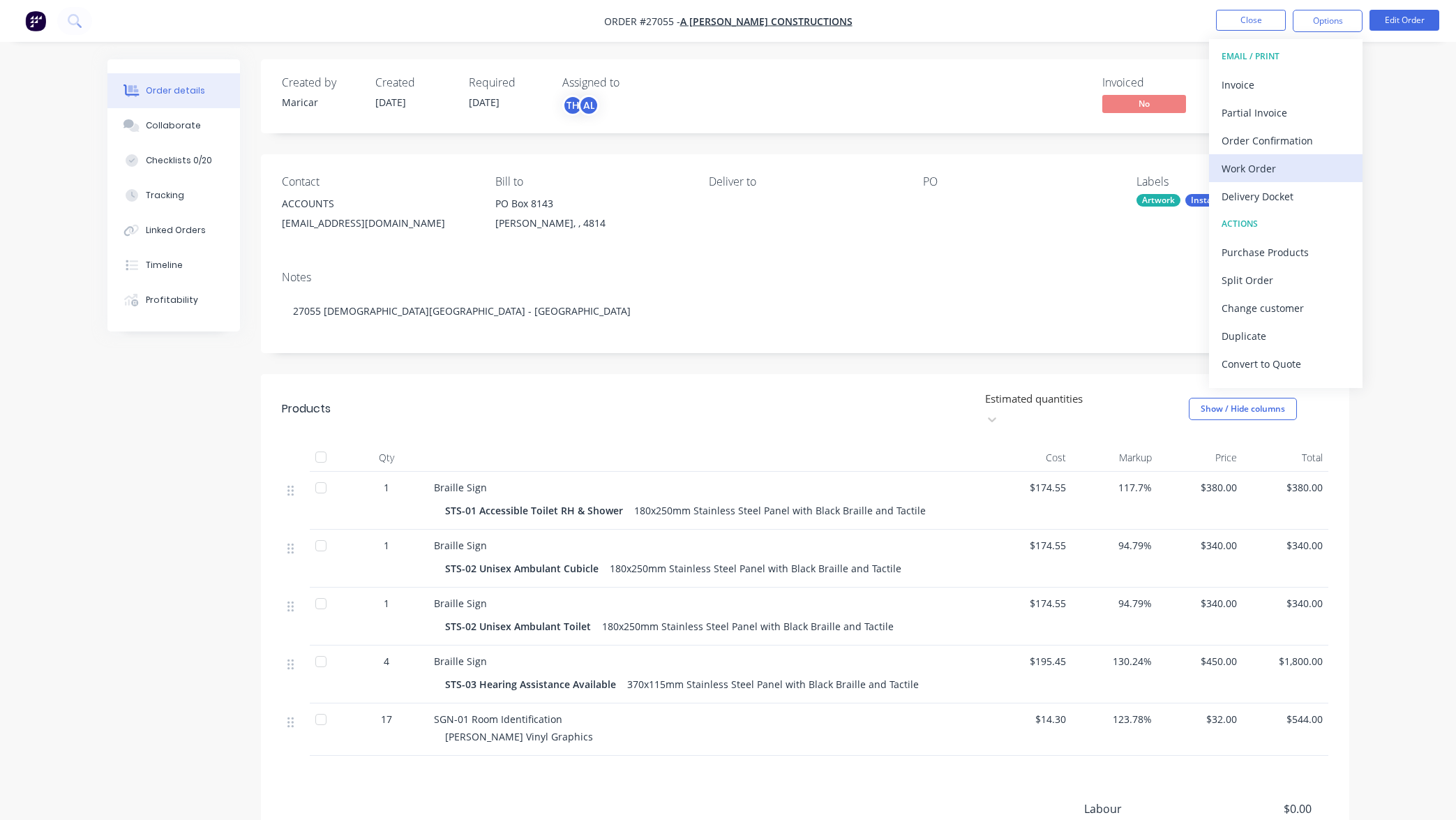
click at [1281, 165] on div "Work Order" at bounding box center [1286, 168] width 128 height 21
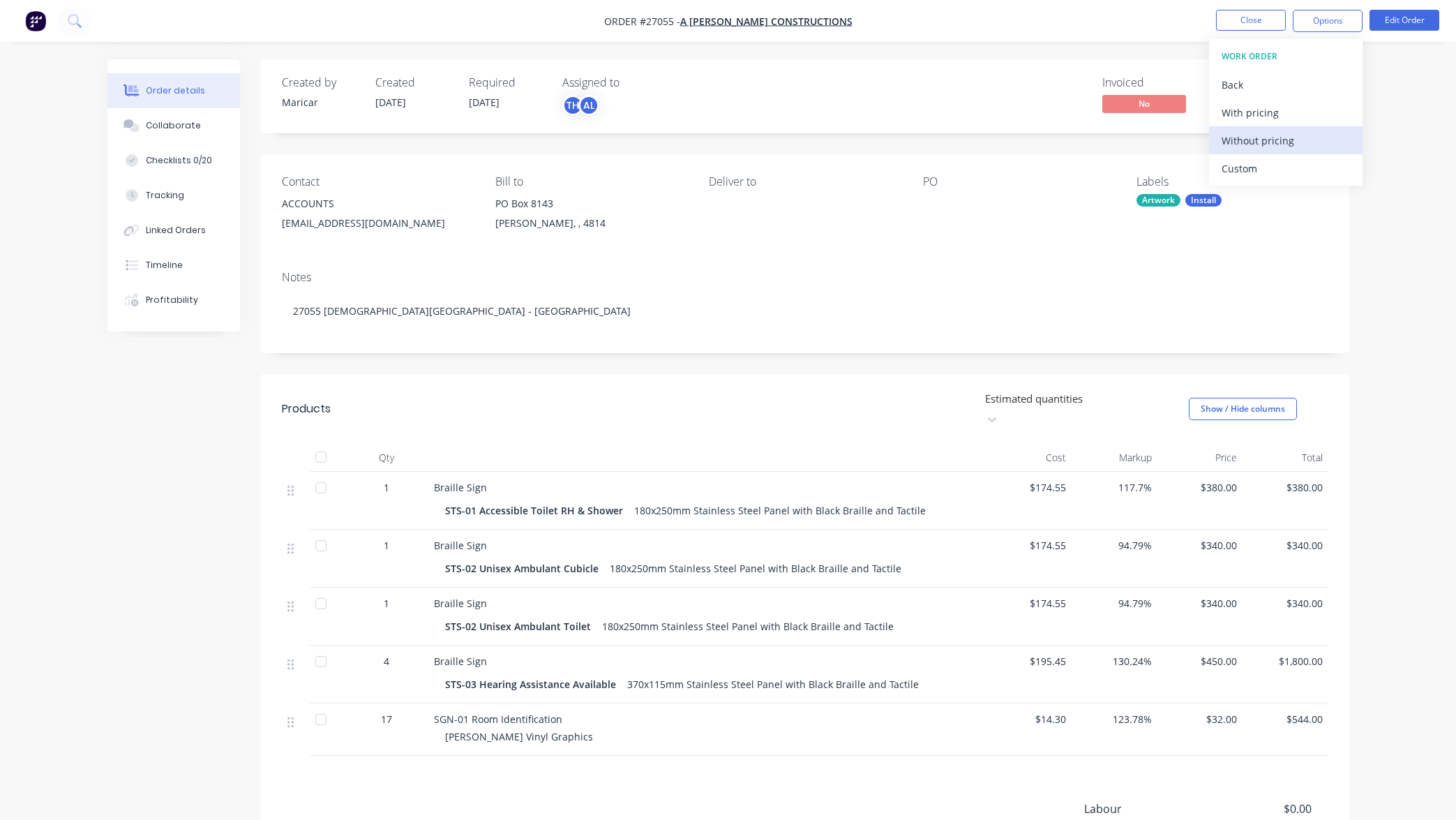
click at [1299, 141] on div "Without pricing" at bounding box center [1286, 141] width 128 height 21
click at [1388, 186] on div "Order details Collaborate Checklists 0/20 Tracking Linked Orders Timeline Profi…" at bounding box center [728, 502] width 1456 height 1004
click at [1256, 19] on button "Close" at bounding box center [1251, 20] width 70 height 21
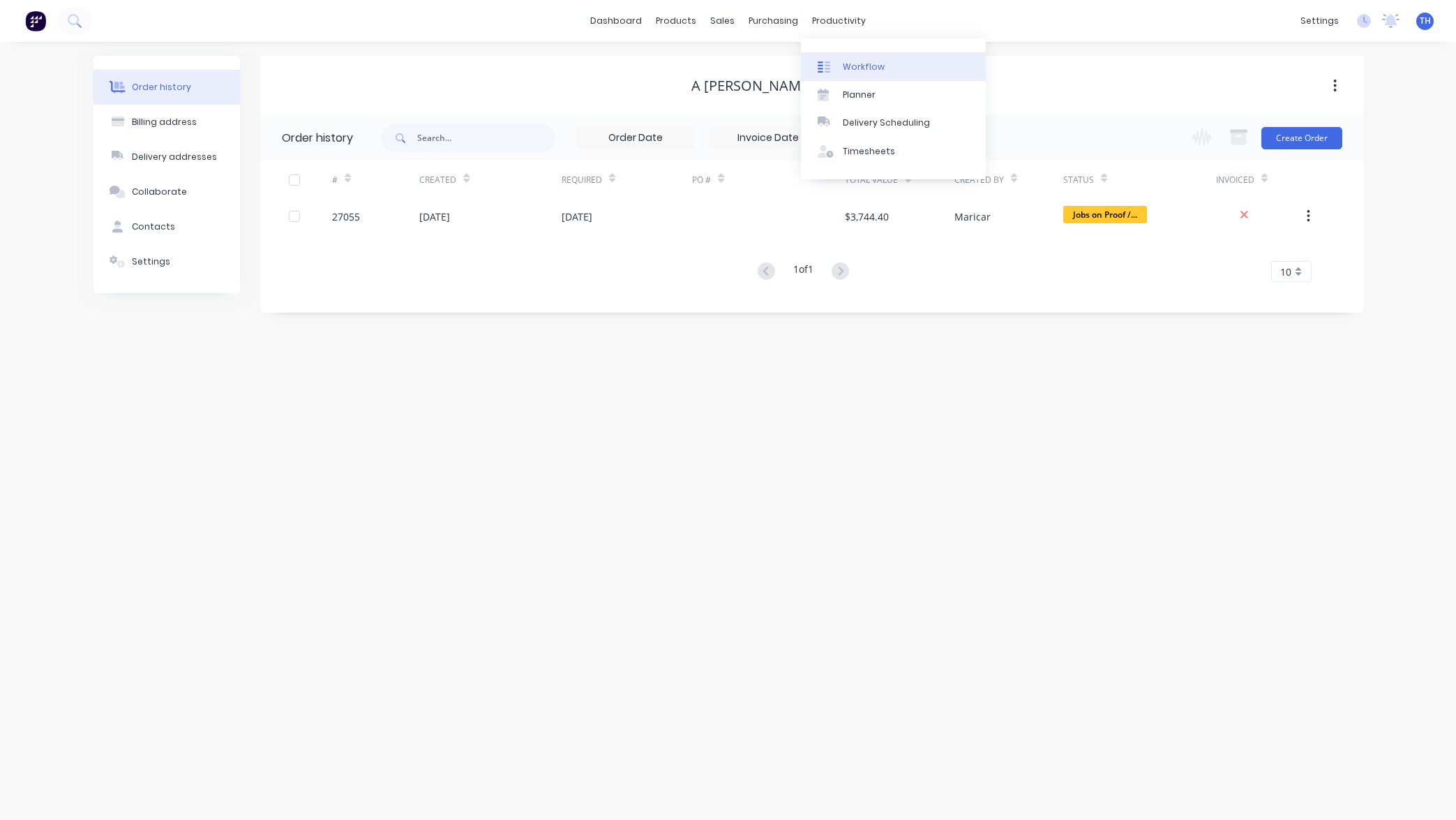
click at [863, 66] on div "Workflow" at bounding box center [864, 67] width 42 height 13
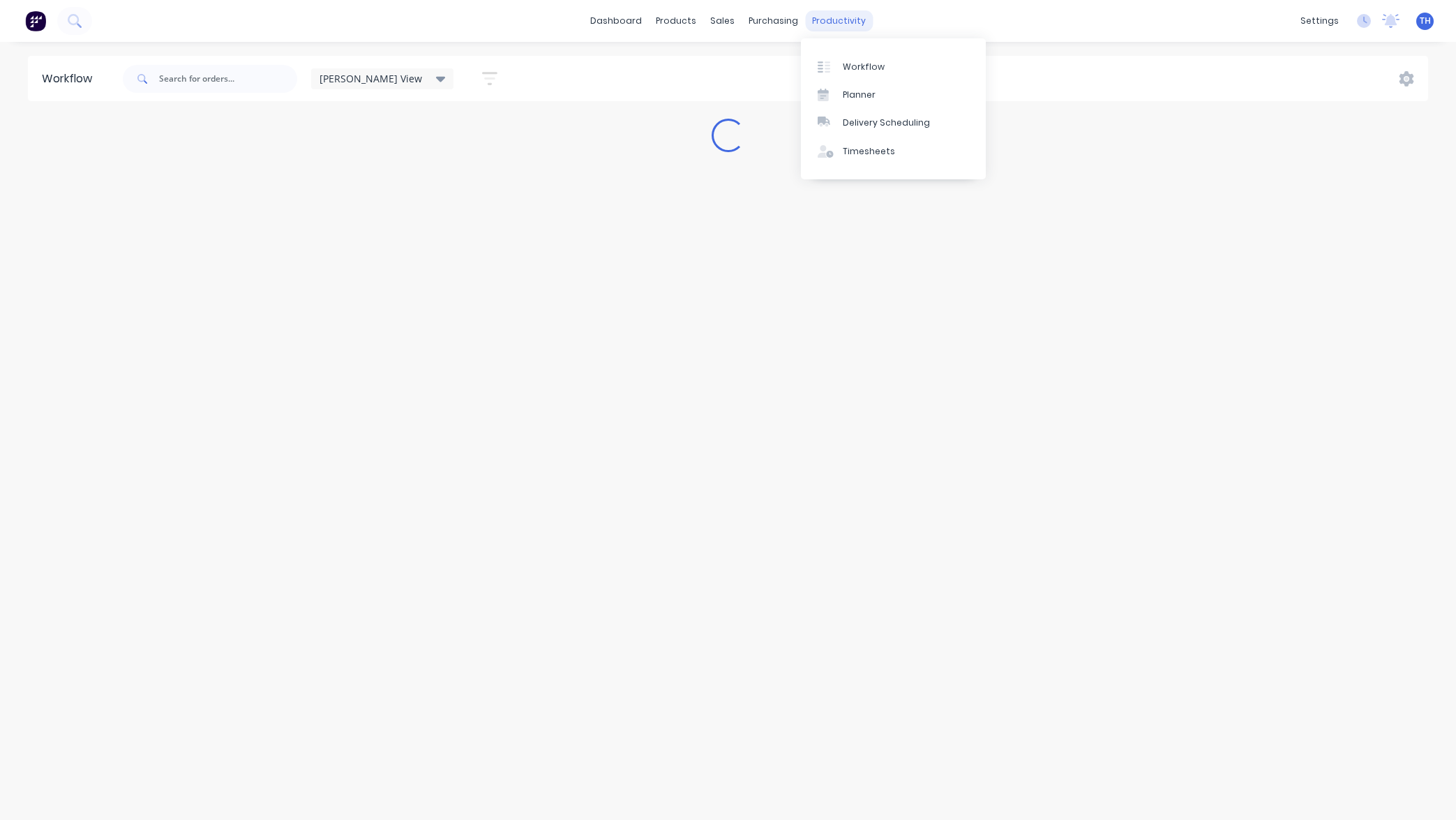
click at [844, 21] on div "productivity" at bounding box center [838, 21] width 68 height 21
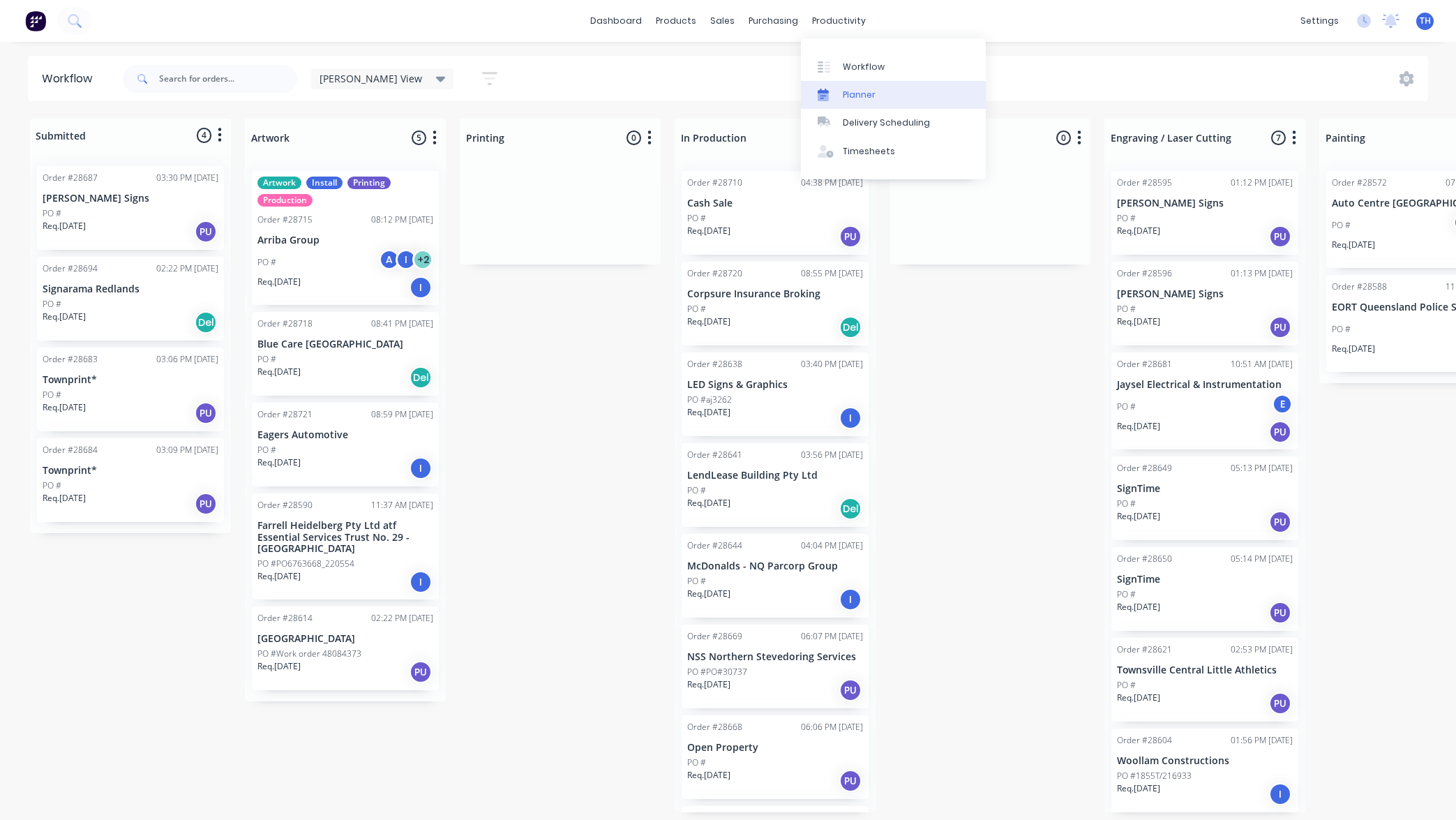
click at [874, 96] on link "Planner" at bounding box center [893, 95] width 185 height 28
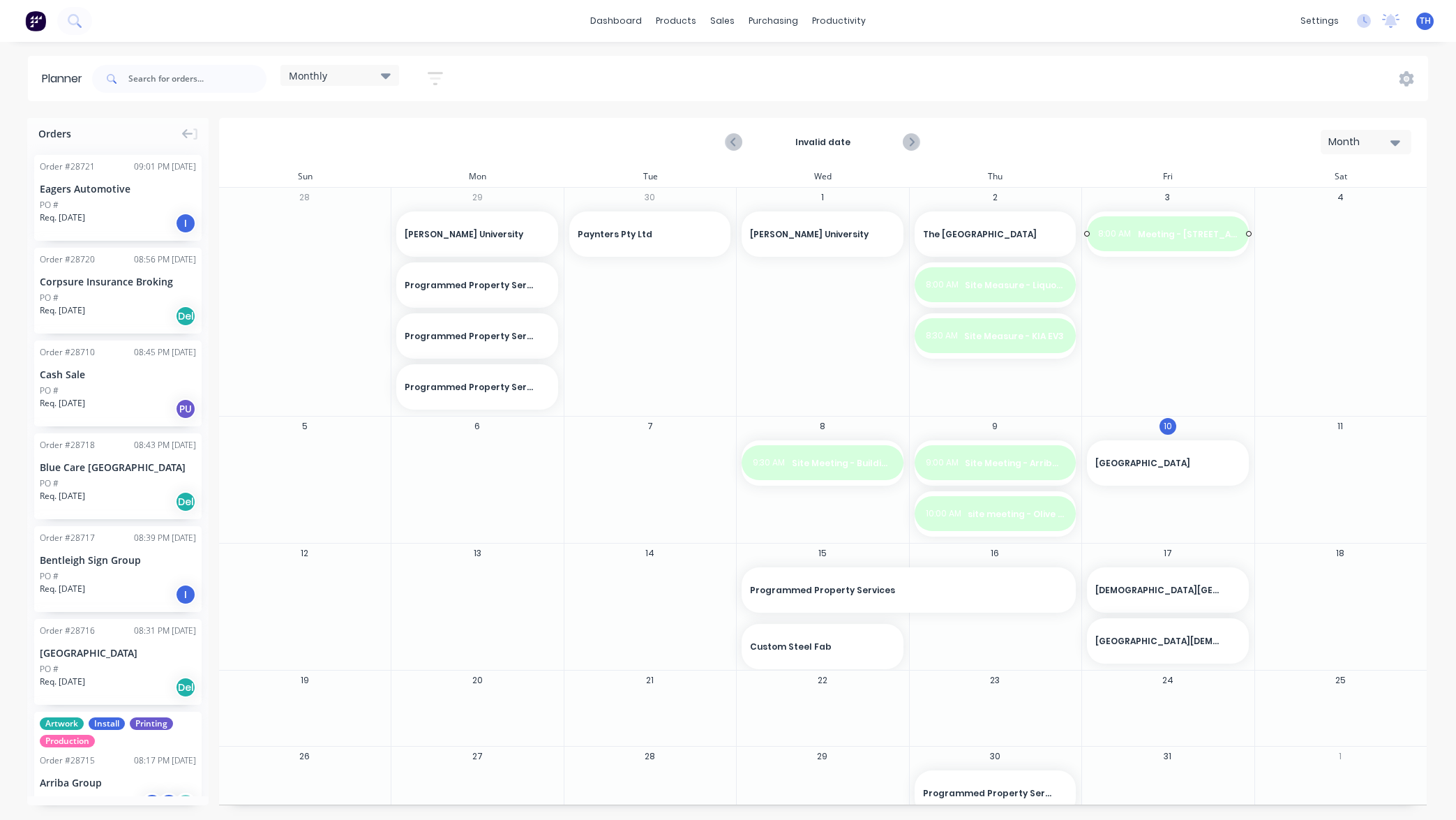
click at [1170, 239] on span "Meeting - 26 Derby St, Pimlico" at bounding box center [1188, 234] width 100 height 13
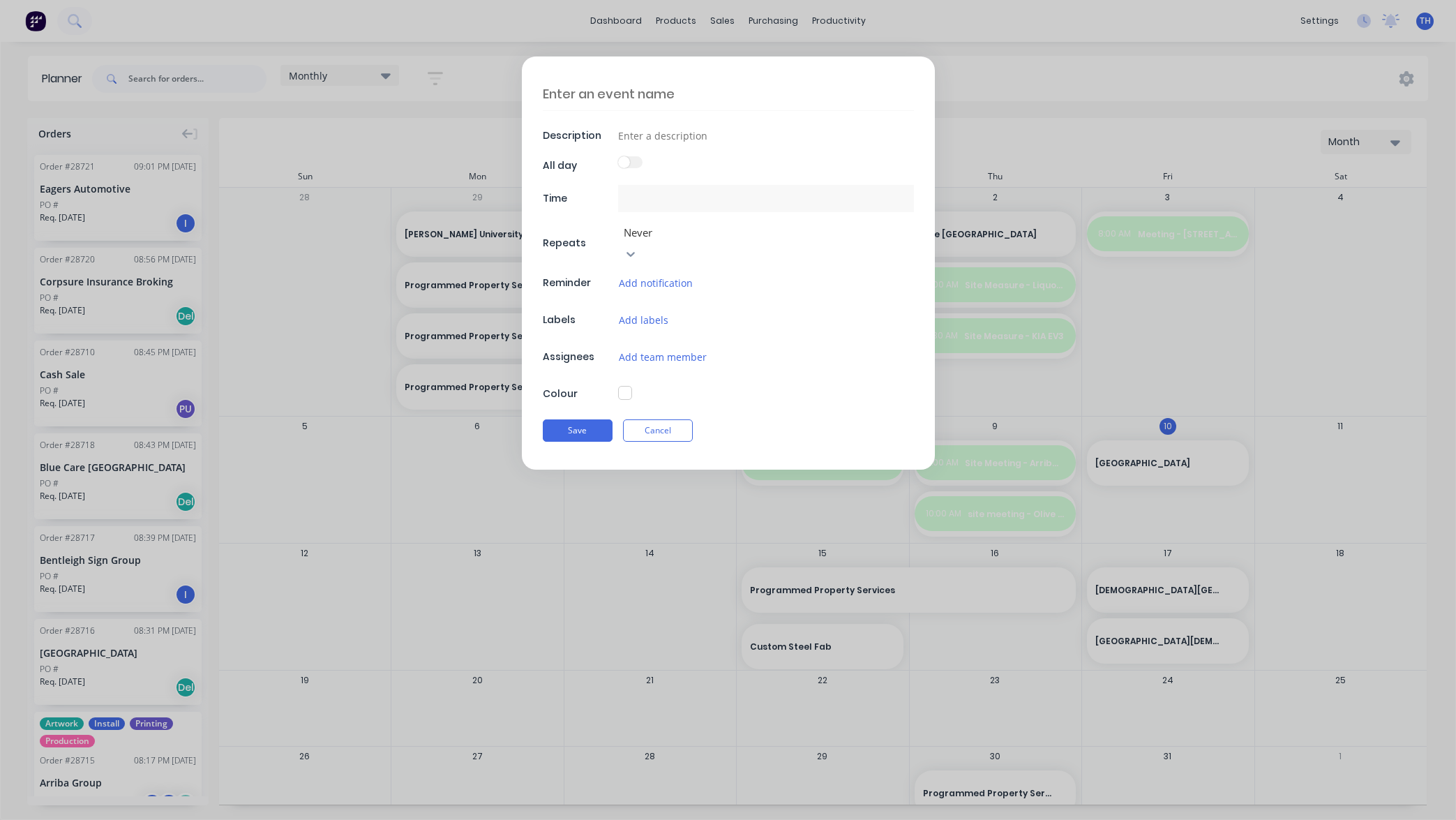
type input "03/10/2025 8:00 AM - 03/10/2025 8:30 AM"
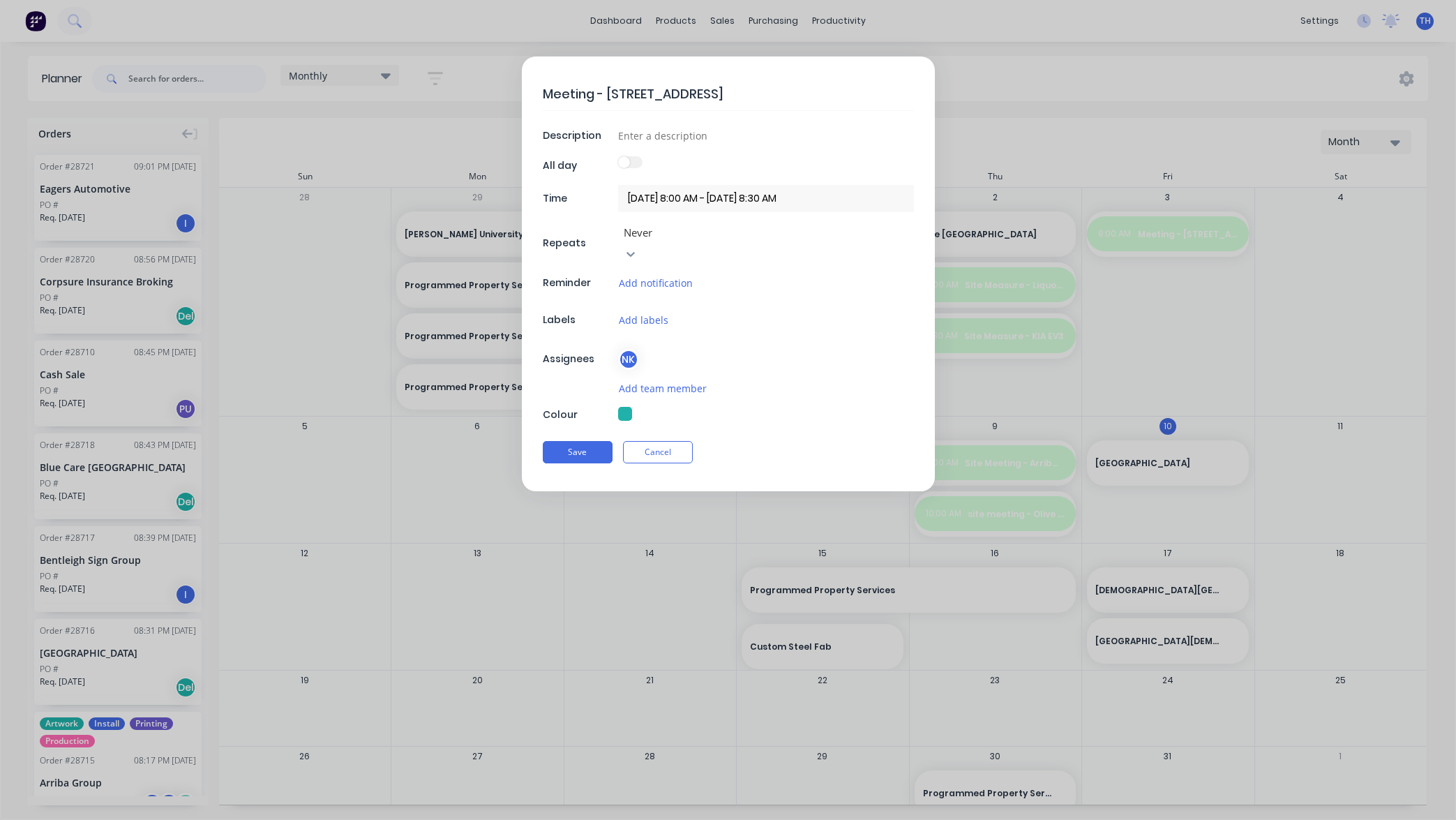
click at [1193, 303] on form "Meeting - 26 Derby St, Pimlico Description All day Time 03/10/2025 8:00 AM - 03…" at bounding box center [728, 274] width 1426 height 434
click at [669, 441] on button "Cancel" at bounding box center [658, 452] width 70 height 22
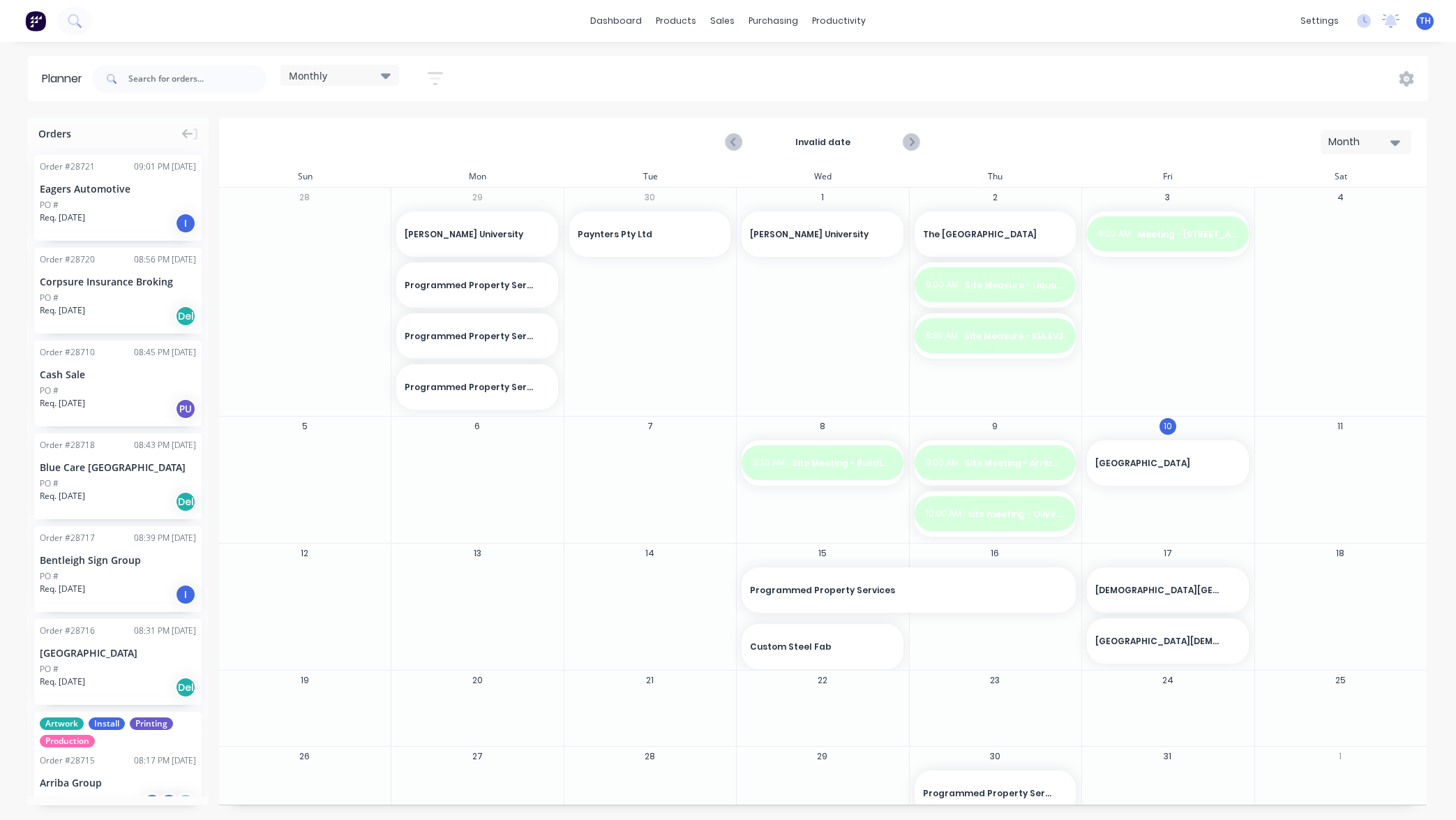
click at [1119, 339] on div "3 8:00 AM Meeting - 26 Derby St, Pimlico" at bounding box center [1168, 301] width 173 height 228
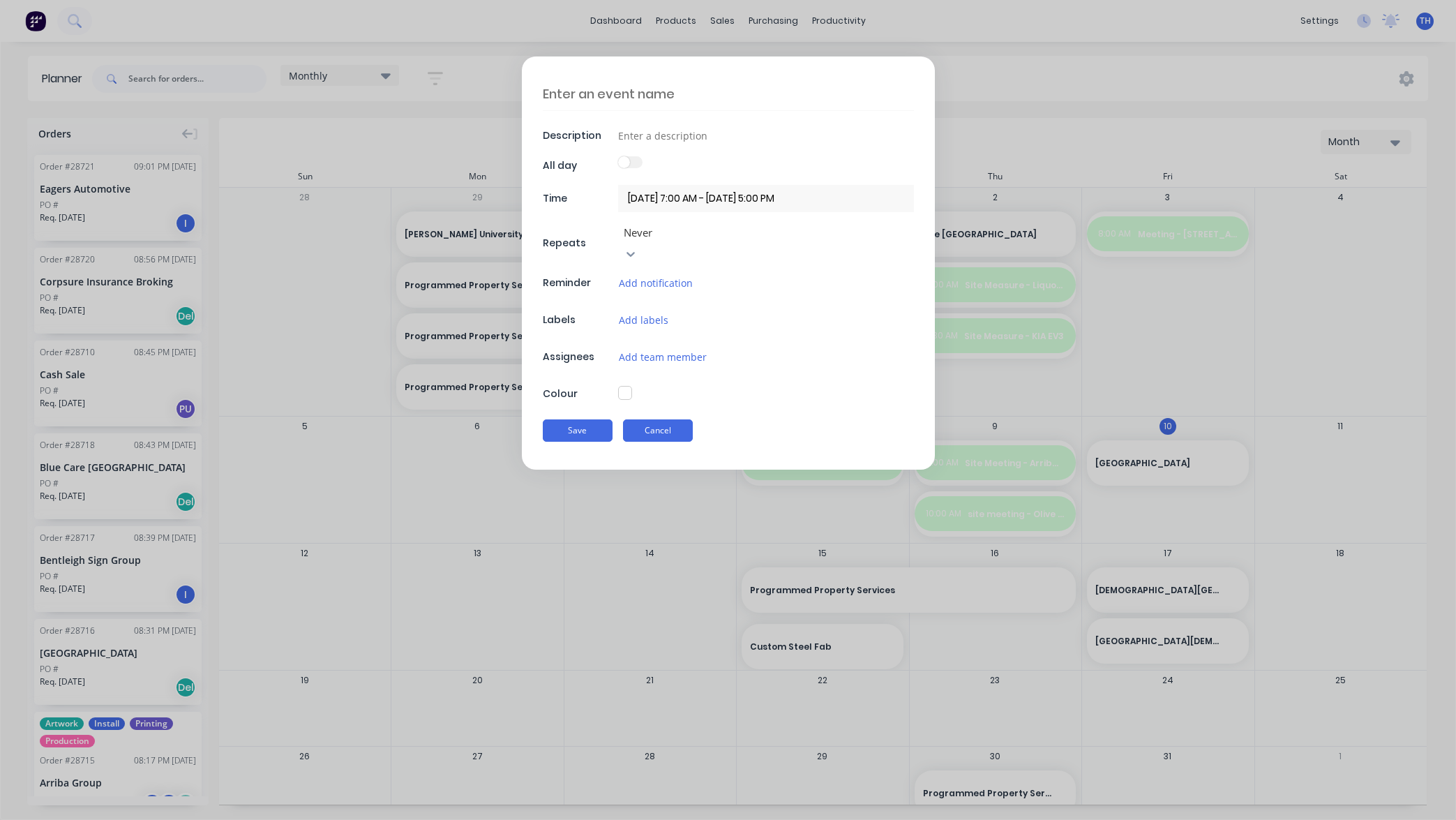
click at [657, 419] on button "Cancel" at bounding box center [658, 430] width 70 height 22
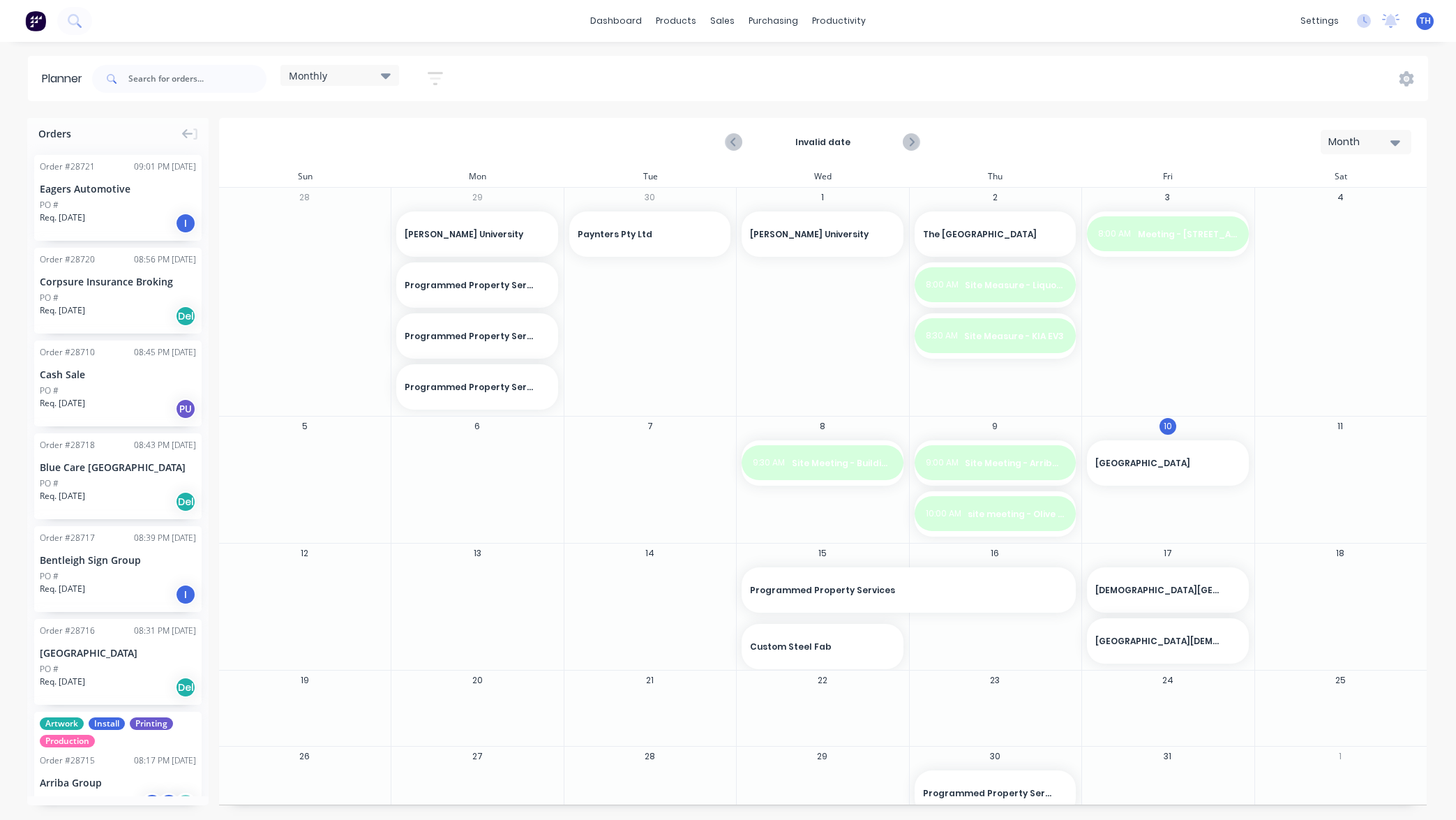
click at [386, 74] on icon at bounding box center [385, 76] width 9 height 6
drag, startPoint x: 513, startPoint y: 69, endPoint x: 450, endPoint y: 70, distance: 63.0
click at [510, 69] on div "Monthly Save new view None edit Monthly (Default) edit Show/Hide users Show/Hid…" at bounding box center [758, 79] width 1339 height 42
click at [441, 77] on icon "button" at bounding box center [435, 79] width 15 height 17
click at [488, 80] on div "Monthly Save new view None edit Monthly (Default) edit Show/Hide users Show/Hid…" at bounding box center [758, 79] width 1339 height 42
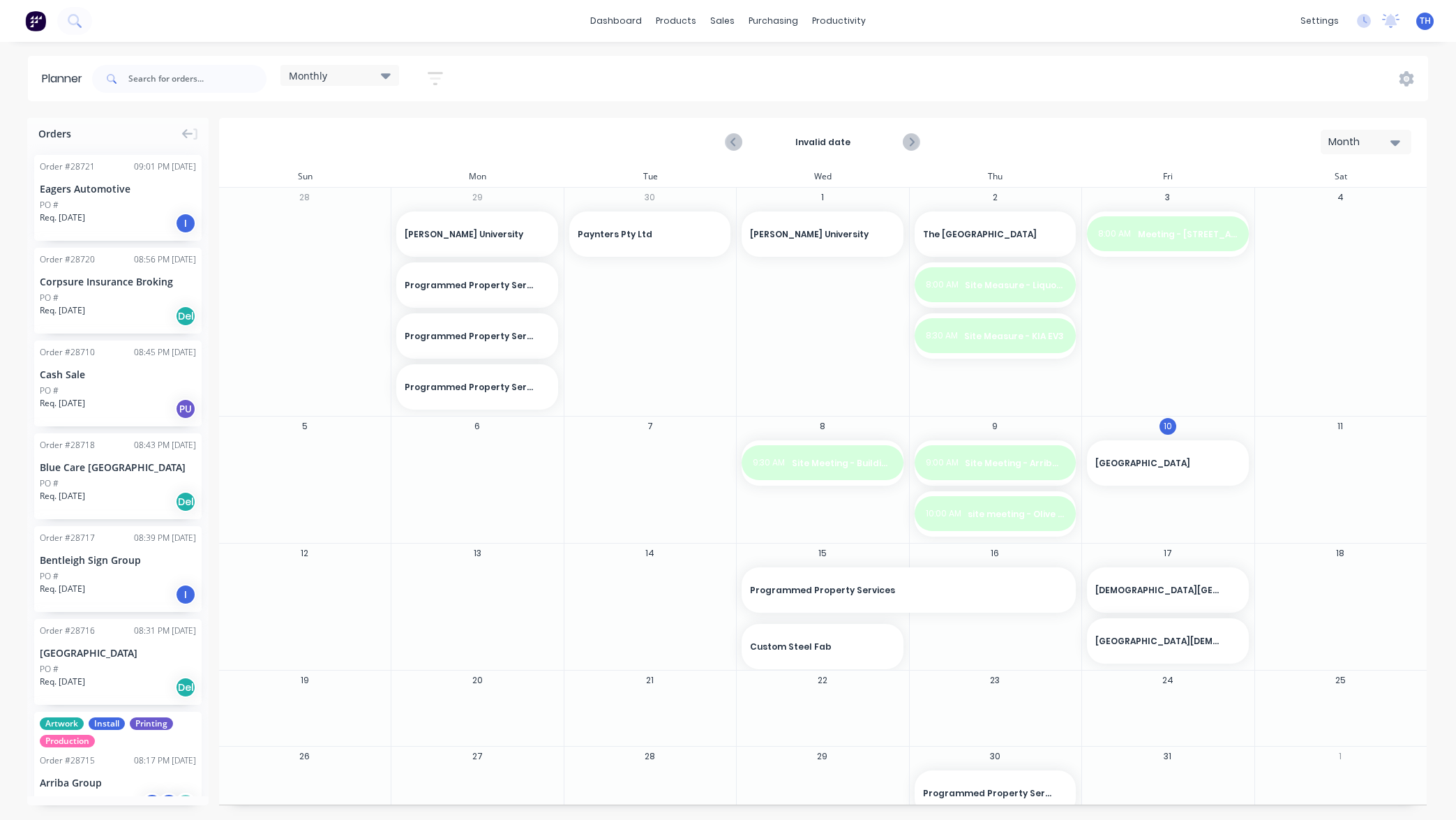
click at [358, 79] on div "Monthly" at bounding box center [339, 75] width 102 height 13
click at [1083, 91] on div "Monthly Save new view None edit Monthly (Default) edit Show/Hide users Show/Hid…" at bounding box center [758, 79] width 1339 height 42
click at [1405, 86] on icon at bounding box center [1406, 79] width 15 height 15
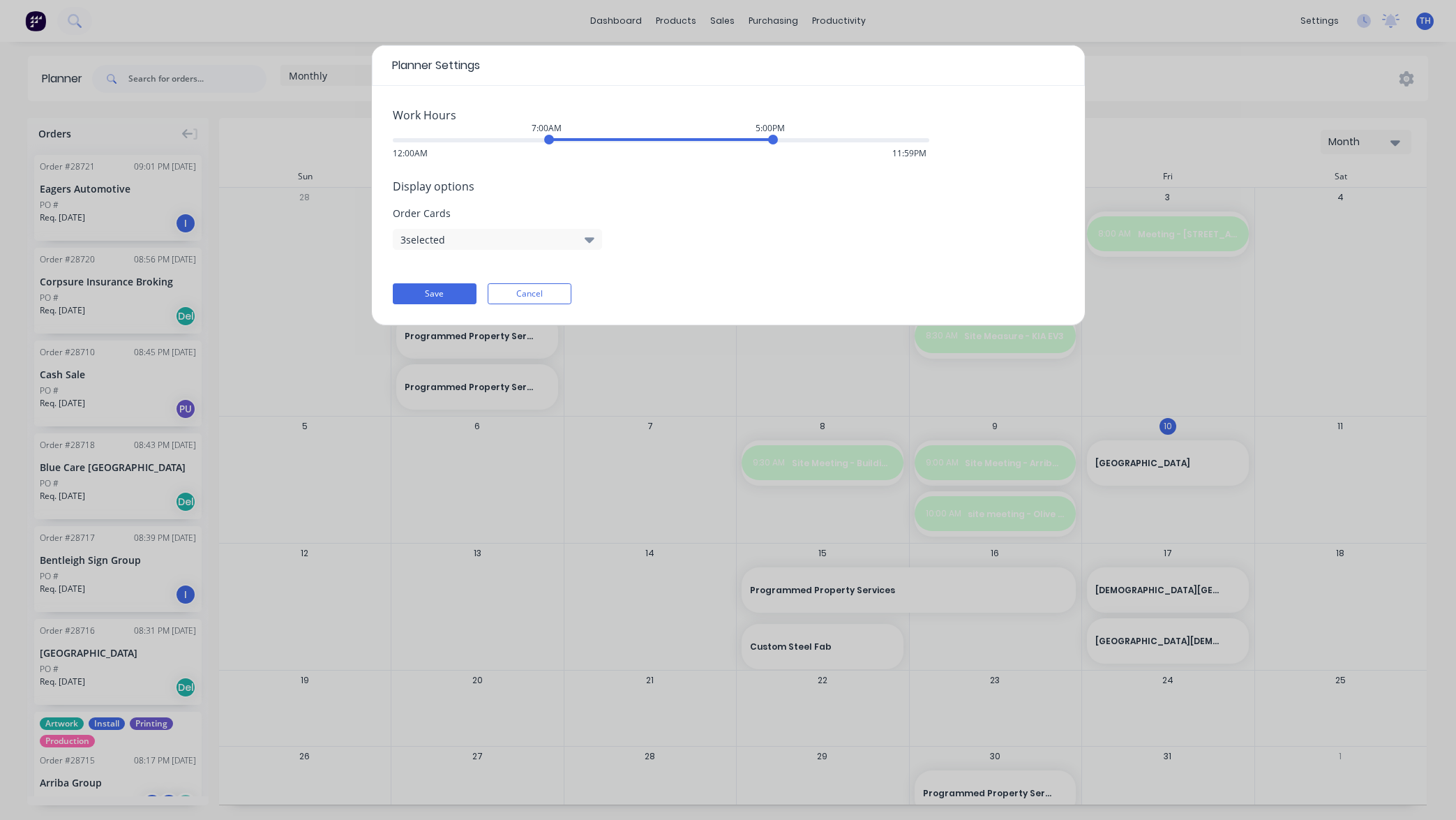
click at [1244, 98] on div "Planner Settings Work Hours 7:00AM 5:00PM 12:00AM 11:59PM Display options Order…" at bounding box center [728, 410] width 1456 height 820
drag, startPoint x: 552, startPoint y: 298, endPoint x: 611, endPoint y: 280, distance: 61.7
click at [555, 297] on button "Cancel" at bounding box center [529, 293] width 84 height 21
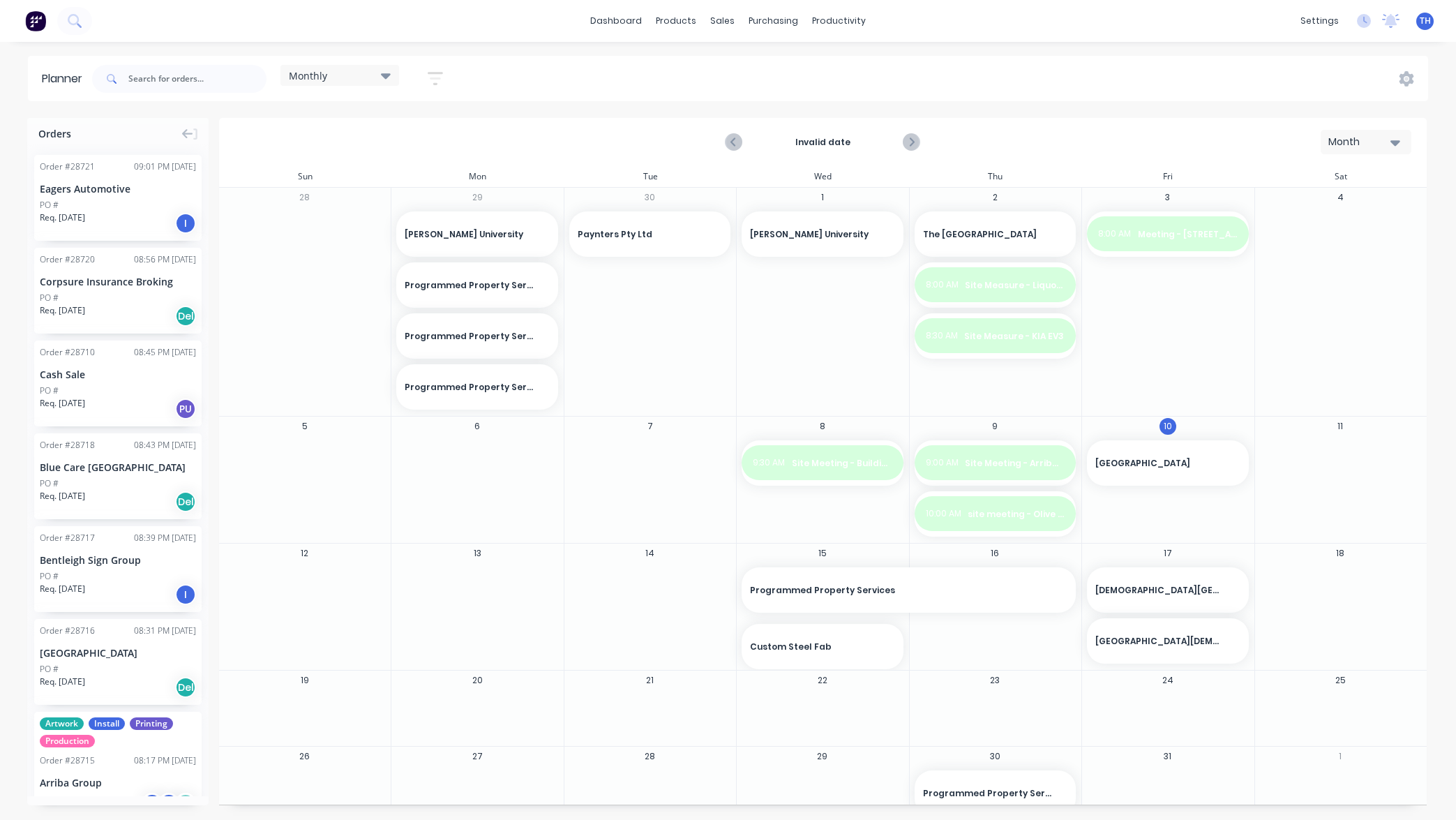
click at [1395, 146] on icon "button" at bounding box center [1394, 143] width 9 height 6
click at [1319, 215] on div "Week" at bounding box center [1341, 207] width 139 height 28
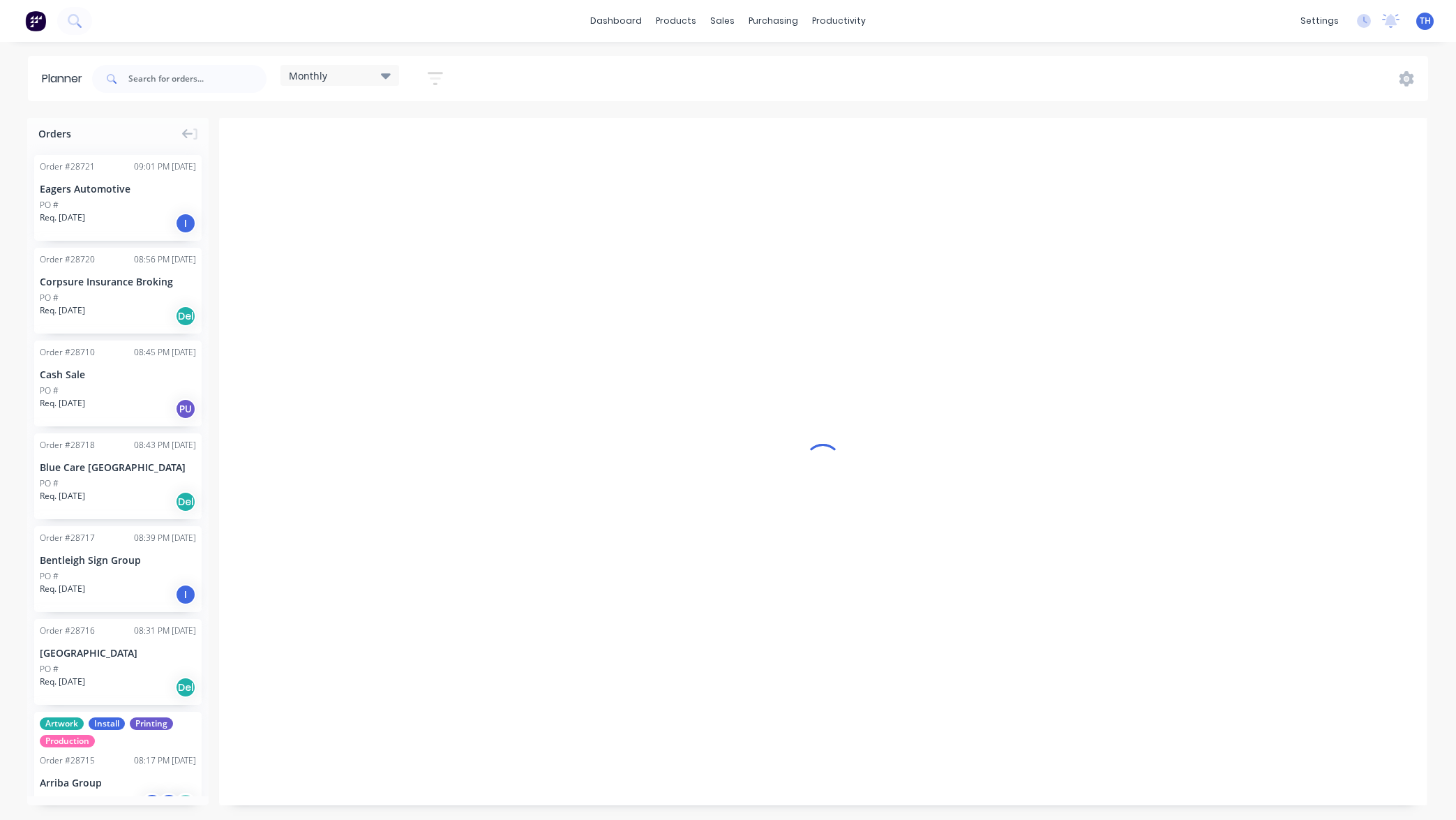
scroll to position [0, 1]
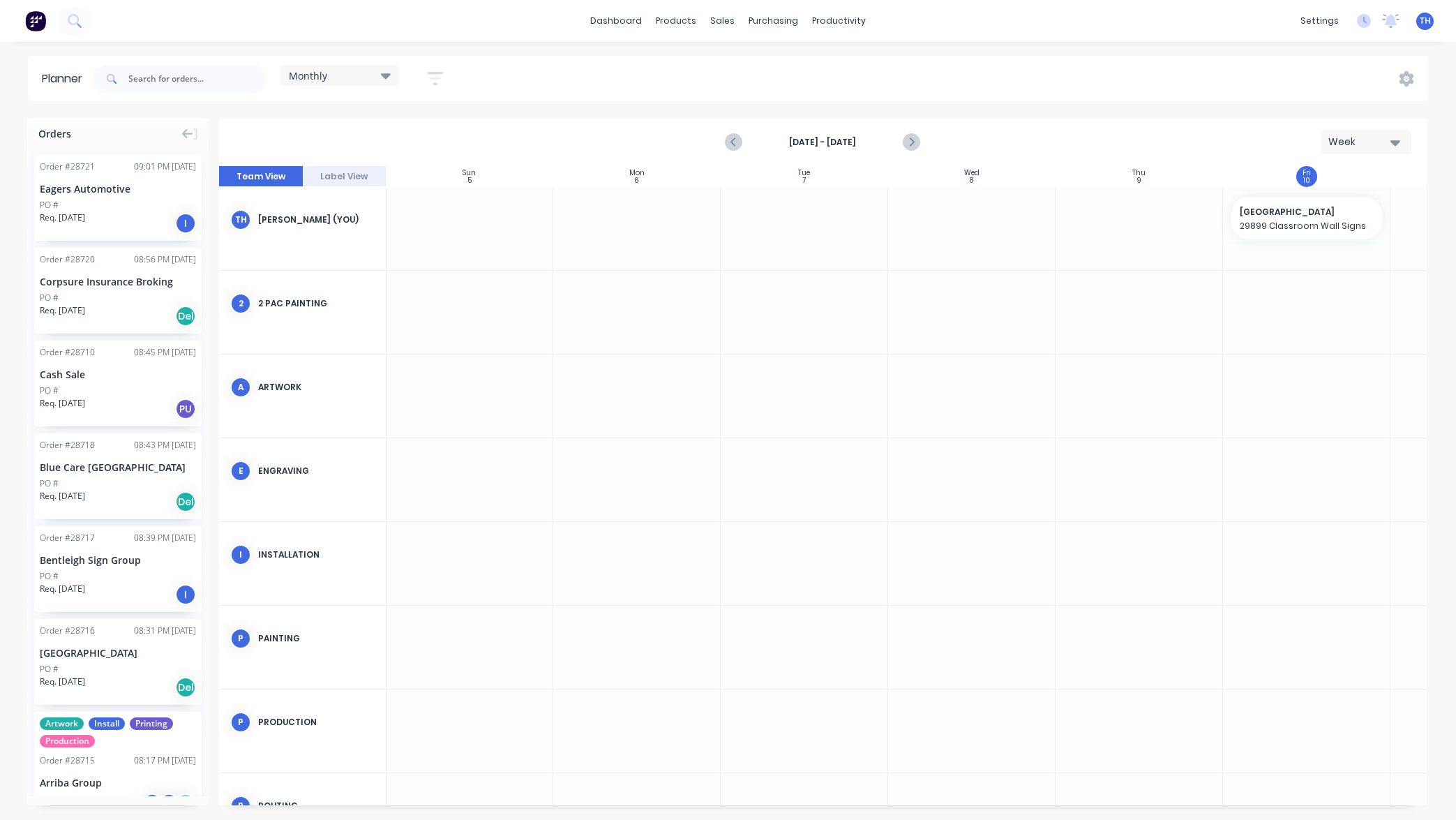
click at [1394, 145] on icon "button" at bounding box center [1394, 143] width 9 height 6
click at [1348, 186] on div "Day" at bounding box center [1341, 179] width 139 height 28
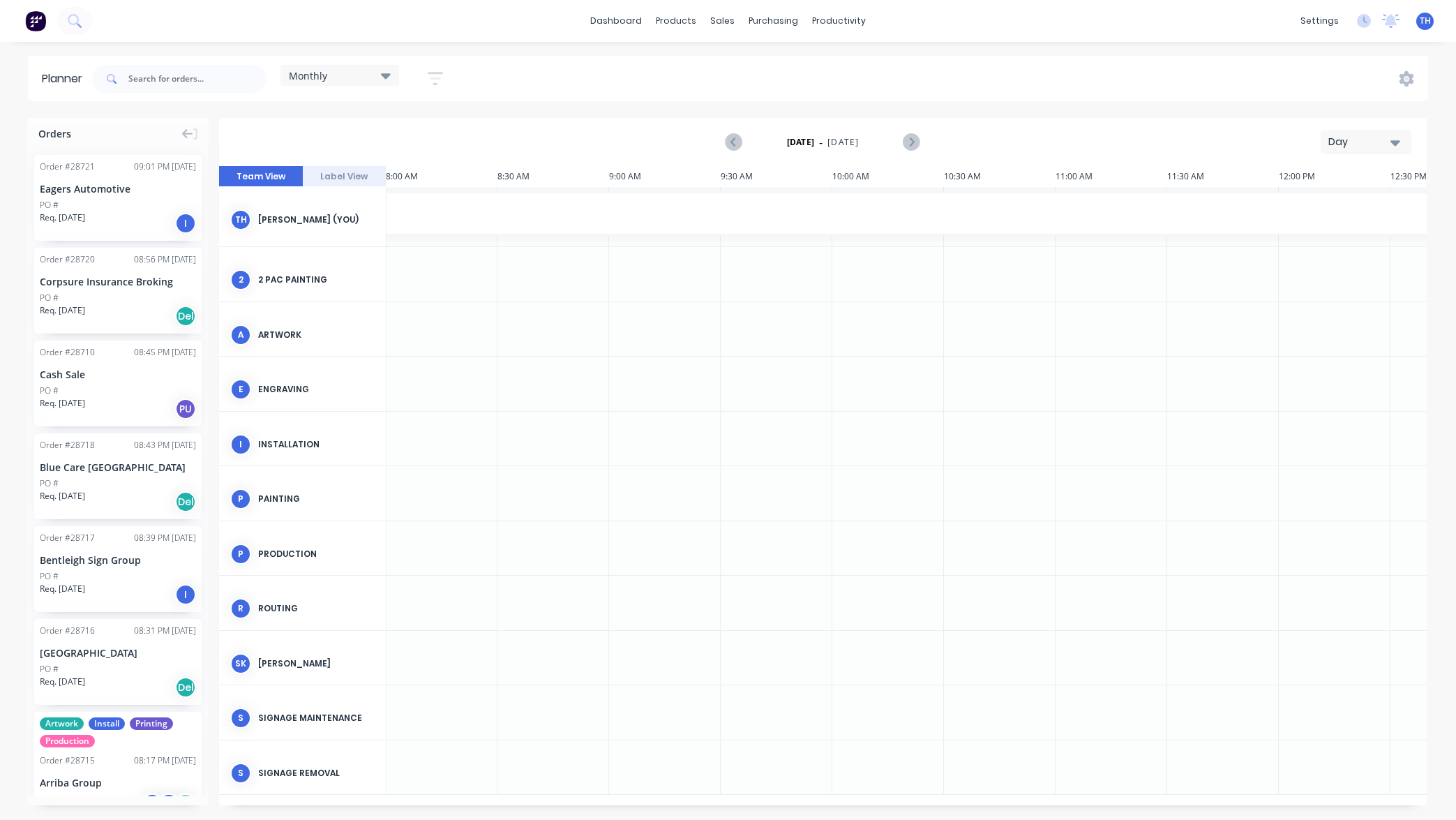
scroll to position [0, 0]
click at [645, 87] on div "Monthly Save new view None edit Monthly (Default) edit Show/Hide users Show/Hid…" at bounding box center [758, 79] width 1339 height 42
click at [868, 98] on div "Planner" at bounding box center [859, 95] width 32 height 13
click at [869, 67] on div "Workflow" at bounding box center [864, 67] width 42 height 13
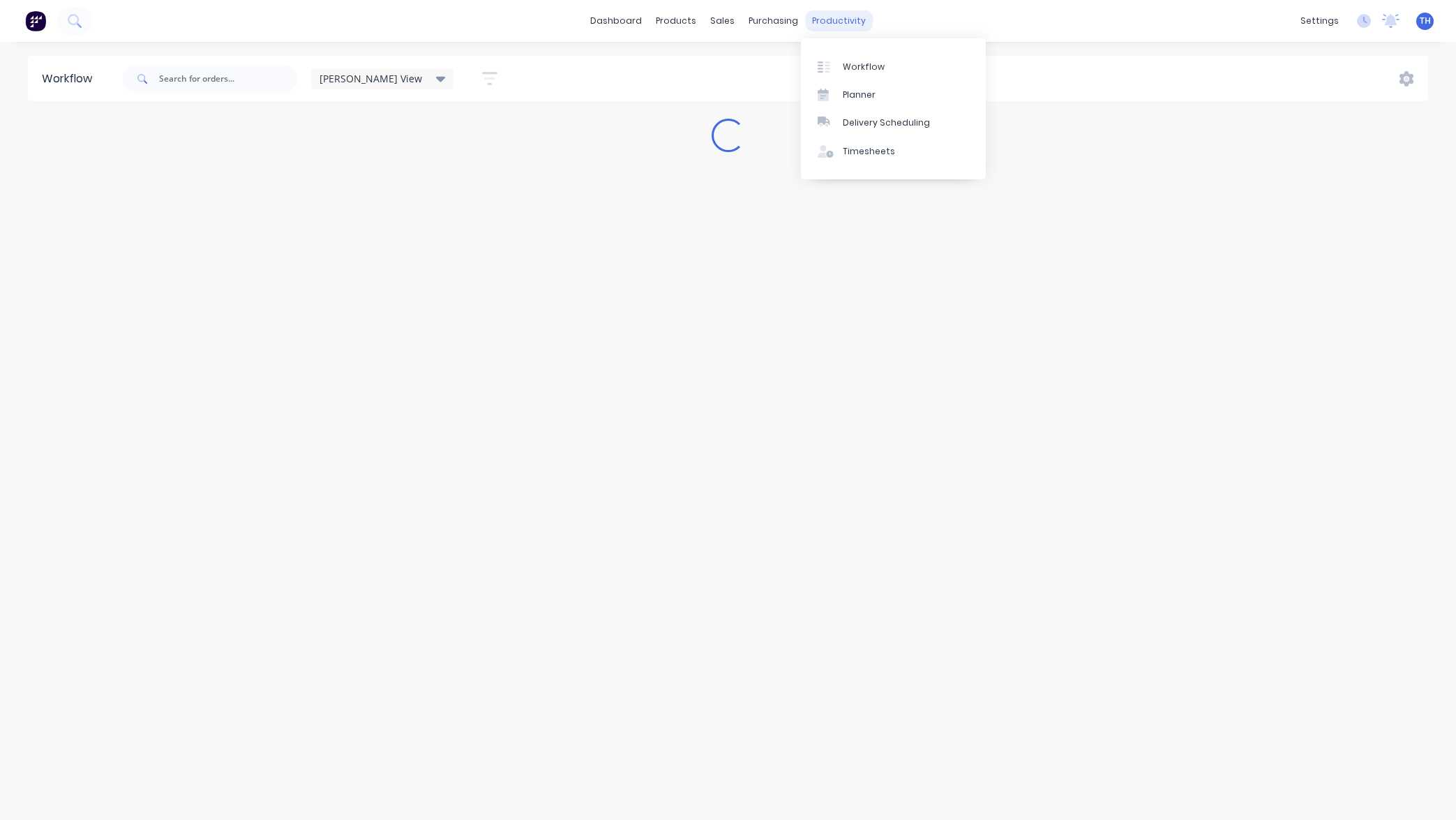
click at [835, 25] on div "productivity" at bounding box center [838, 21] width 68 height 21
click at [861, 93] on div "Planner" at bounding box center [859, 95] width 32 height 13
click at [840, 19] on div "productivity" at bounding box center [838, 21] width 68 height 21
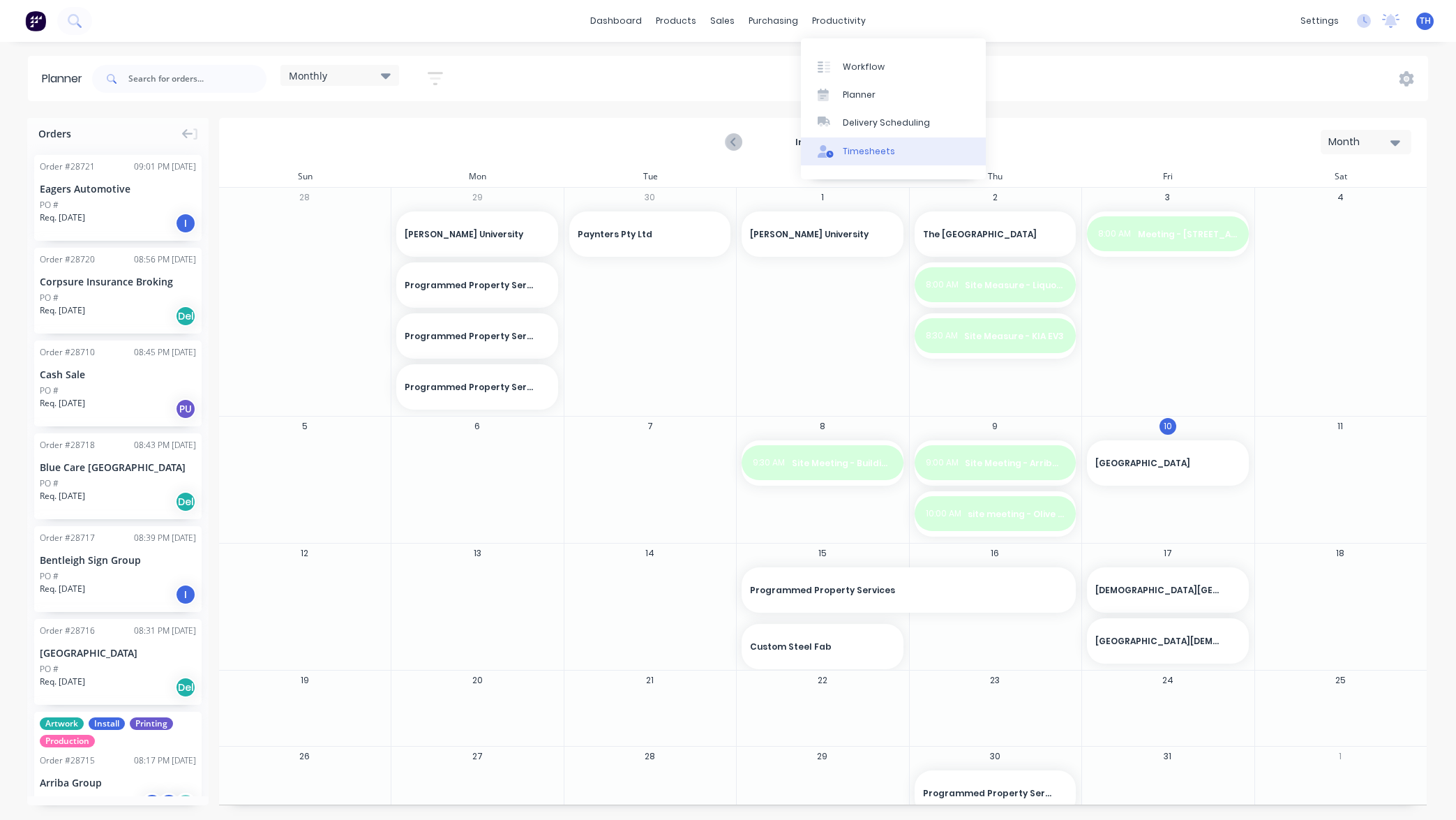
click at [881, 150] on div "Timesheets" at bounding box center [869, 151] width 52 height 13
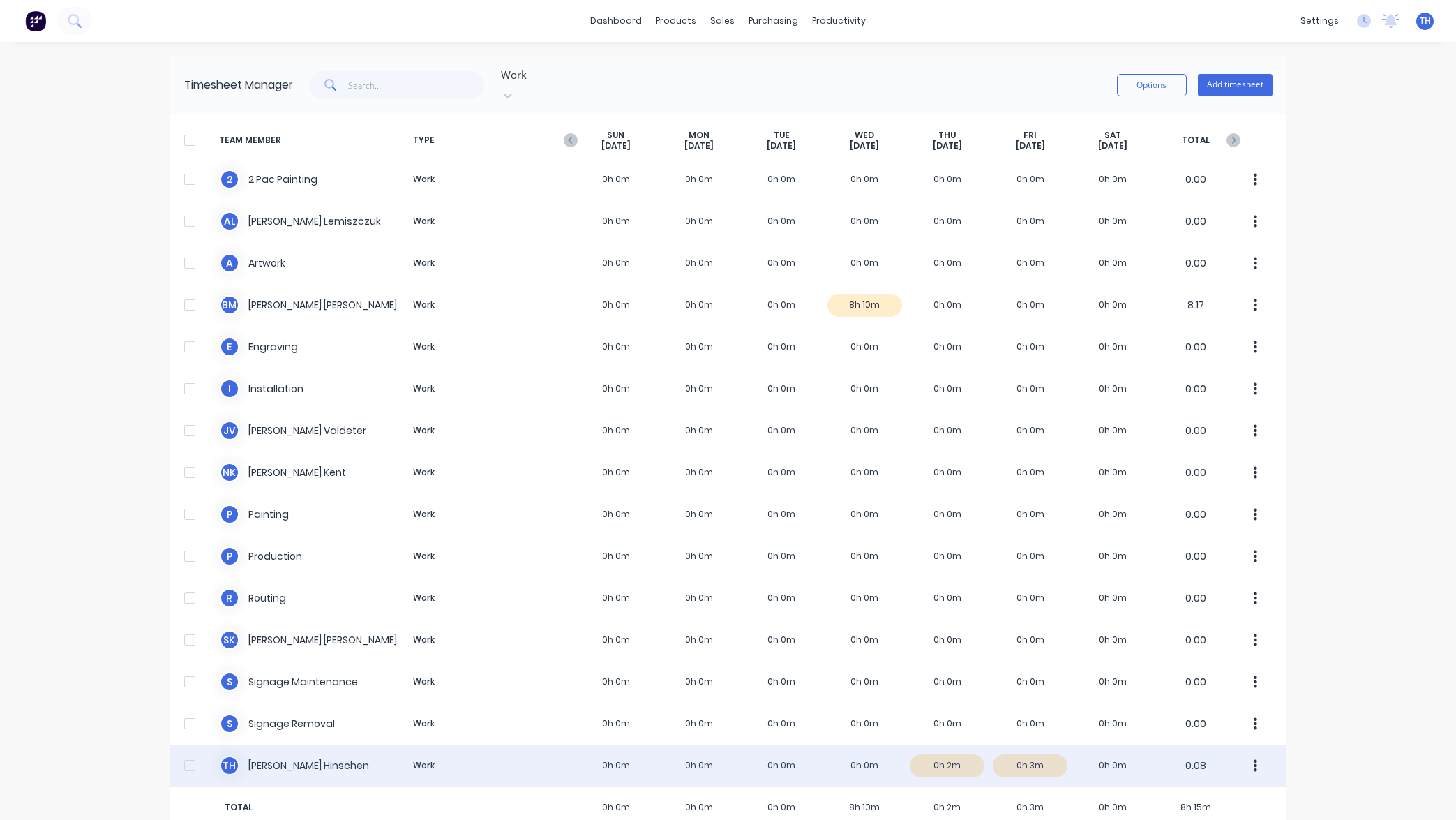
click at [1254, 759] on icon "button" at bounding box center [1255, 765] width 3 height 13
click at [1211, 755] on div "T H Todd Hinschen Work 0h 0m 0h 0m 0h 0m 0h 0m 0h 2m 0h 3m 0h 0m 0.08" at bounding box center [728, 765] width 1116 height 42
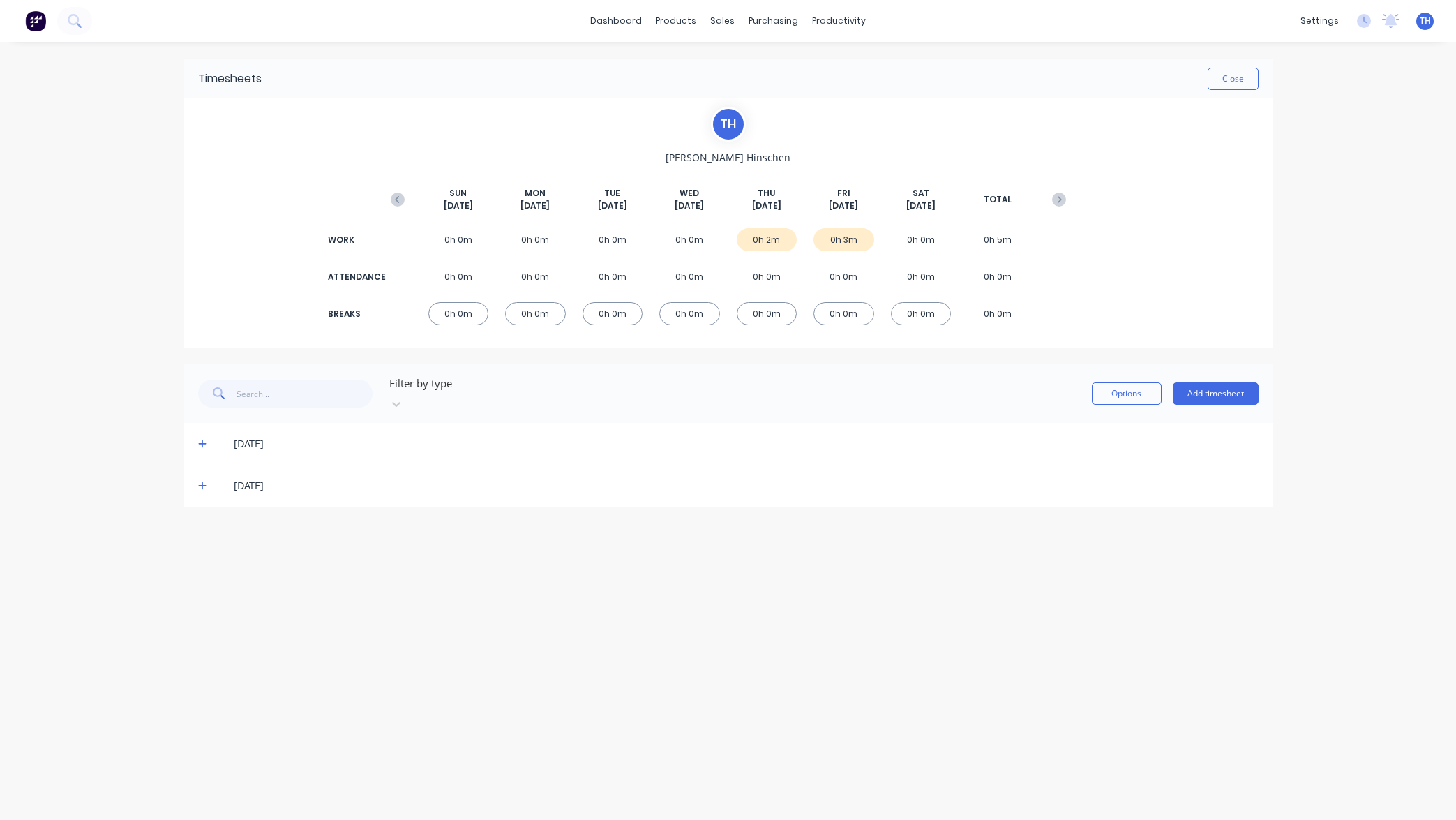
click at [756, 311] on div "0h 0m" at bounding box center [767, 313] width 61 height 23
click at [452, 277] on div "0h 0m" at bounding box center [458, 276] width 61 height 23
click at [449, 275] on div "0h 0m" at bounding box center [458, 276] width 61 height 23
click at [1127, 388] on button "Options" at bounding box center [1127, 393] width 70 height 22
click at [1291, 370] on div "dashboard products sales purchasing productivity dashboard products Product Cat…" at bounding box center [728, 410] width 1456 height 820
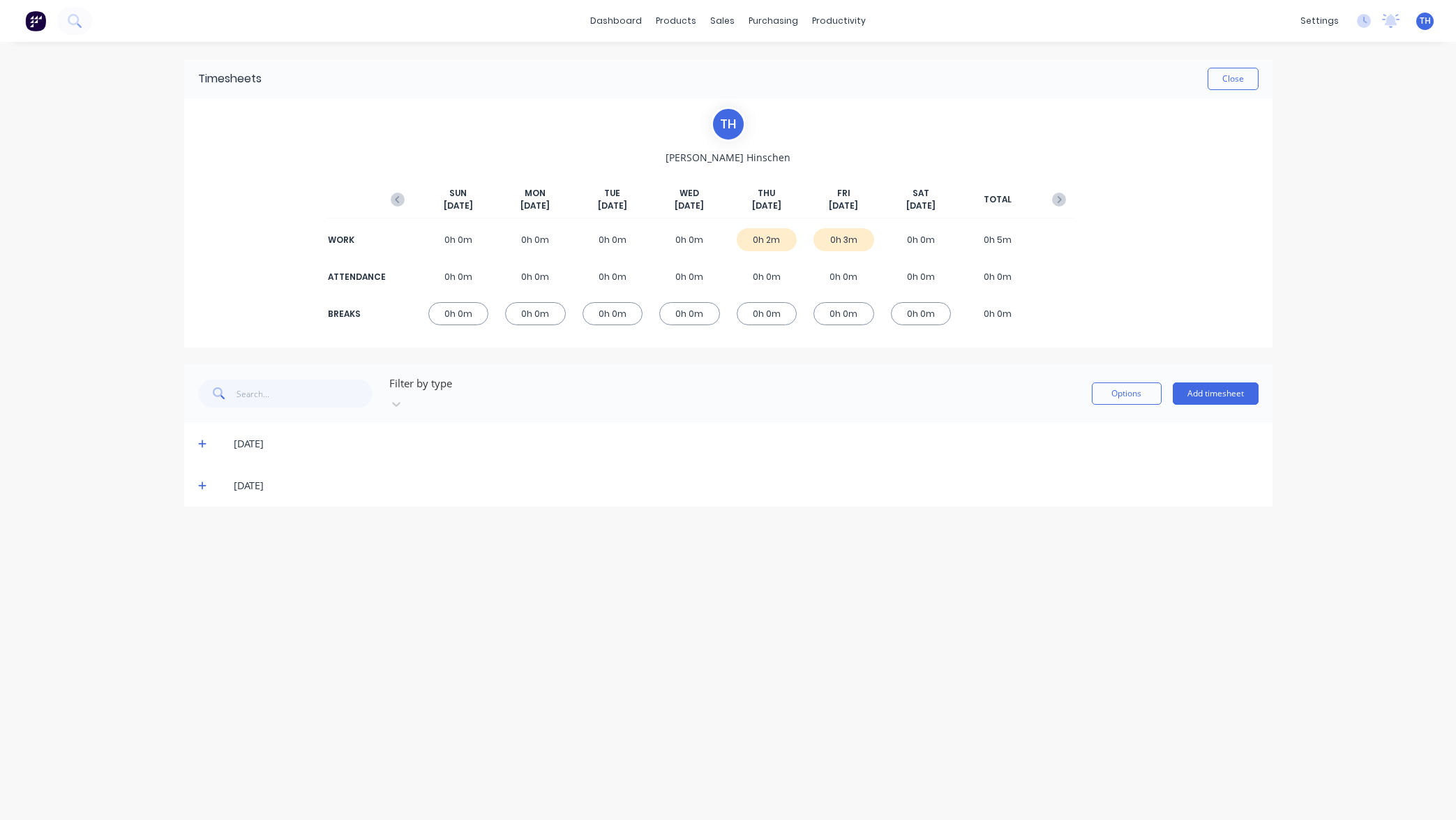
drag, startPoint x: 832, startPoint y: 311, endPoint x: 840, endPoint y: 312, distance: 8.1
click at [832, 311] on div "0h 0m" at bounding box center [843, 313] width 61 height 23
click at [1267, 80] on div "Timesheets Close" at bounding box center [728, 79] width 1088 height 39
click at [1236, 79] on button "Close" at bounding box center [1233, 79] width 51 height 22
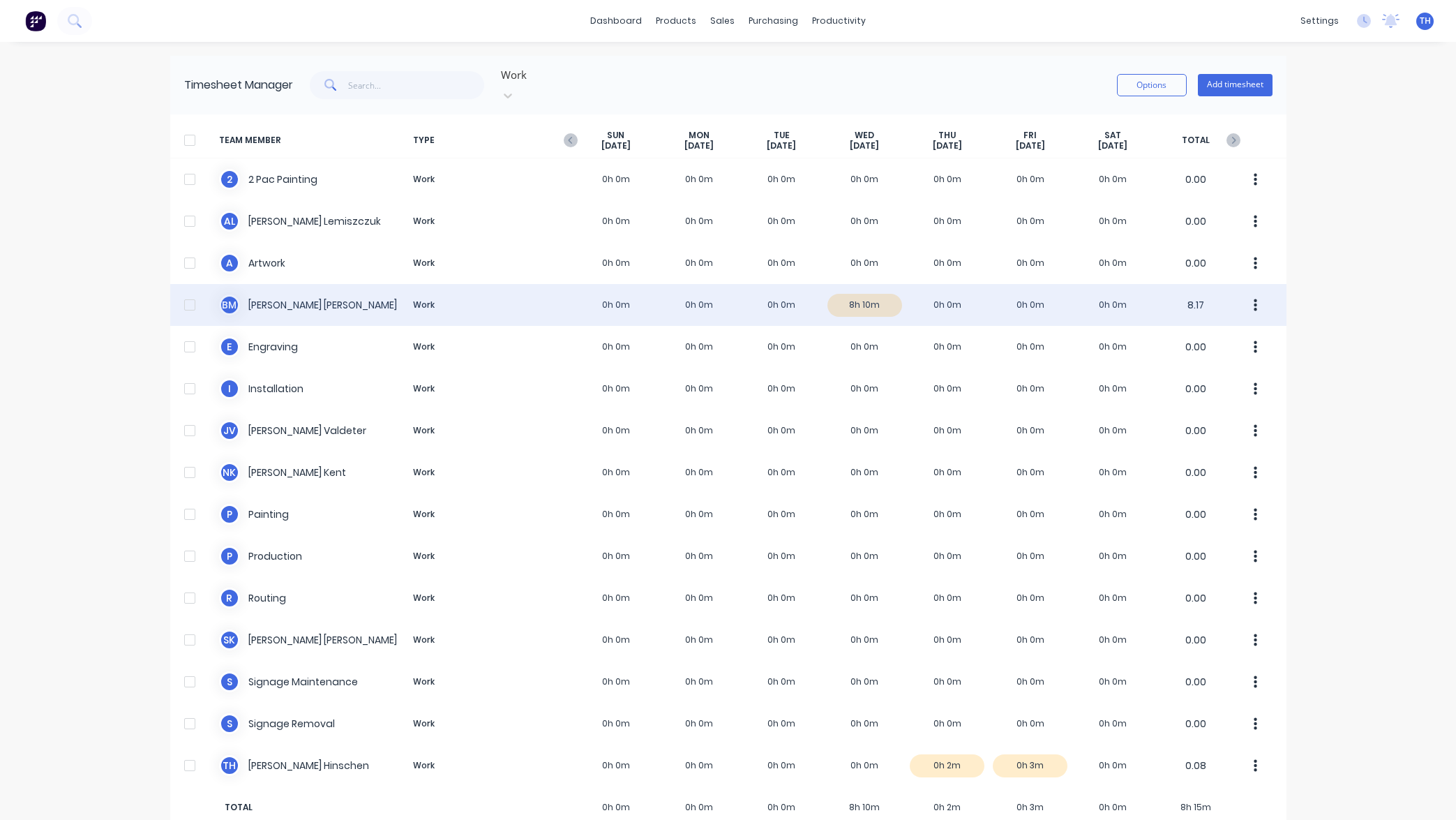
click at [896, 289] on div "B M Bianca McClurg Work 0h 0m 0h 0m 0h 0m 8h 10m 0h 0m 0h 0m 0h 0m 8.17" at bounding box center [728, 304] width 1116 height 42
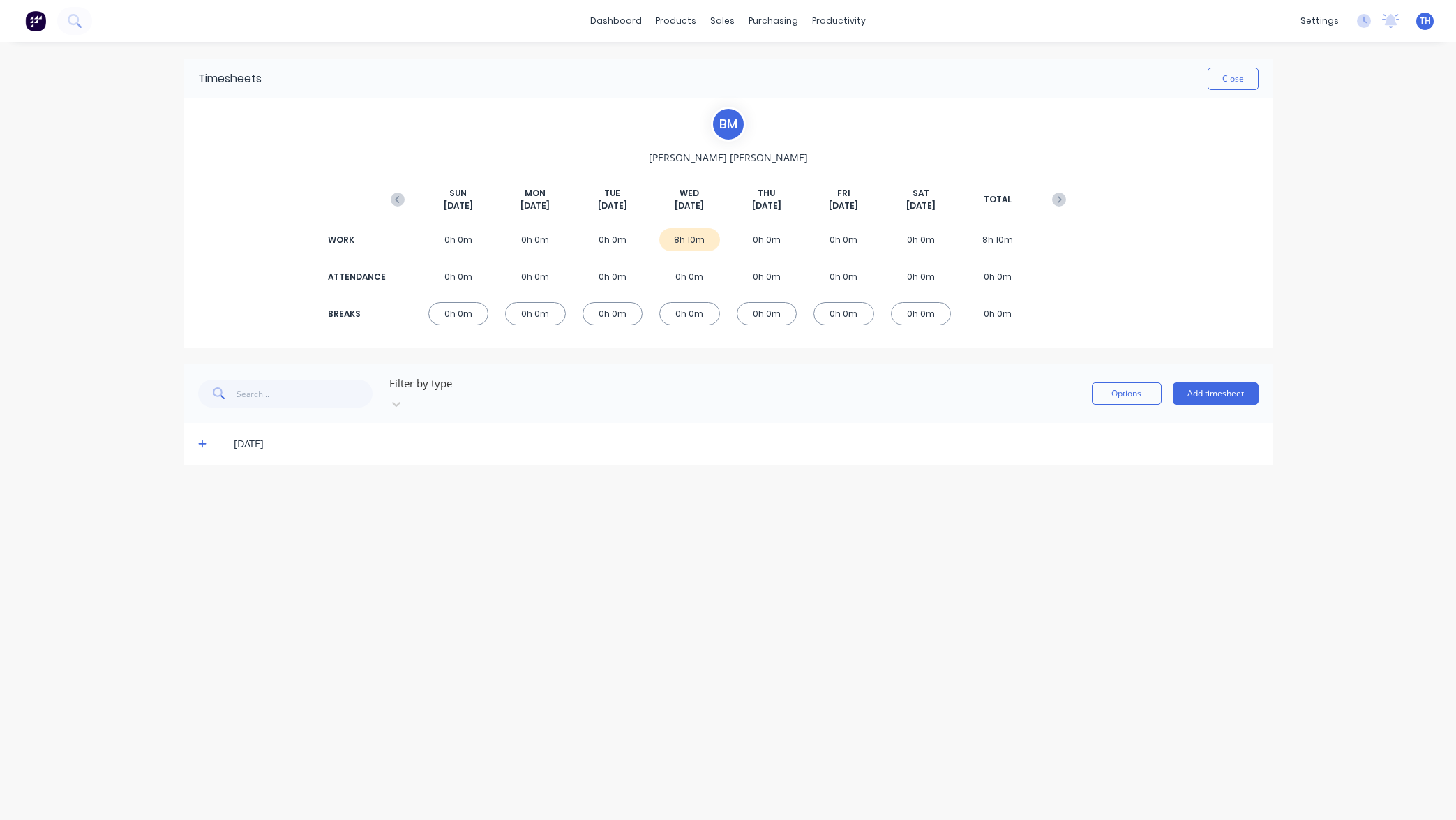
click at [693, 316] on div "0h 0m" at bounding box center [689, 313] width 61 height 23
click at [203, 440] on icon at bounding box center [203, 445] width 9 height 9
click at [199, 444] on icon at bounding box center [203, 445] width 9 height 2
click at [1206, 388] on button "Add timesheet" at bounding box center [1215, 393] width 85 height 22
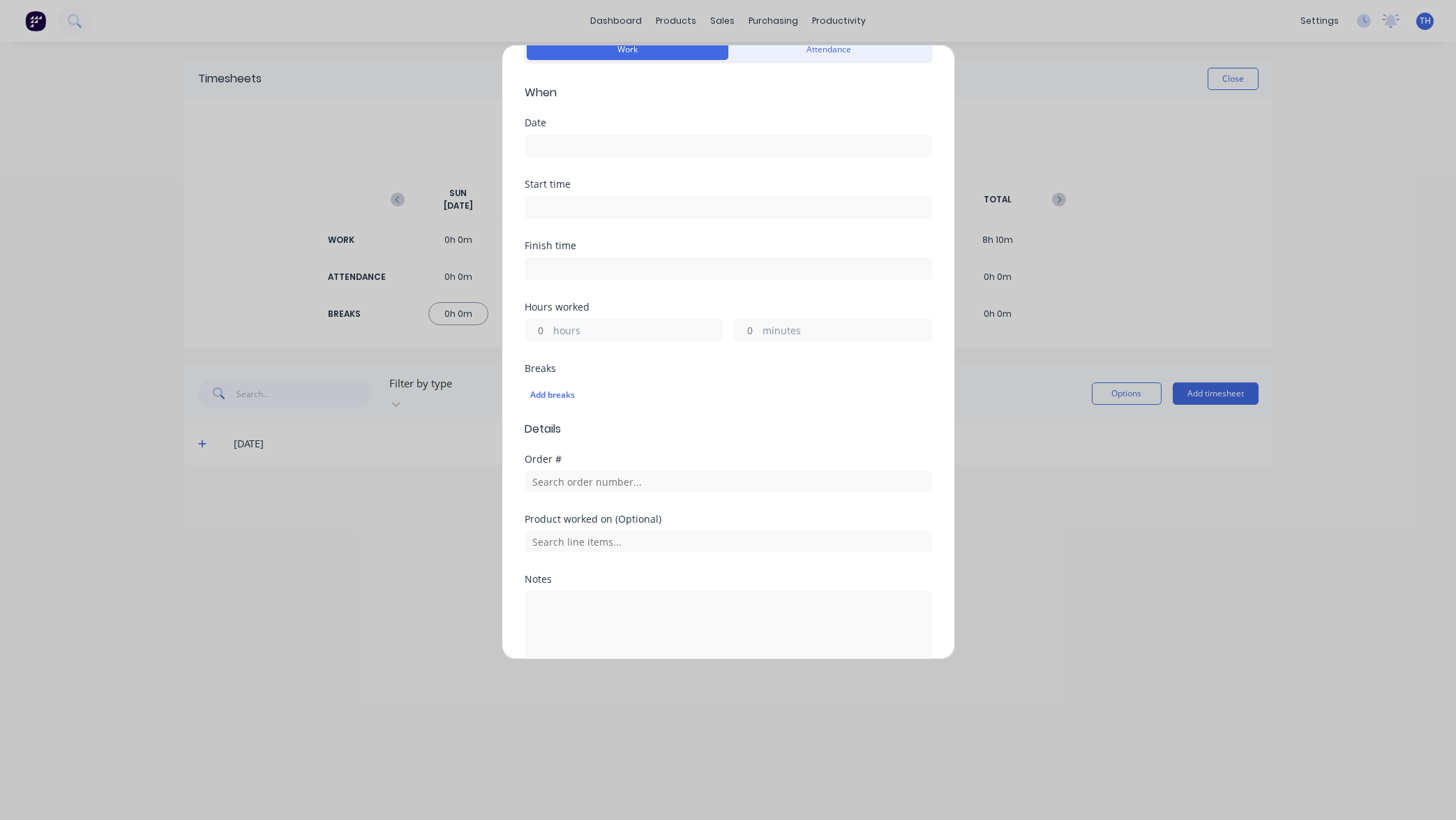
scroll to position [59, 0]
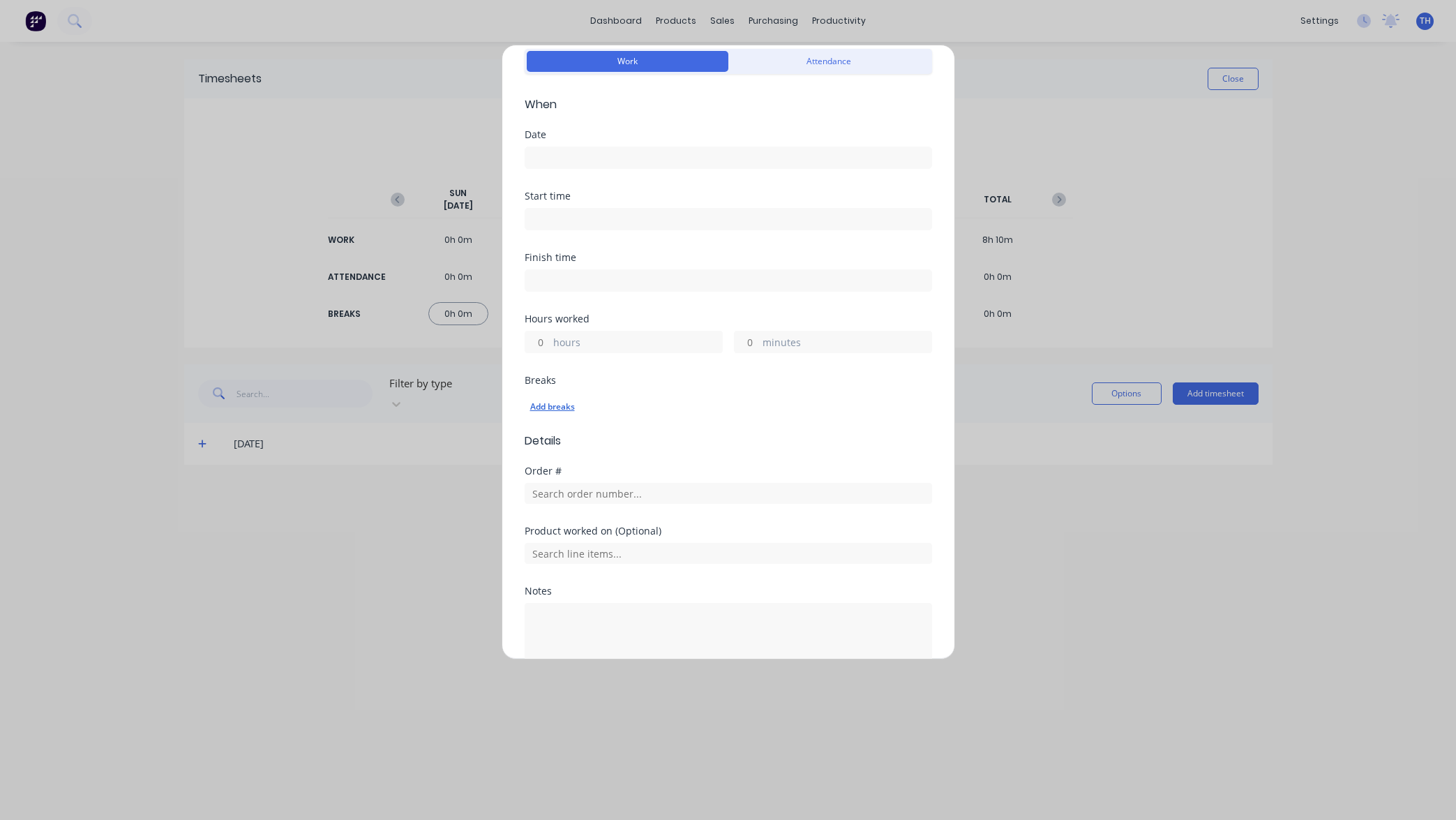
click at [553, 406] on div "Add breaks" at bounding box center [728, 406] width 396 height 18
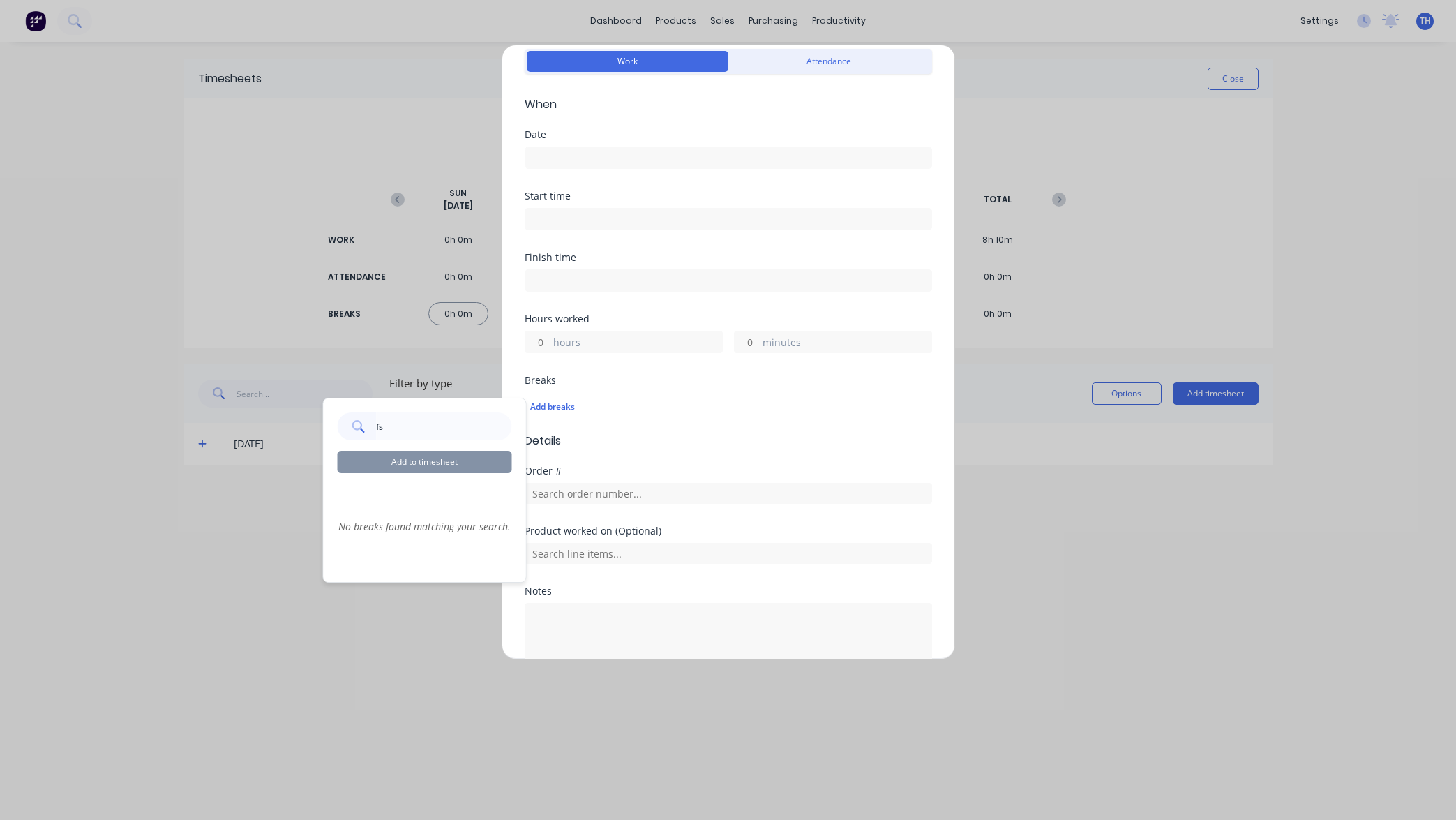
type input "f"
click at [835, 70] on button "Attendance" at bounding box center [829, 62] width 202 height 21
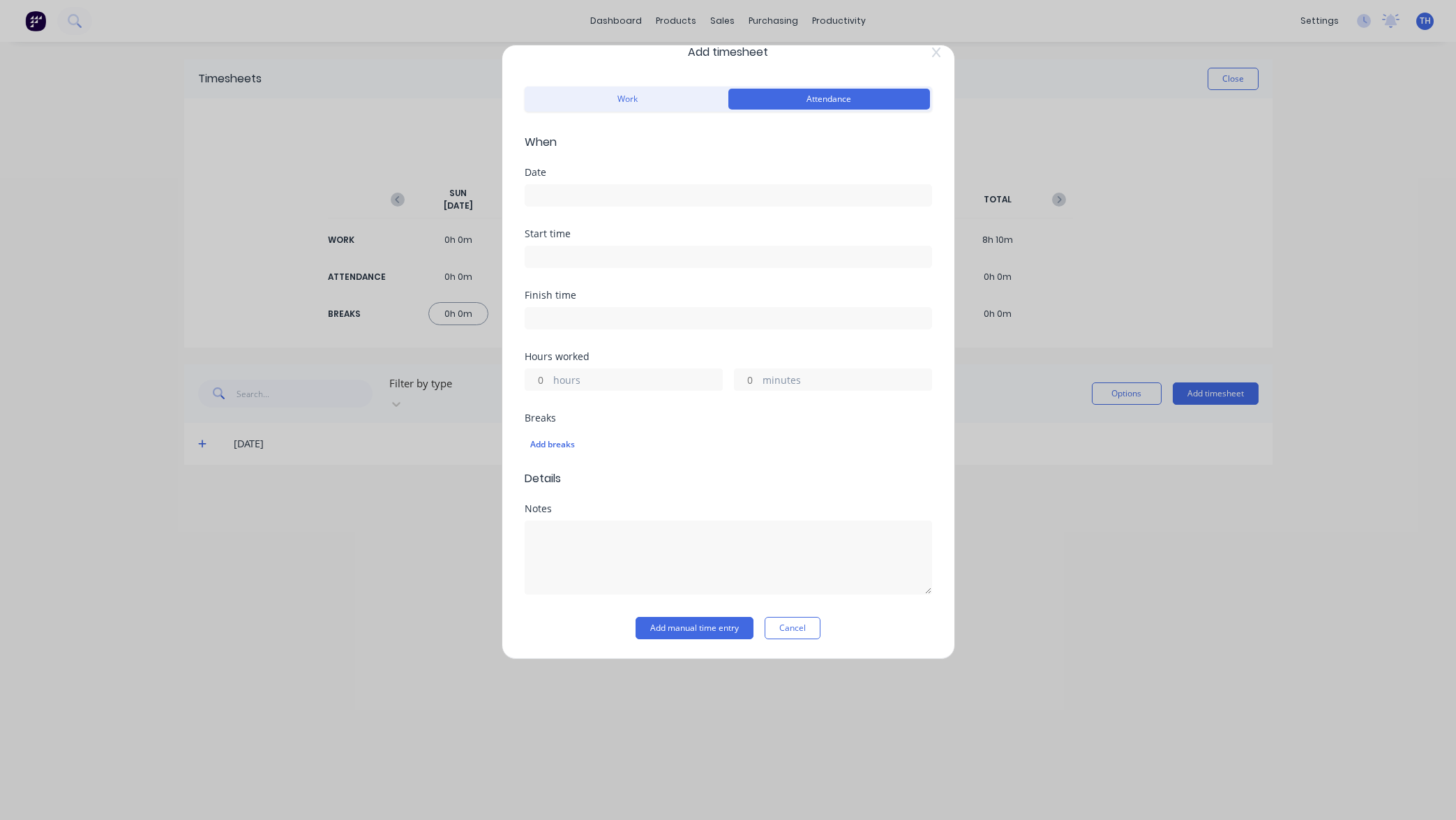
scroll to position [21, 0]
click at [661, 91] on button "Work" at bounding box center [628, 99] width 202 height 21
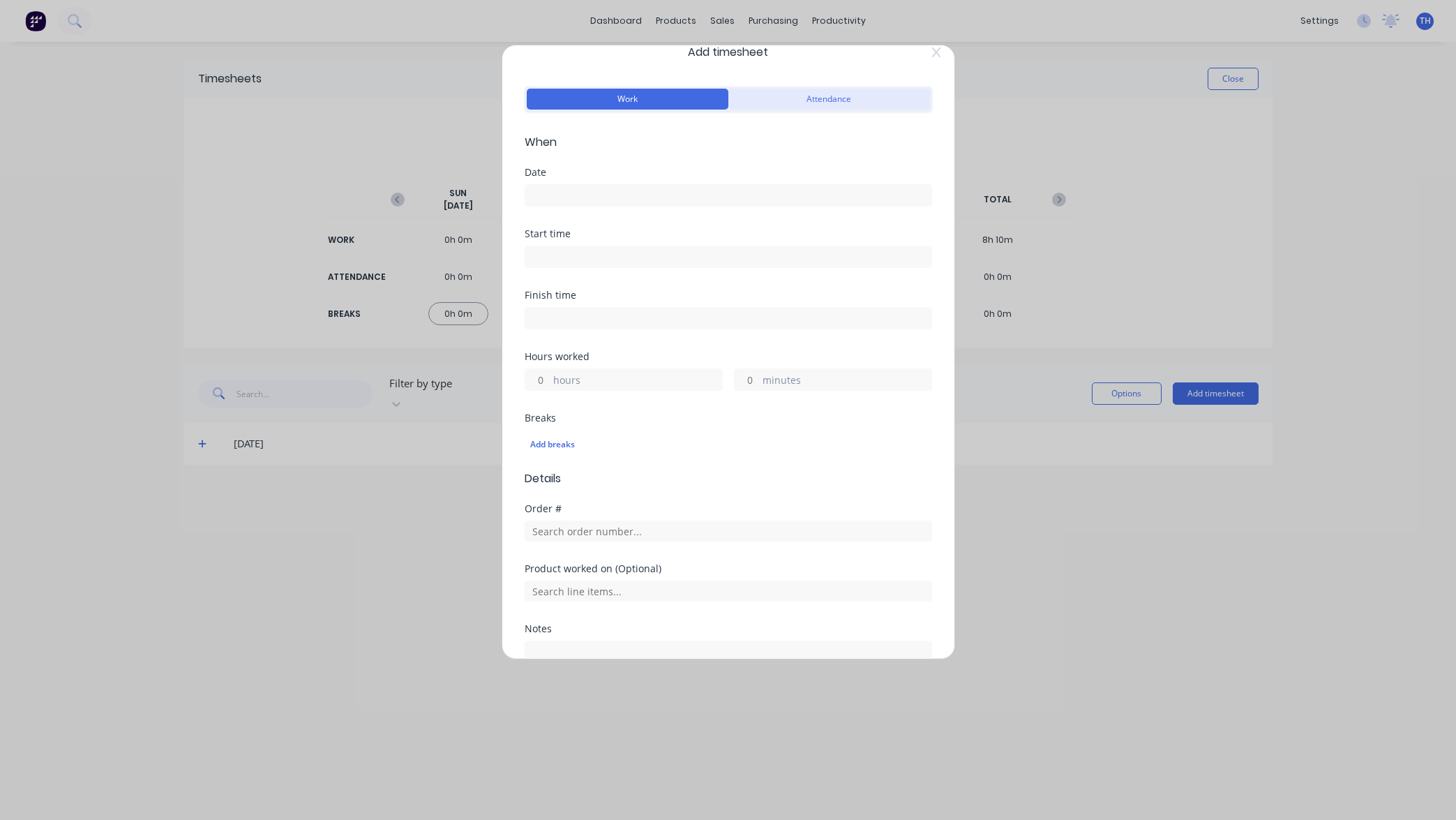
click at [786, 95] on button "Attendance" at bounding box center [829, 99] width 202 height 21
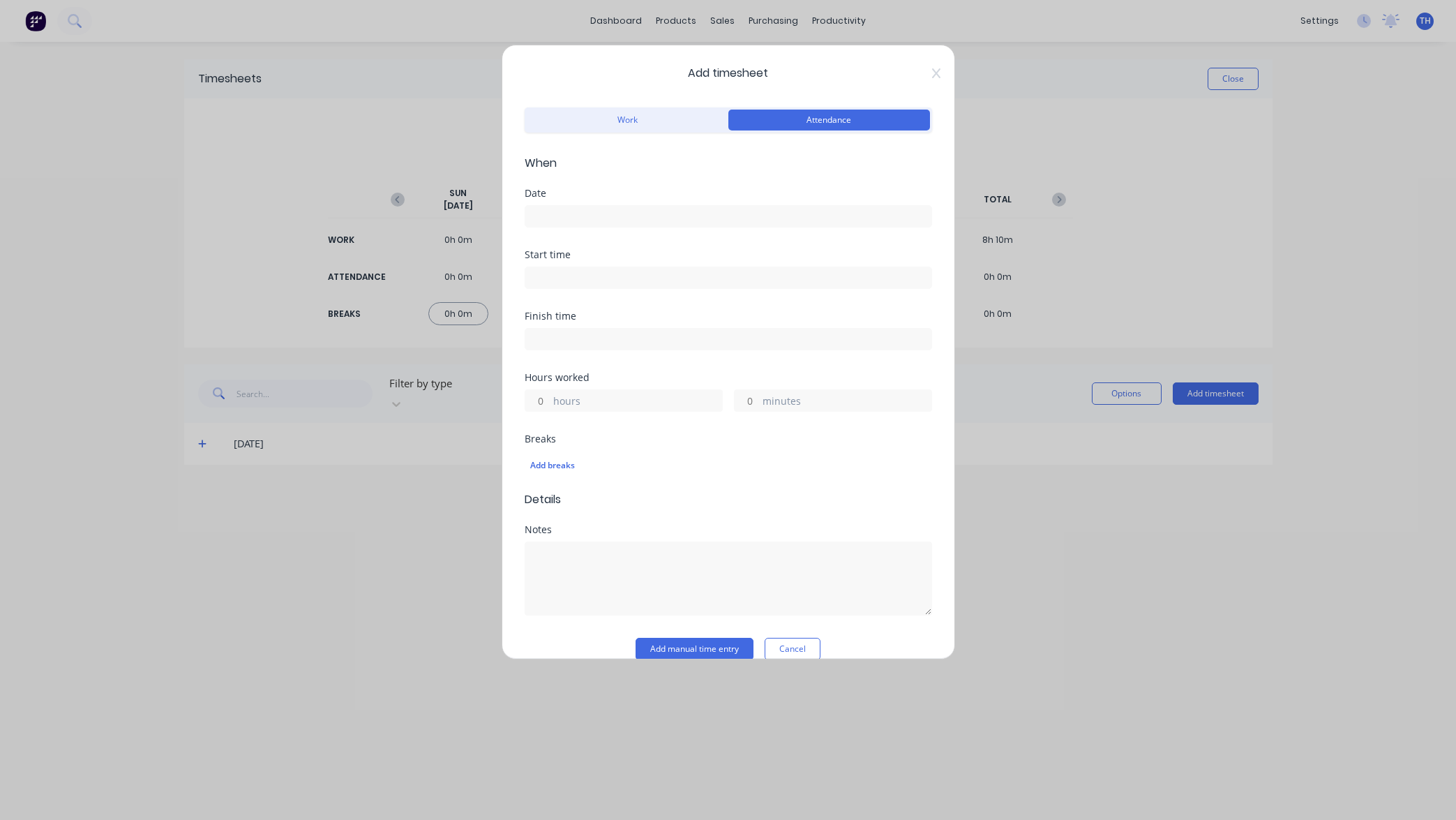
scroll to position [0, 0]
click at [938, 74] on icon at bounding box center [936, 73] width 9 height 11
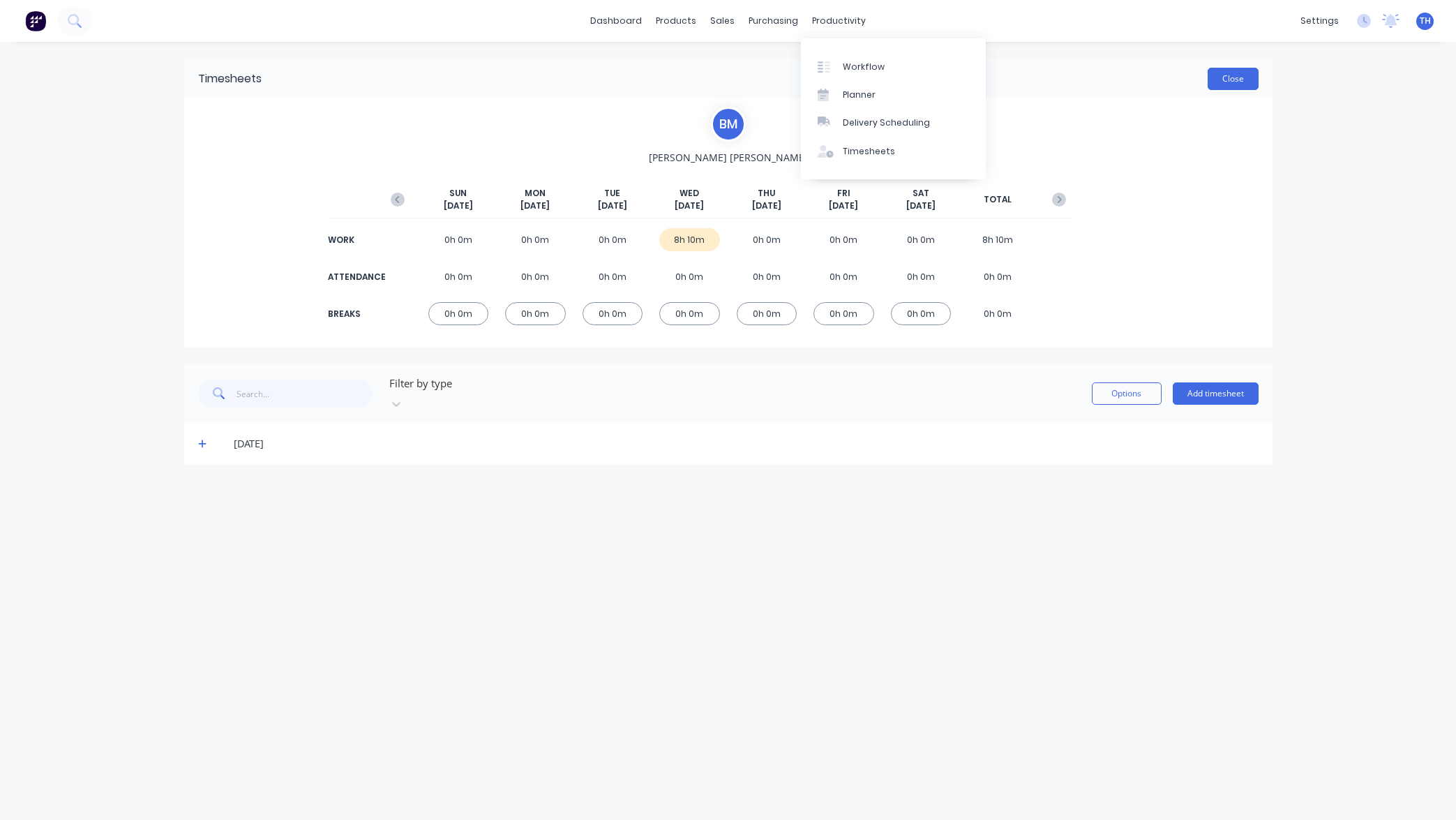
click at [1223, 70] on button "Close" at bounding box center [1233, 79] width 51 height 22
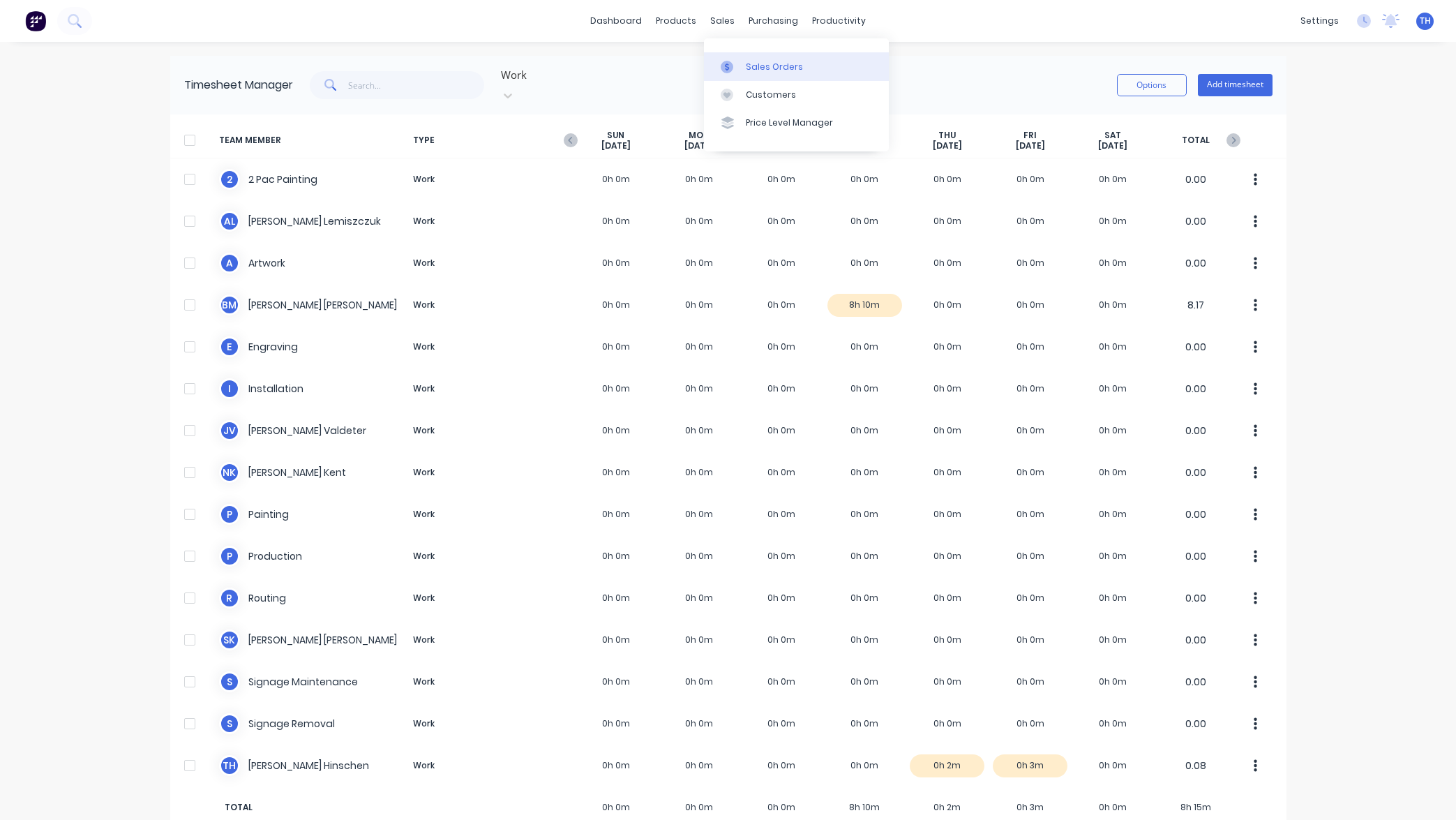
click at [762, 63] on div "Sales Orders" at bounding box center [774, 67] width 57 height 13
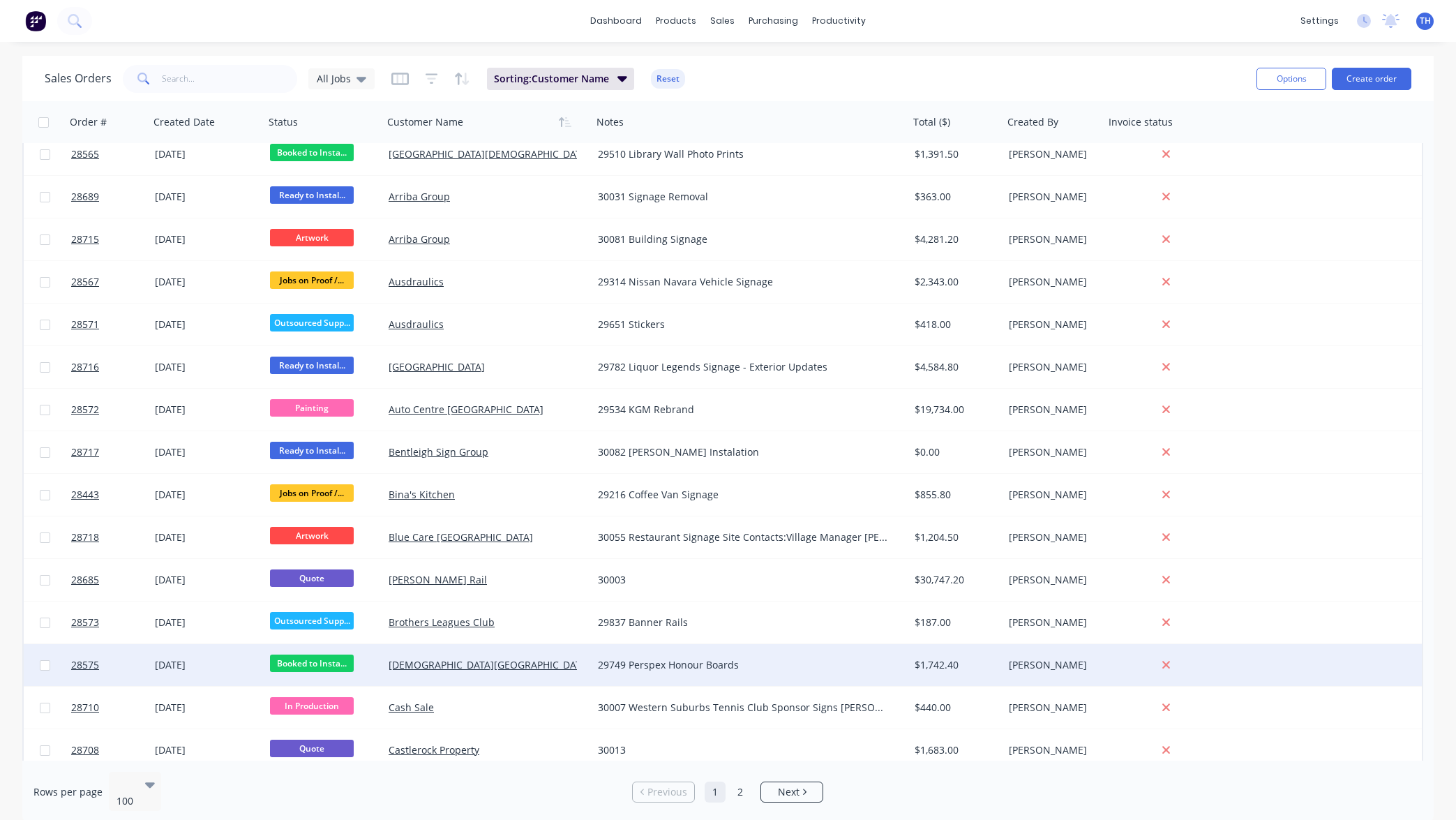
scroll to position [9, 0]
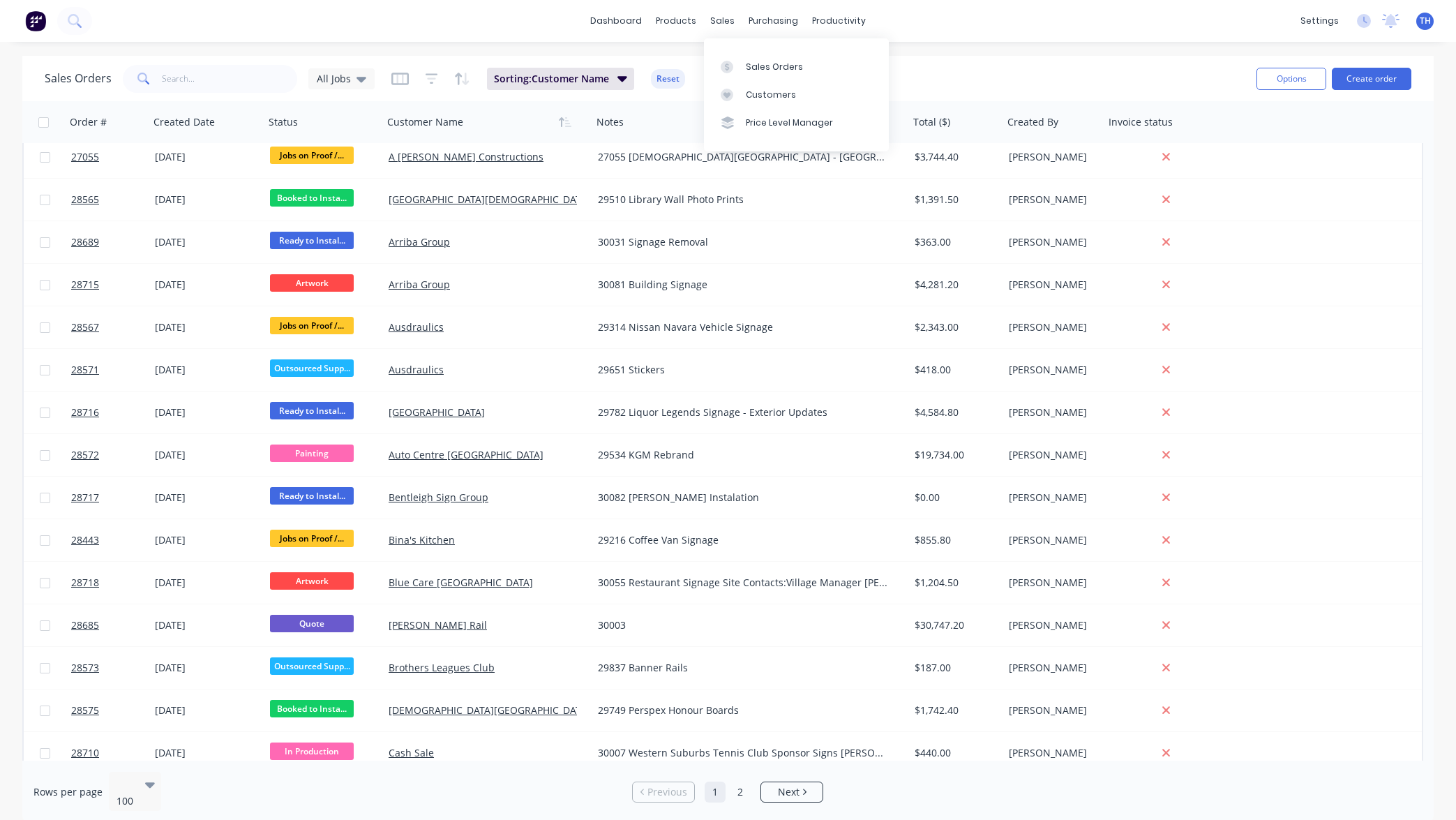
click at [1086, 38] on div "dashboard products sales purchasing productivity dashboard products Product Cat…" at bounding box center [728, 21] width 1456 height 42
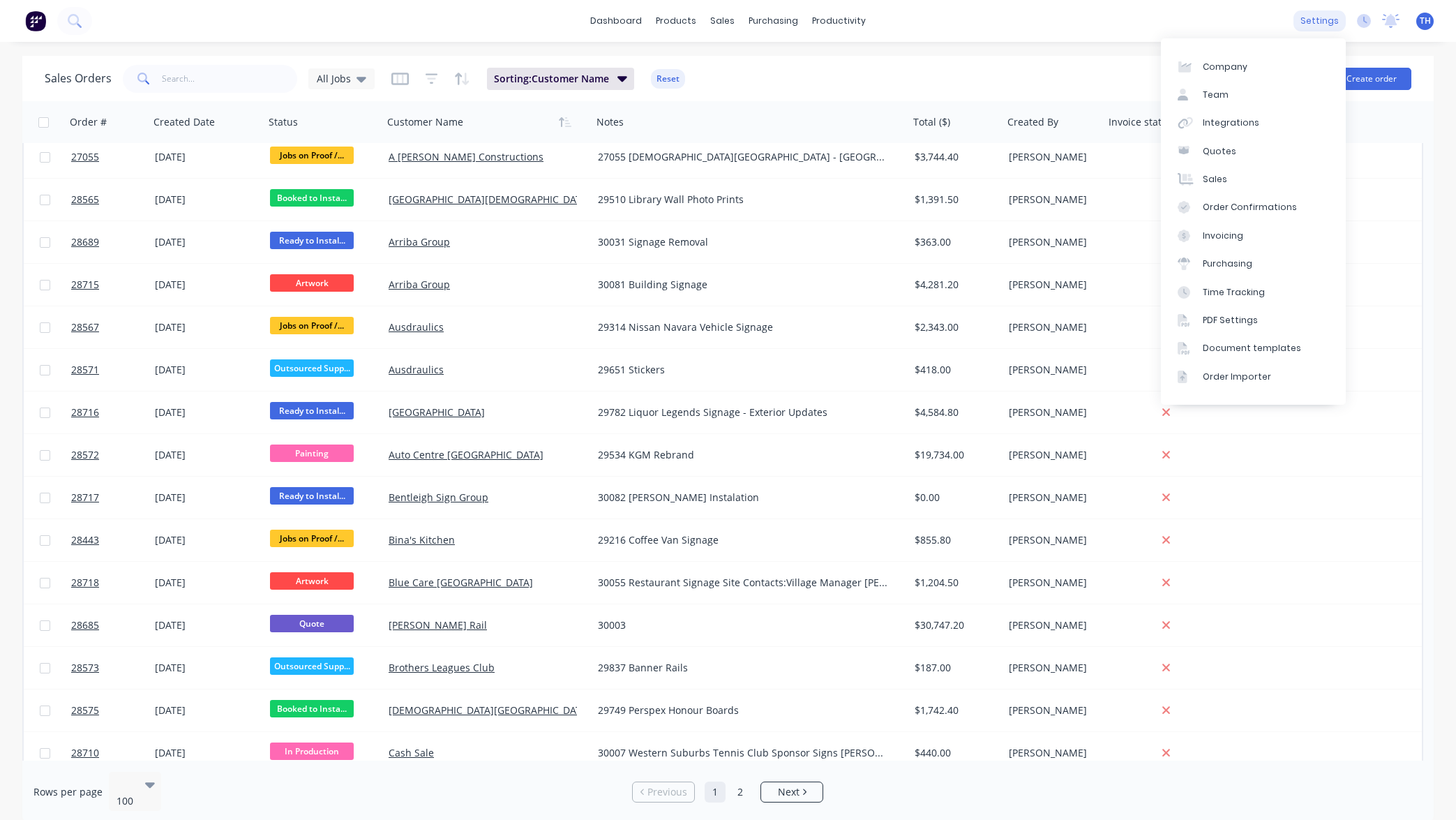
click at [1324, 18] on div "settings" at bounding box center [1319, 21] width 52 height 21
click at [1136, 26] on div "dashboard products sales purchasing productivity dashboard products Product Cat…" at bounding box center [728, 21] width 1456 height 42
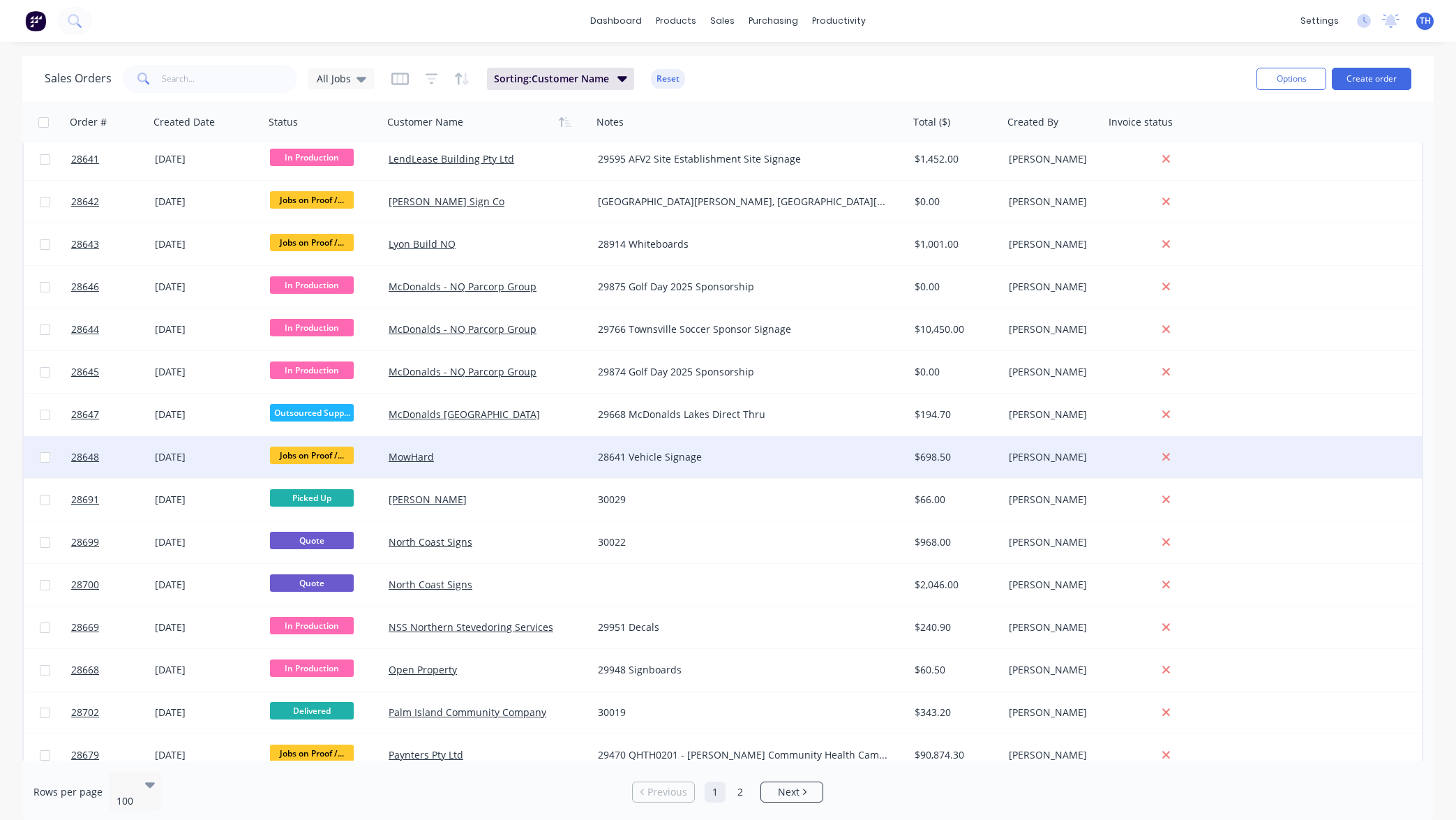
scroll to position [2601, 0]
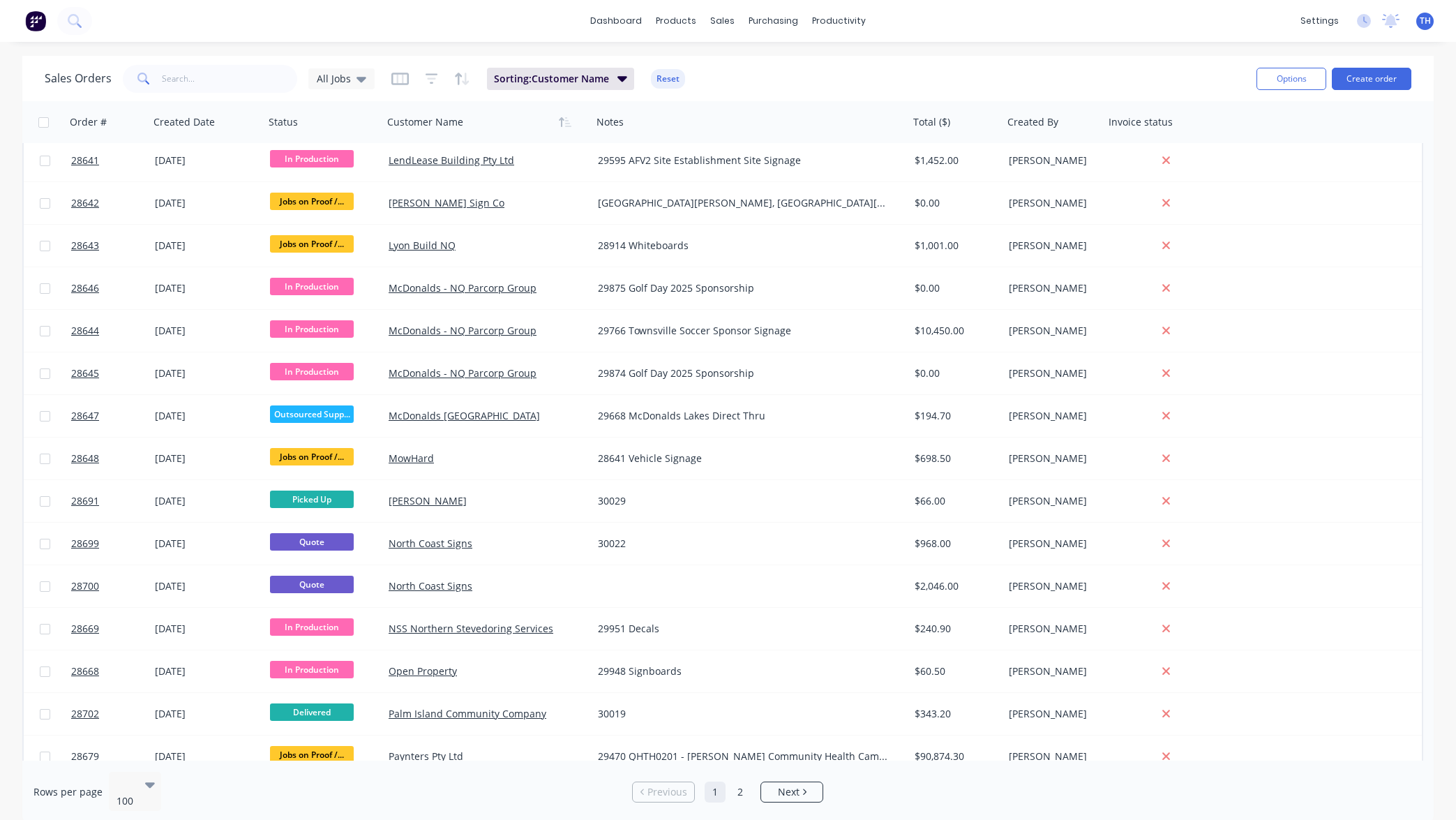
click at [918, 21] on div "dashboard products sales purchasing productivity dashboard products Product Cat…" at bounding box center [728, 21] width 1456 height 42
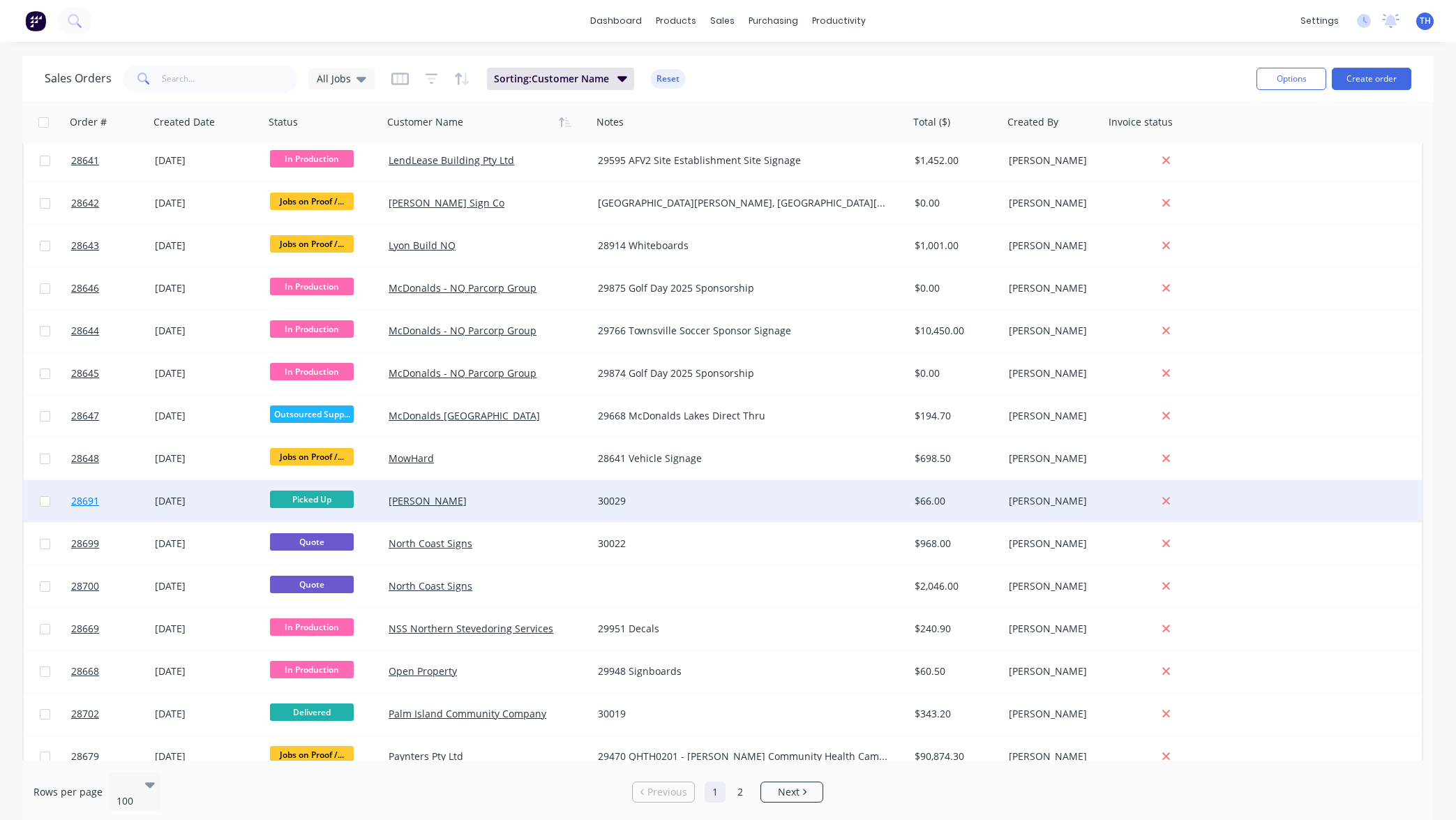
click at [89, 501] on span "28691" at bounding box center [85, 501] width 28 height 14
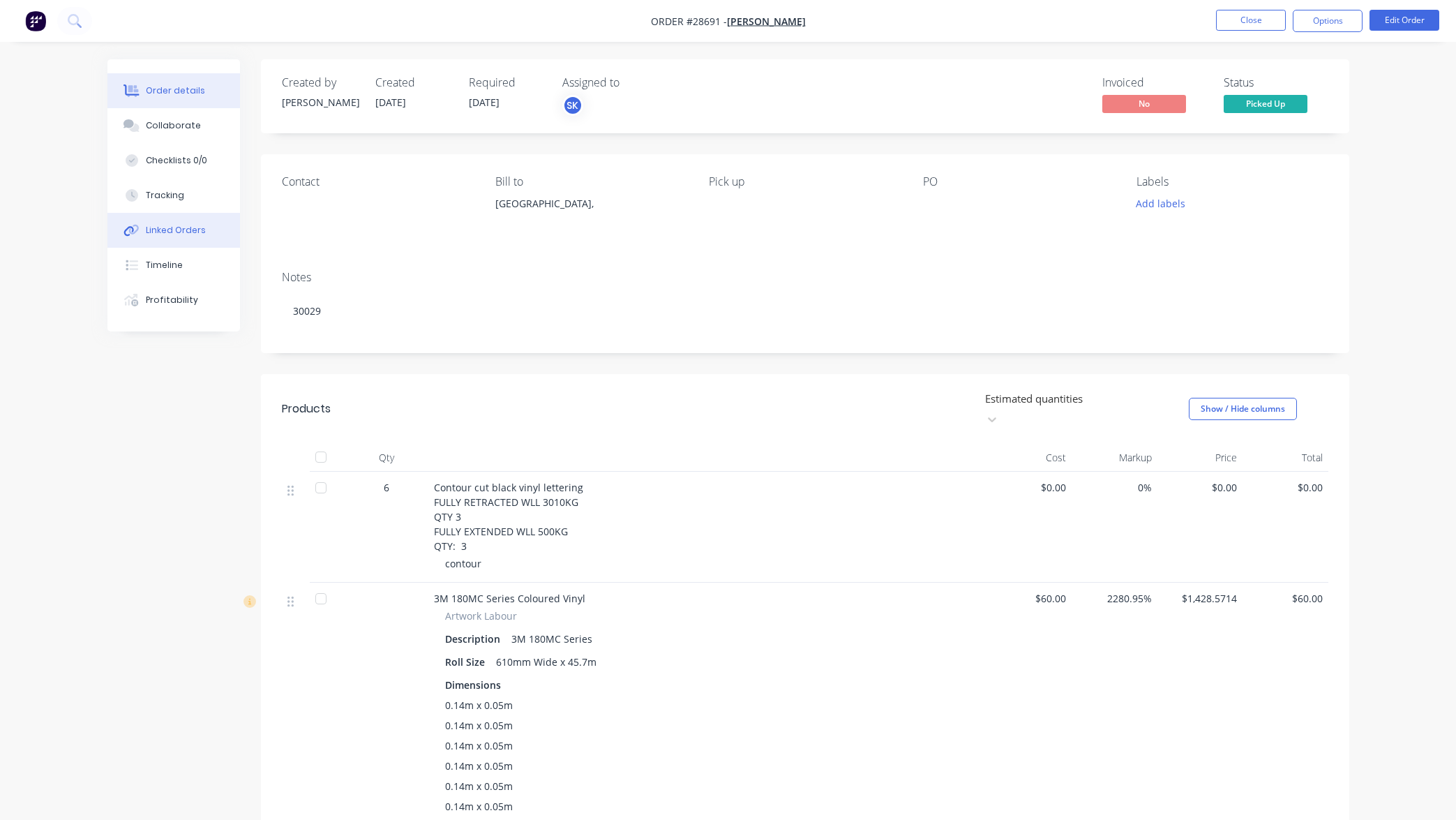
click at [187, 231] on div "Linked Orders" at bounding box center [176, 230] width 60 height 13
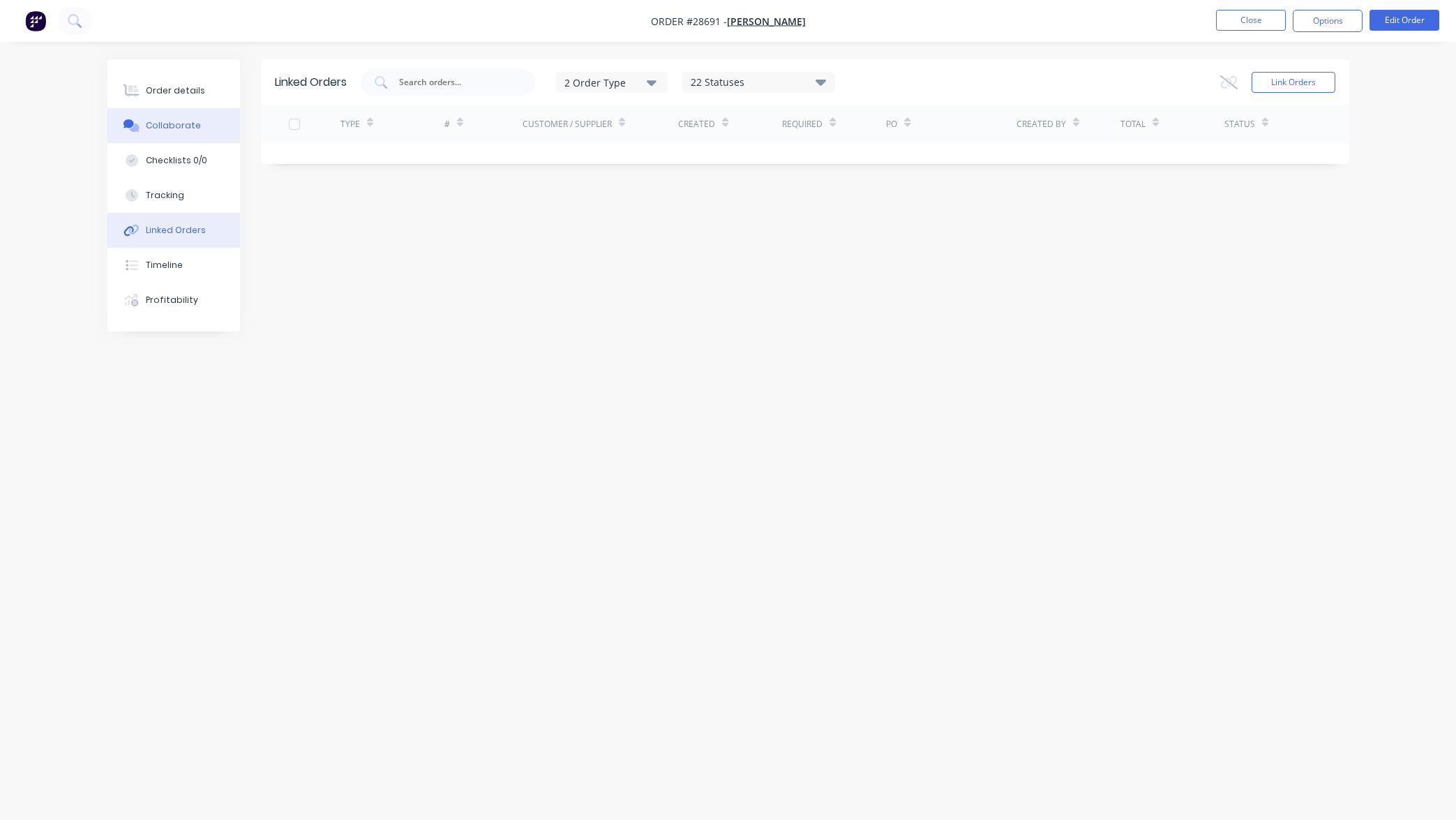
click at [187, 124] on div "Collaborate" at bounding box center [174, 126] width 55 height 13
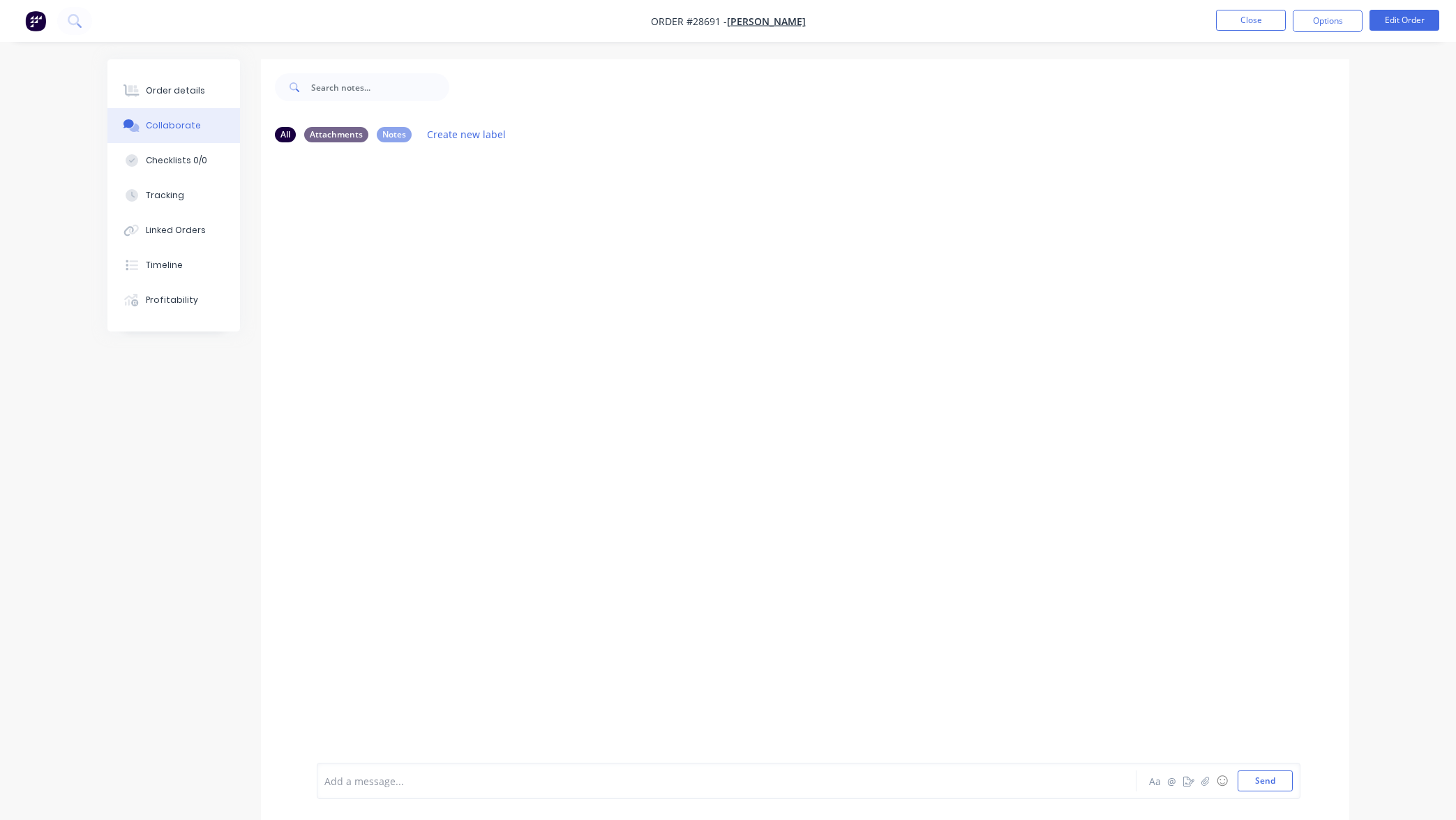
click at [426, 786] on div at bounding box center [687, 781] width 725 height 15
click at [577, 599] on div at bounding box center [805, 457] width 1088 height 609
click at [351, 133] on div "Attachments" at bounding box center [336, 134] width 64 height 15
click at [522, 782] on div "@todd" at bounding box center [687, 781] width 725 height 15
click at [1204, 780] on icon "button" at bounding box center [1205, 780] width 9 height 9
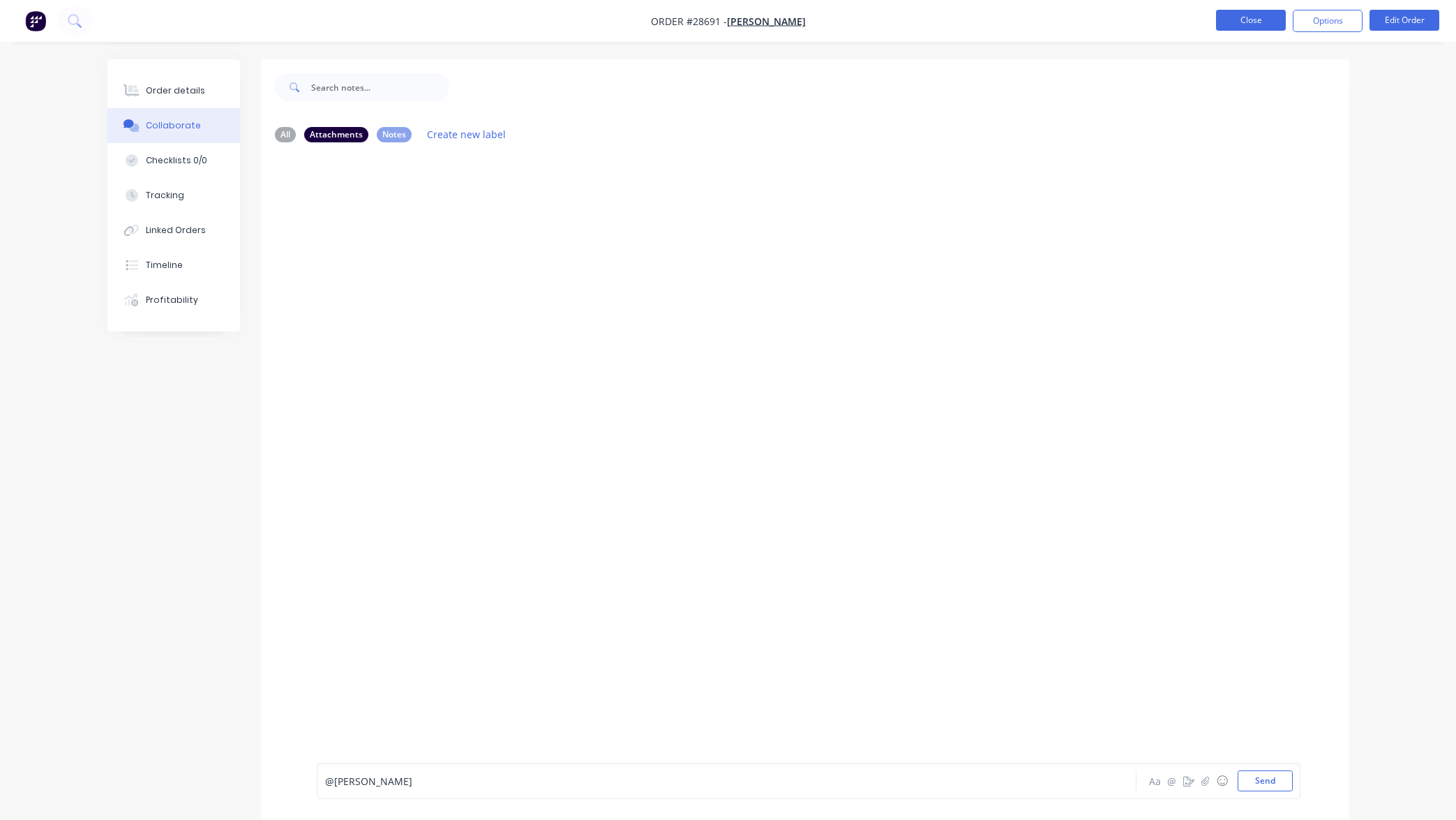
click at [1252, 25] on button "Close" at bounding box center [1251, 20] width 70 height 21
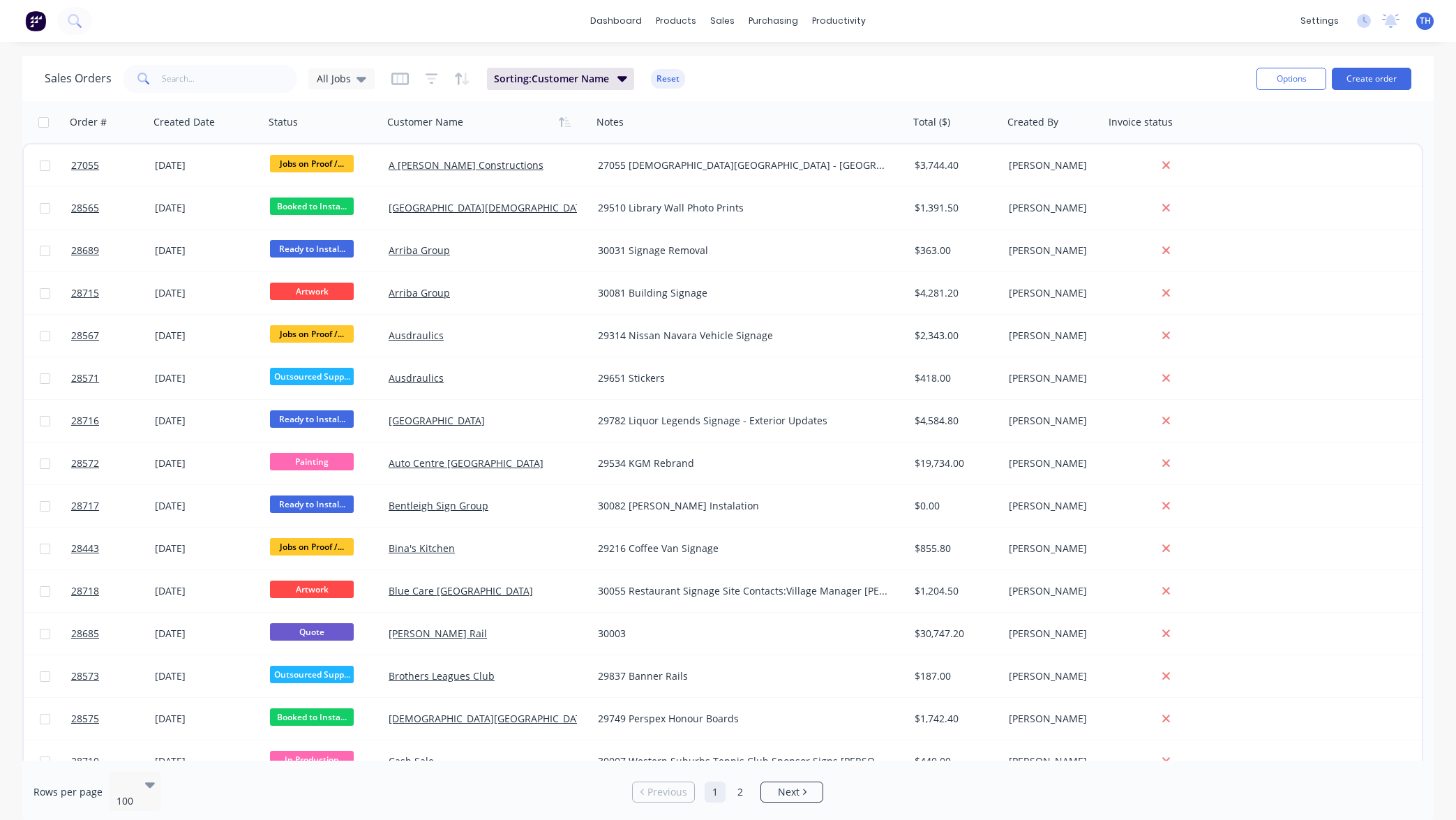
click at [1011, 63] on div "Sales Orders All Jobs Sorting: Customer Name Reset" at bounding box center [645, 79] width 1200 height 34
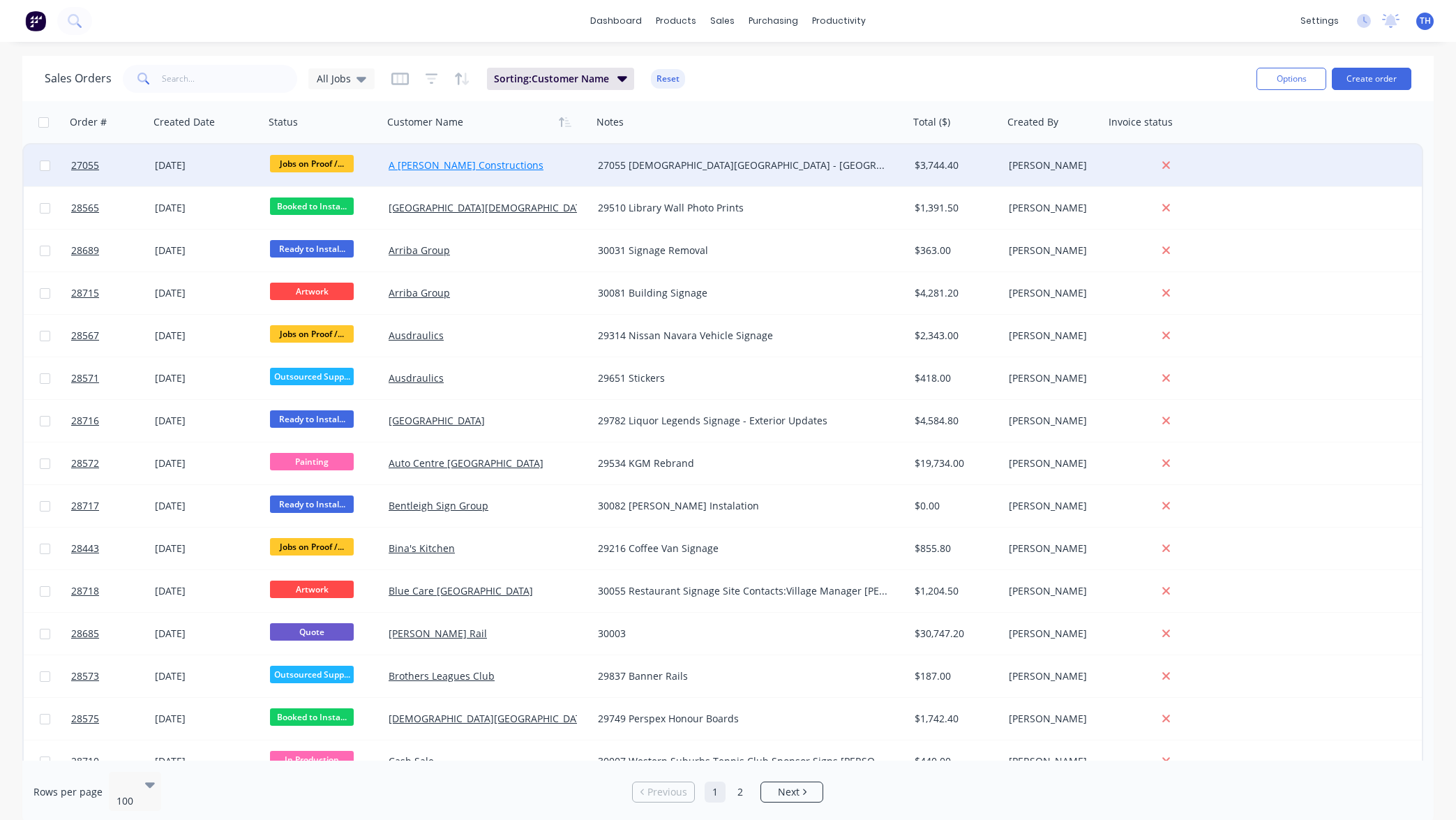
click at [460, 168] on link "A [PERSON_NAME] Constructions" at bounding box center [465, 165] width 155 height 14
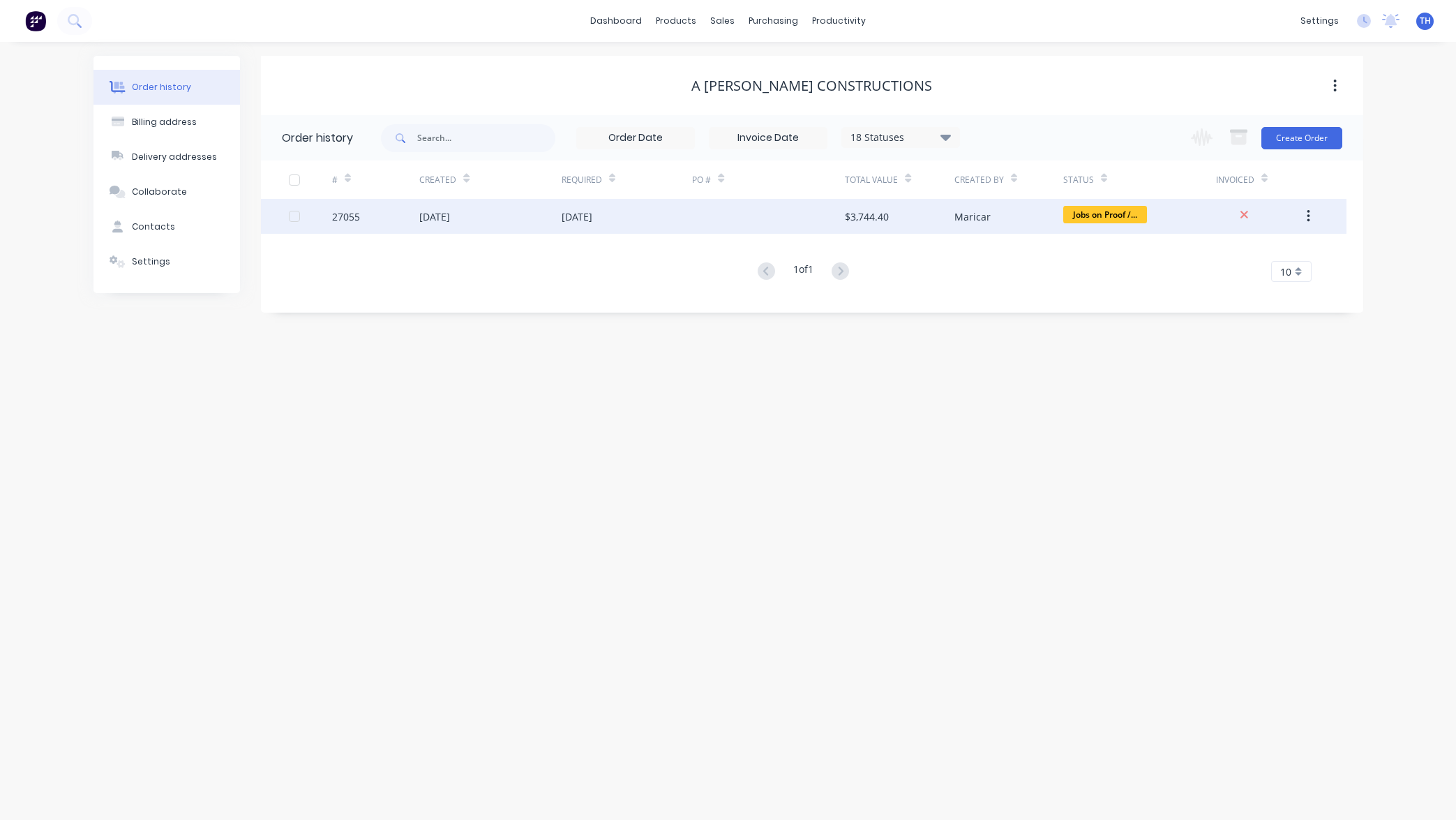
click at [566, 215] on div "03 Oct 2025" at bounding box center [577, 216] width 31 height 15
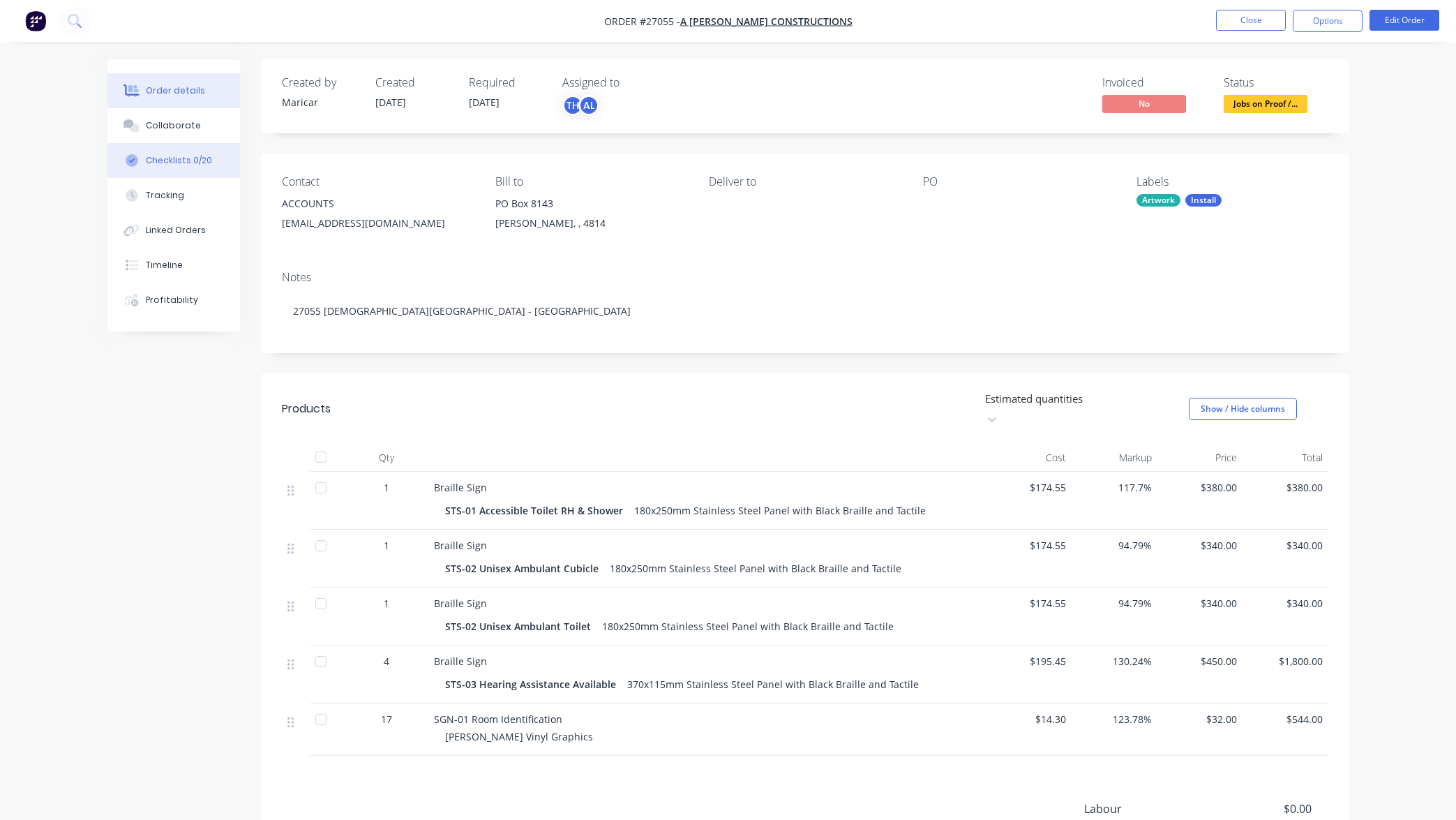
click at [199, 161] on div "Checklists 0/20" at bounding box center [180, 160] width 67 height 13
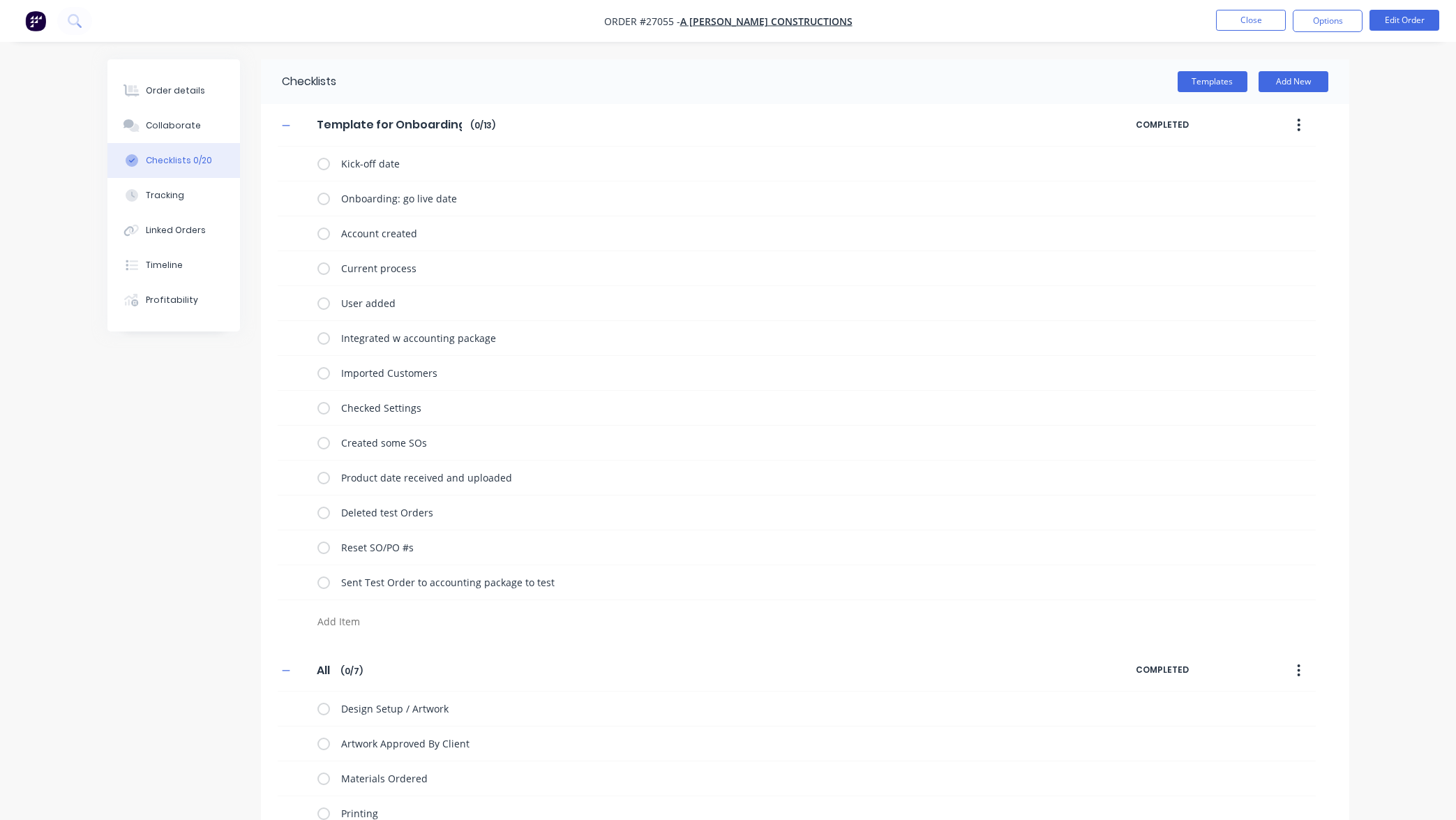
drag, startPoint x: 286, startPoint y: 122, endPoint x: 296, endPoint y: 134, distance: 15.6
click at [286, 122] on icon "button" at bounding box center [286, 125] width 9 height 9
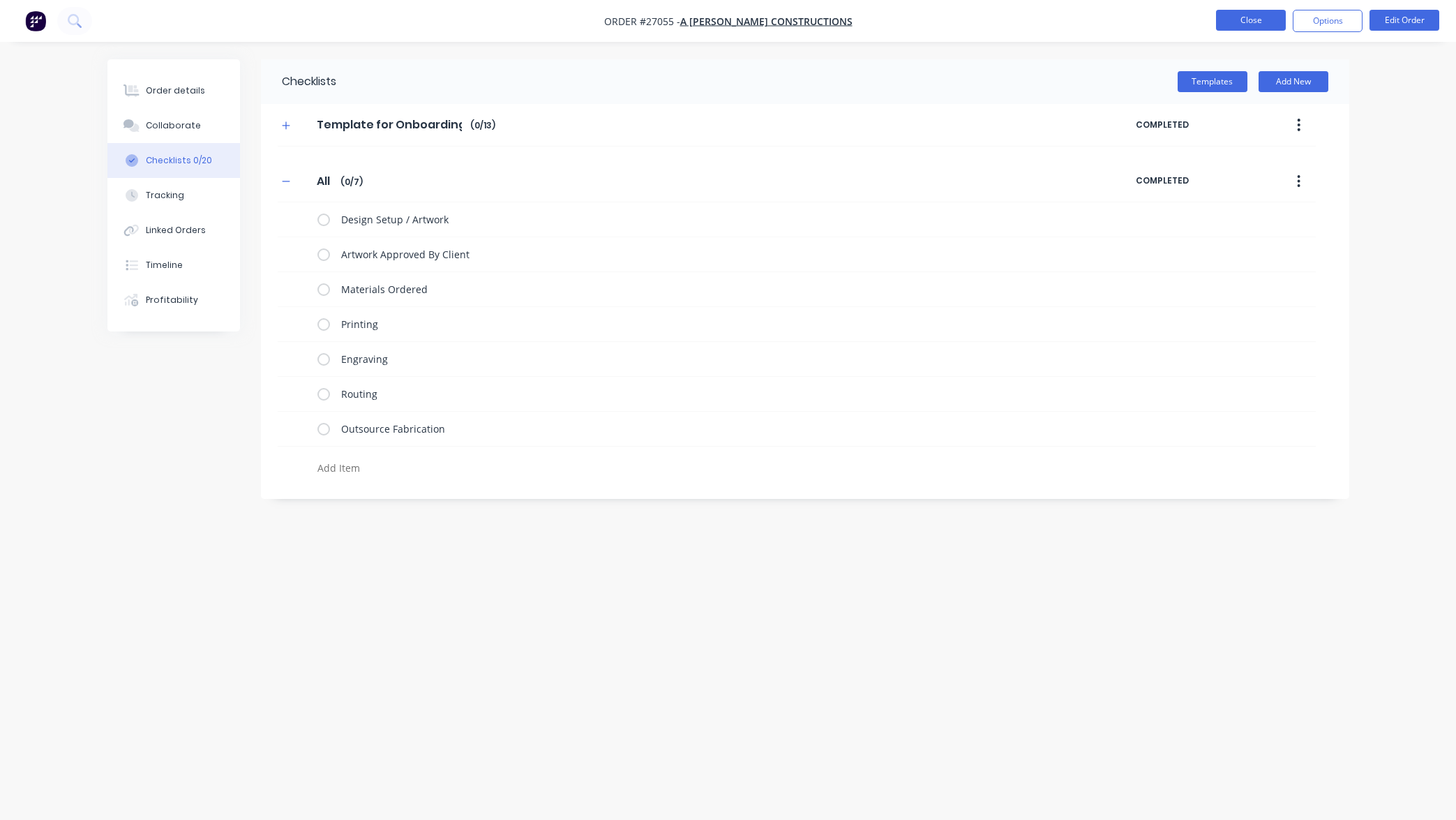
click at [1245, 20] on button "Close" at bounding box center [1251, 20] width 70 height 21
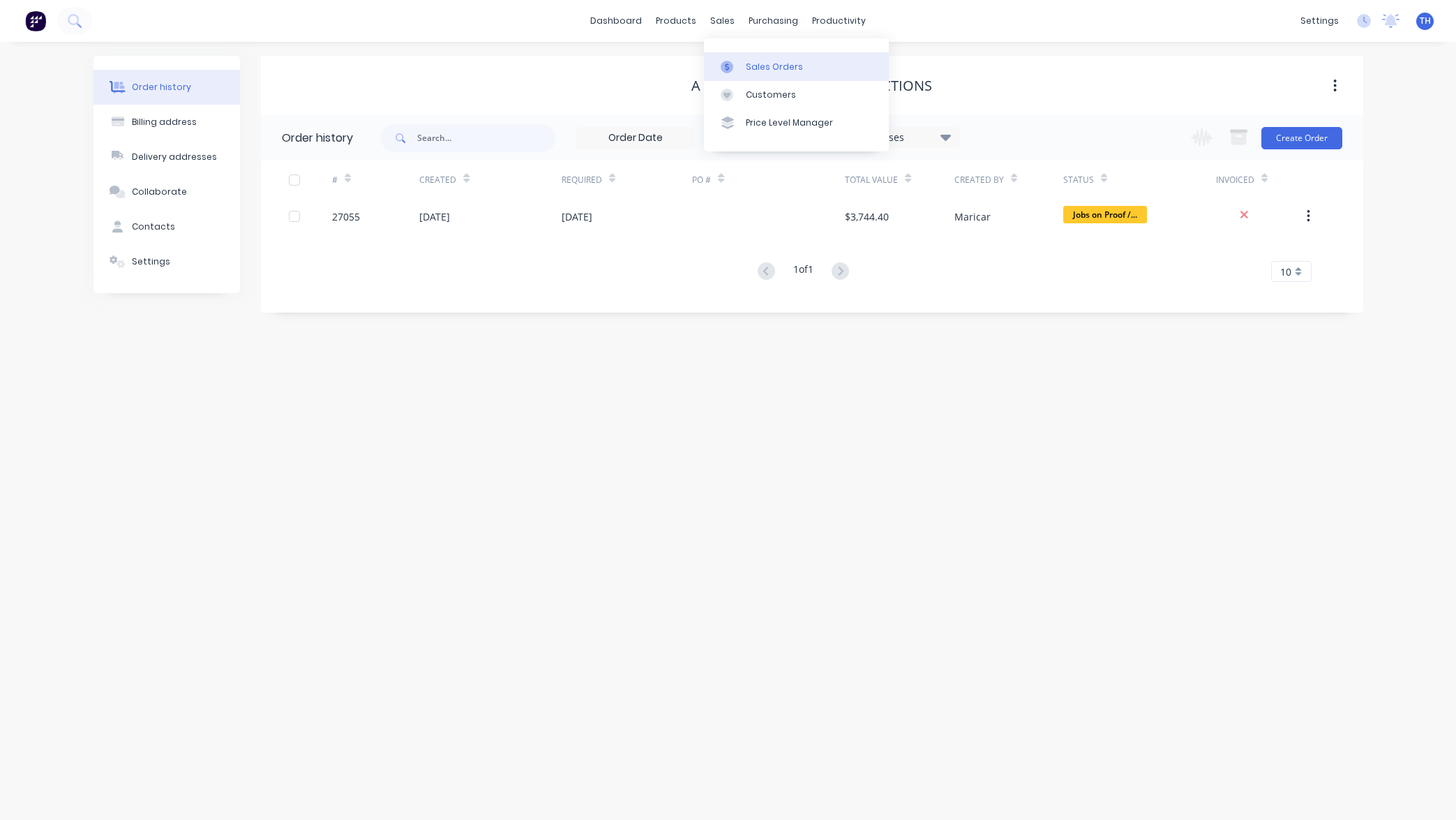
click at [761, 62] on div "Sales Orders" at bounding box center [774, 67] width 57 height 13
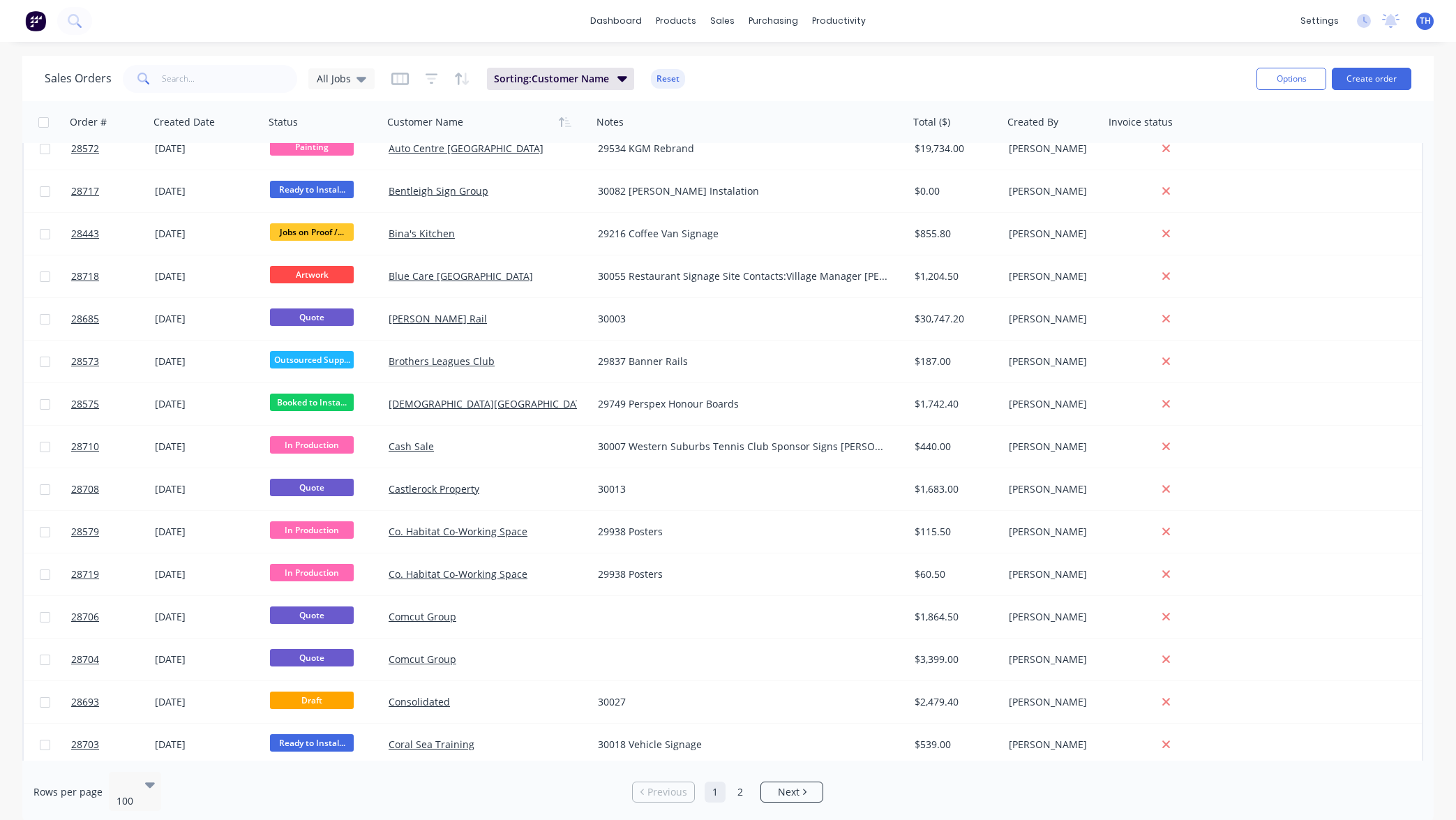
scroll to position [319, 0]
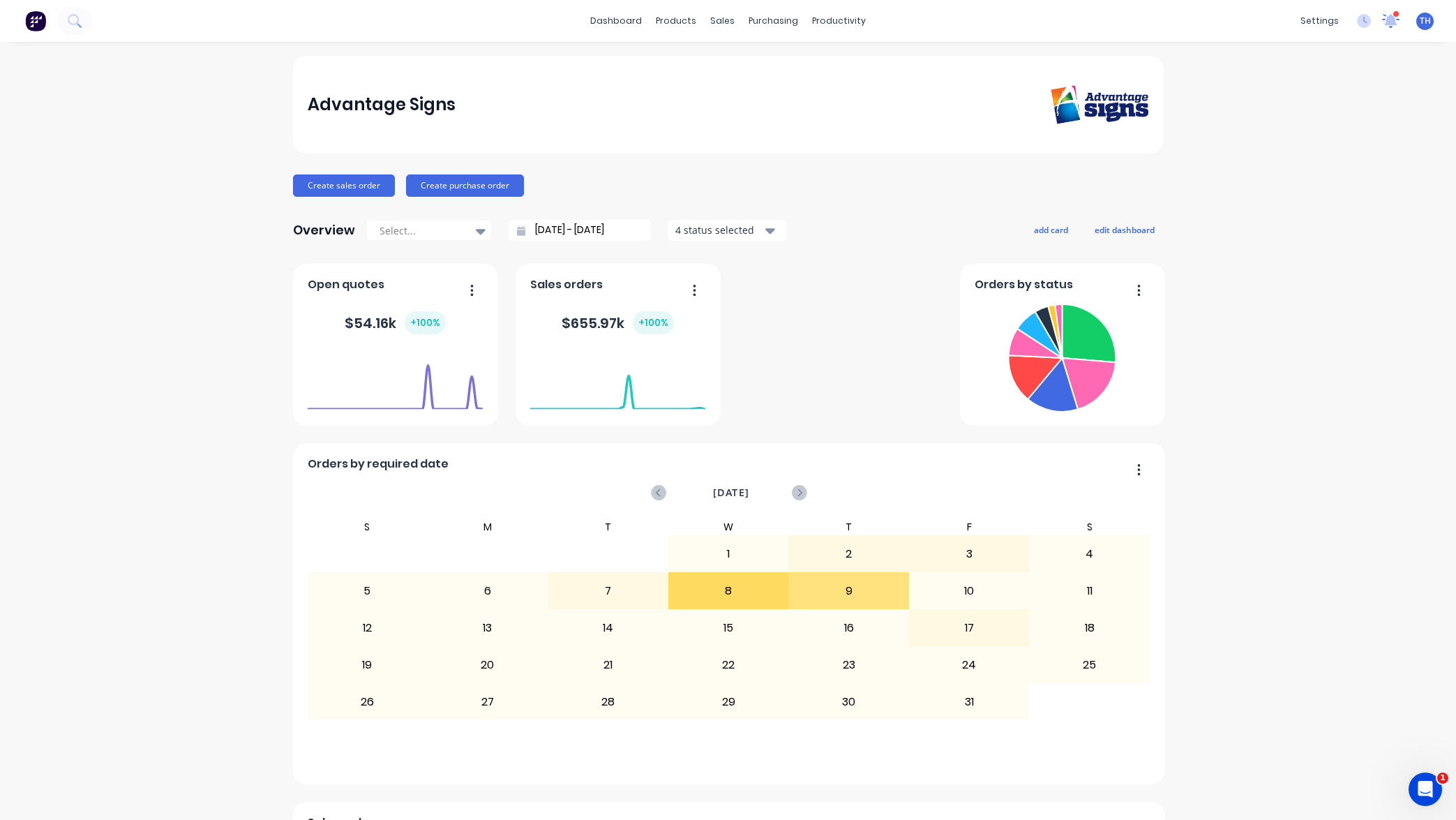
click at [1393, 26] on icon at bounding box center [1390, 21] width 18 height 15
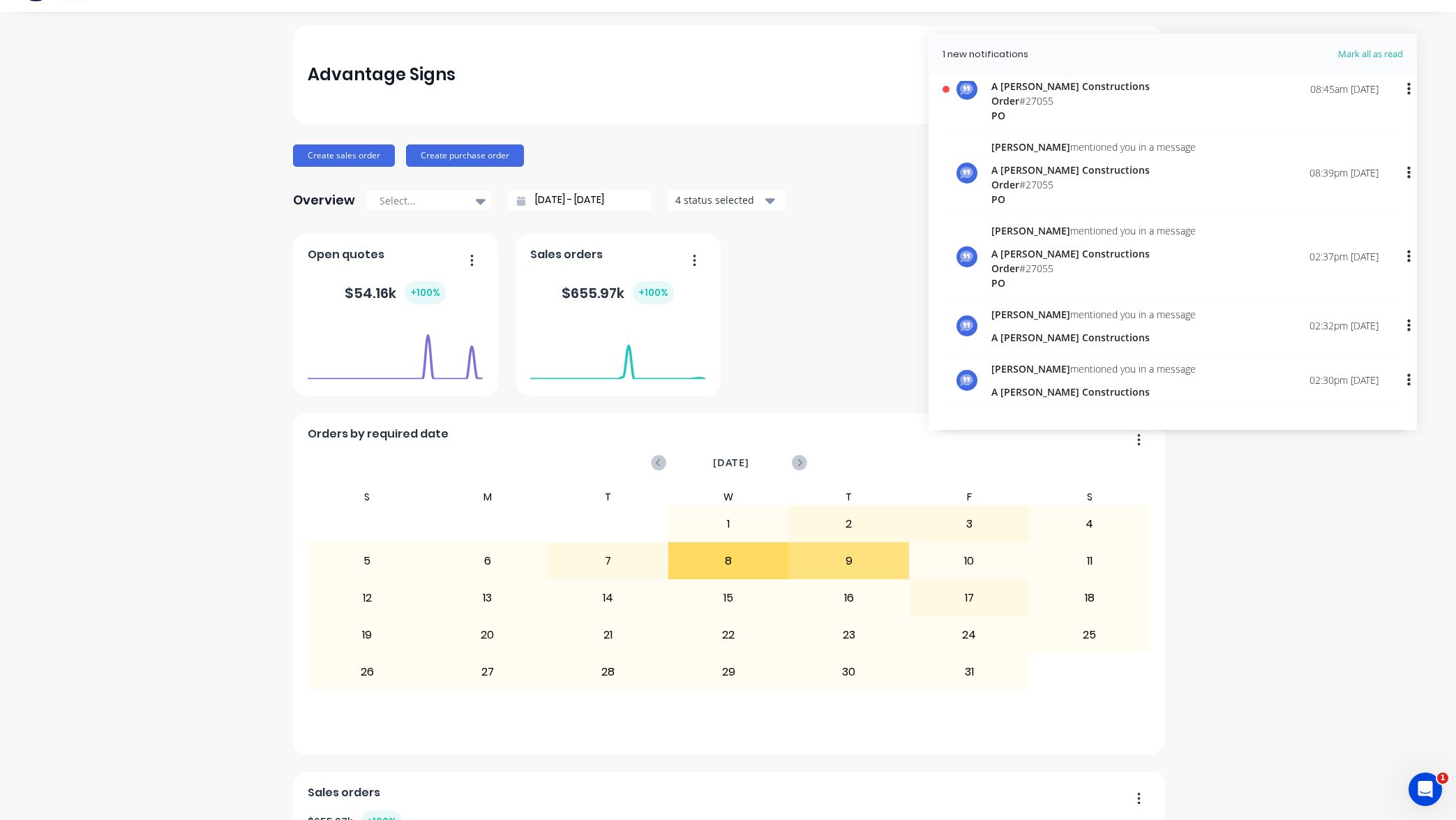
scroll to position [42, 0]
